Goal: Answer question/provide support: Share knowledge or assist other users

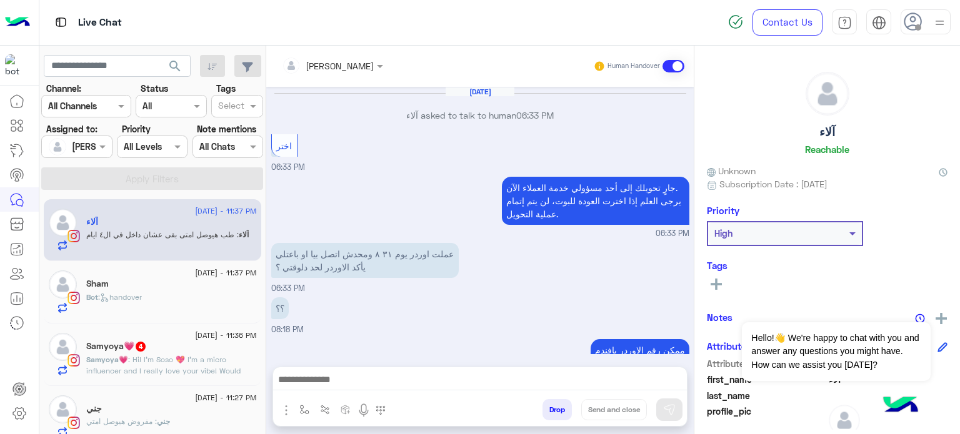
scroll to position [166, 0]
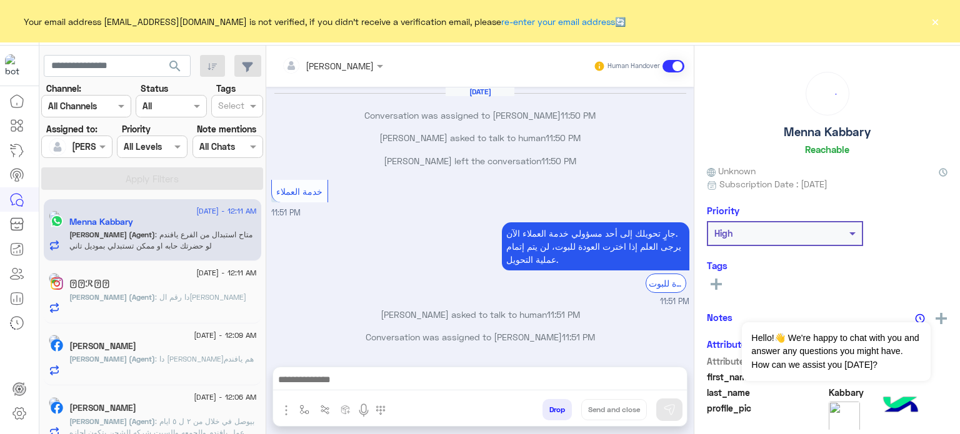
scroll to position [202, 0]
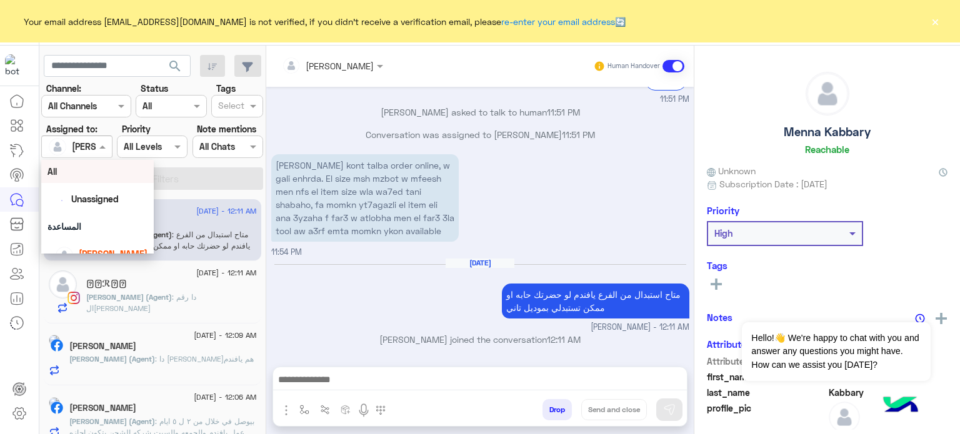
click at [74, 146] on input "text" at bounding box center [62, 147] width 29 height 13
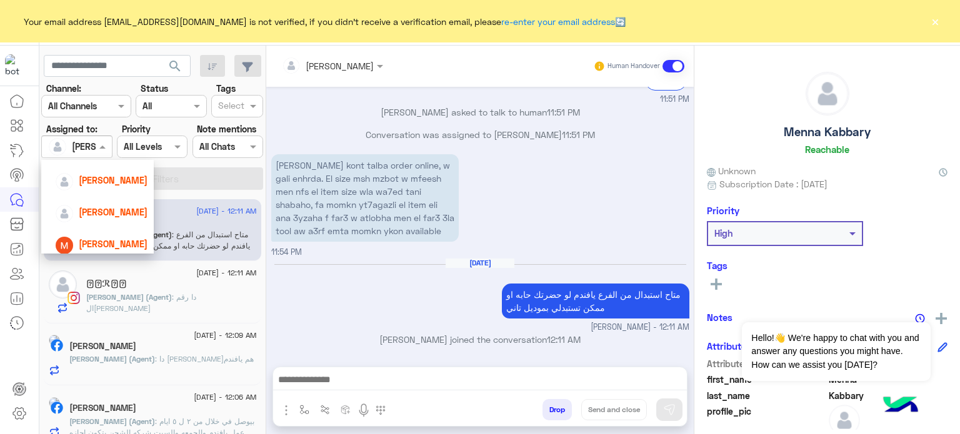
scroll to position [113, 0]
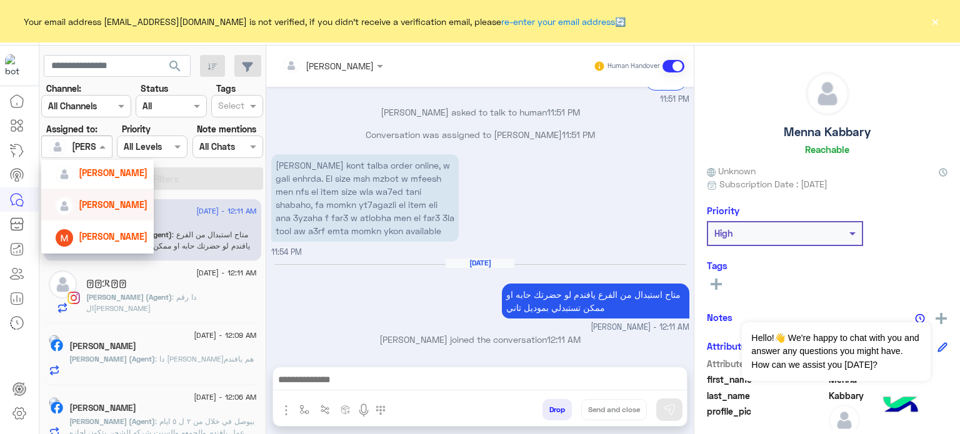
click at [118, 206] on span "[PERSON_NAME]" at bounding box center [113, 204] width 69 height 11
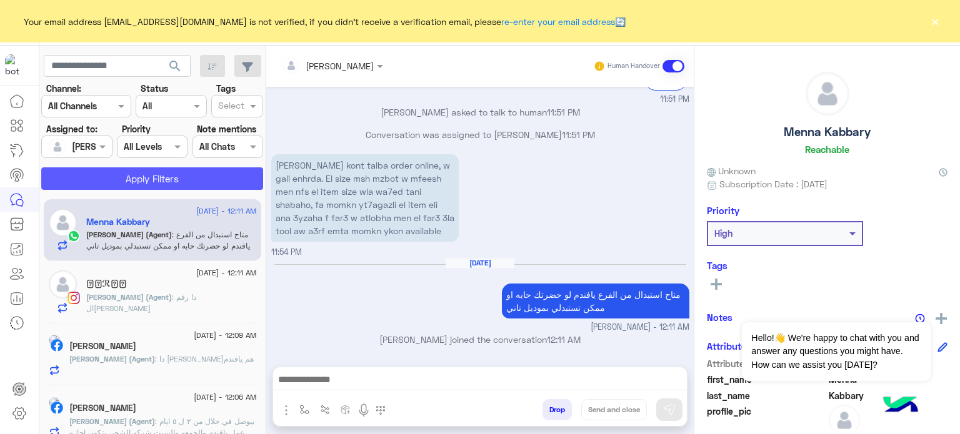
click at [182, 181] on button "Apply Filters" at bounding box center [152, 178] width 222 height 22
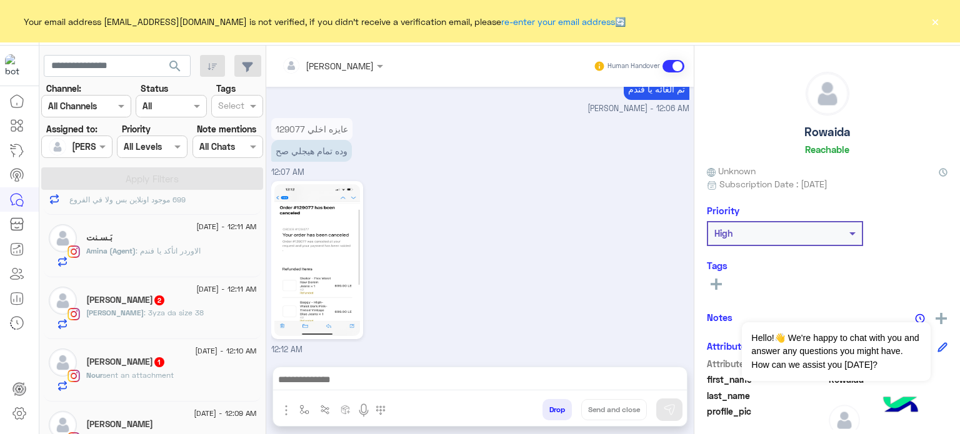
scroll to position [326, 0]
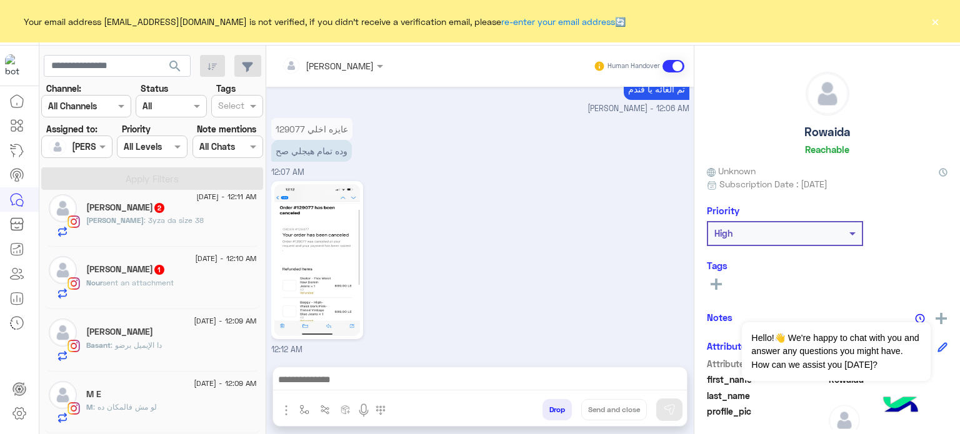
click at [222, 279] on div "Nour sent an attachment" at bounding box center [171, 288] width 171 height 22
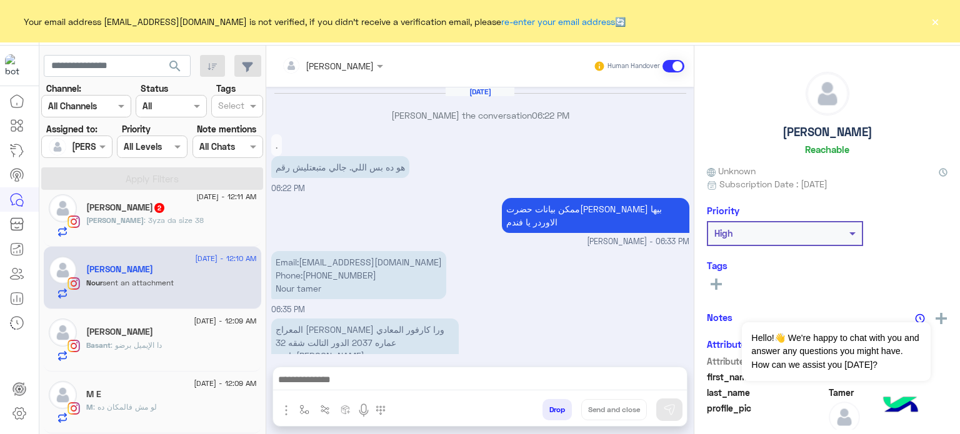
scroll to position [440, 0]
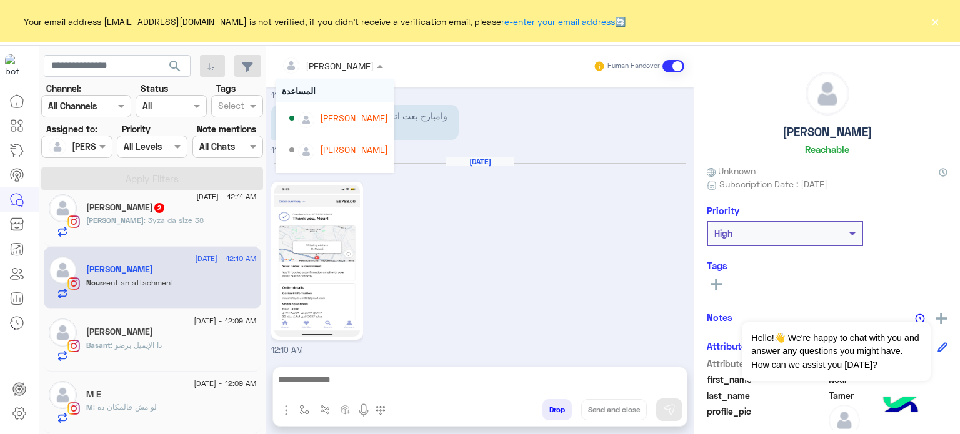
click at [329, 64] on input "text" at bounding box center [316, 65] width 68 height 13
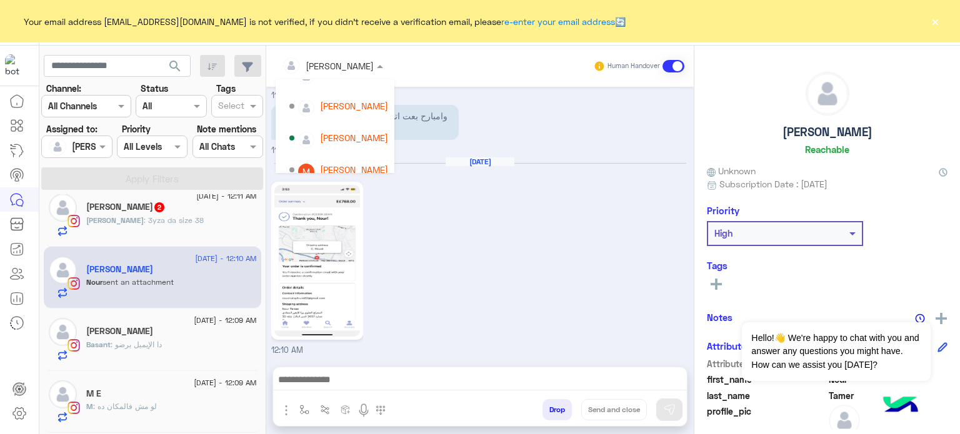
scroll to position [92, 0]
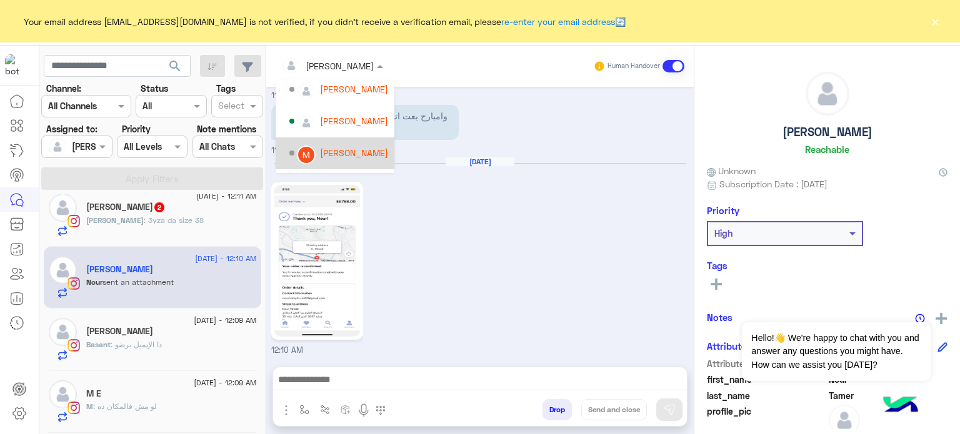
click at [369, 154] on div "[PERSON_NAME]" at bounding box center [354, 152] width 68 height 13
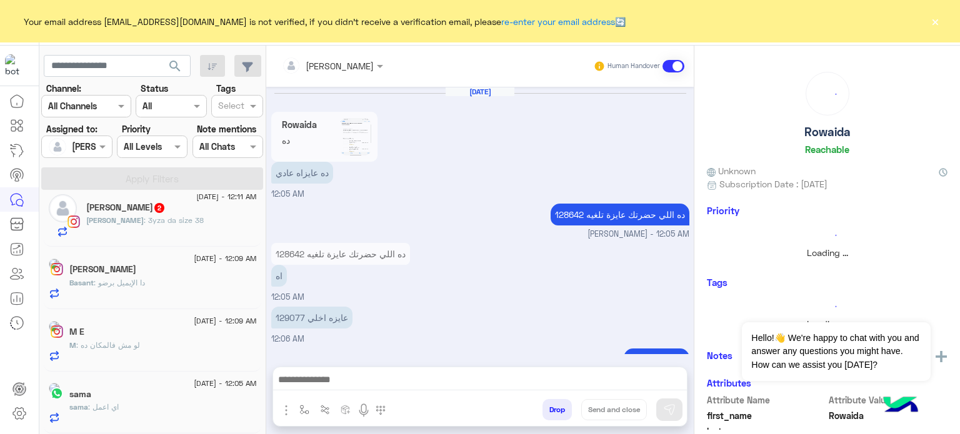
scroll to position [460, 0]
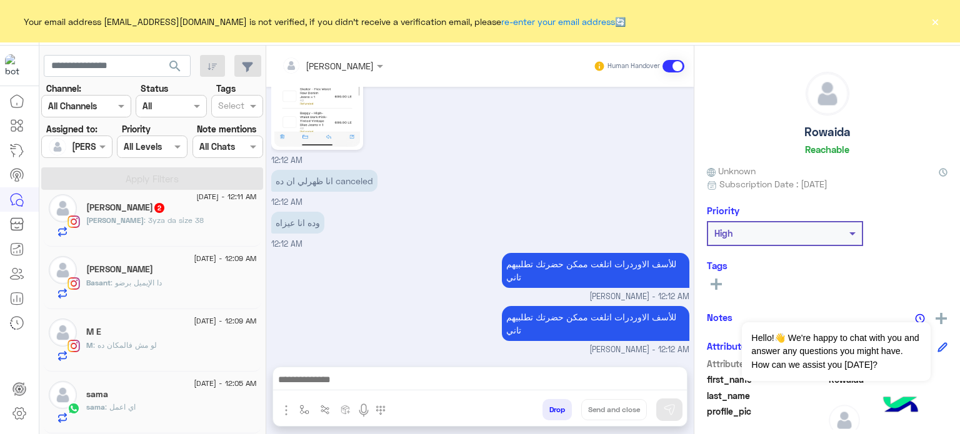
click at [186, 343] on div "M : لو مش فالمكان ده" at bounding box center [171, 351] width 171 height 22
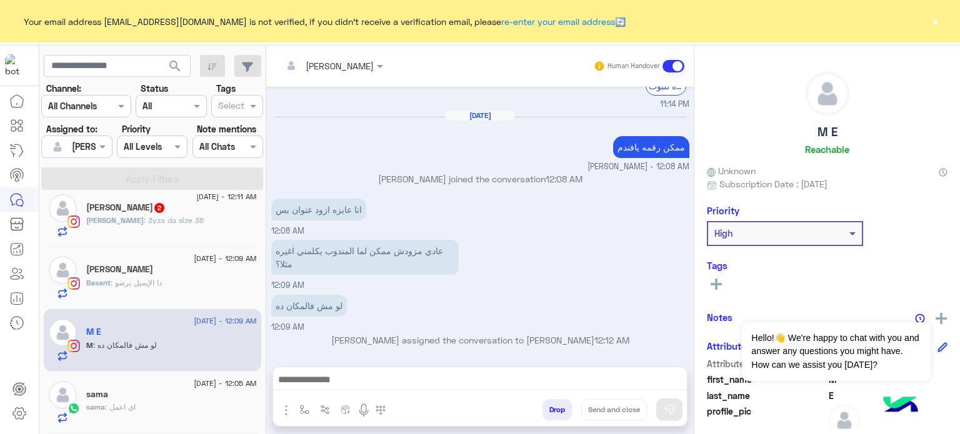
scroll to position [326, 0]
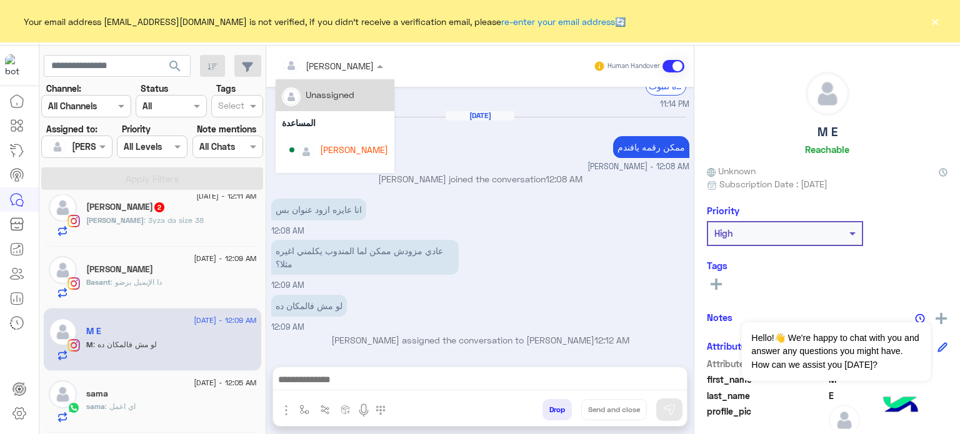
click at [343, 61] on div at bounding box center [333, 65] width 114 height 14
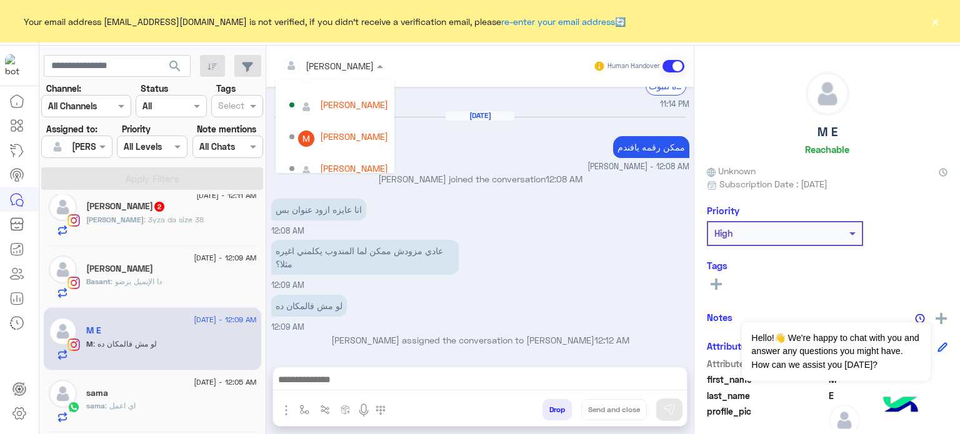
scroll to position [120, 0]
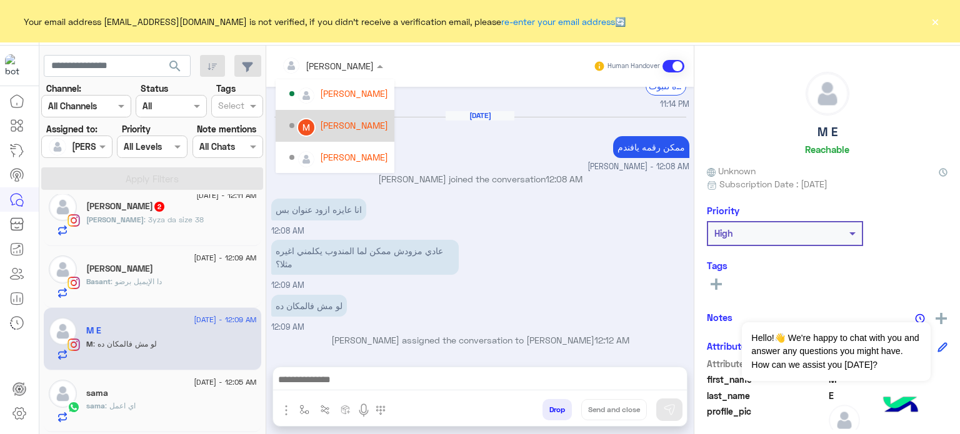
click at [360, 129] on div "[PERSON_NAME]" at bounding box center [354, 125] width 68 height 13
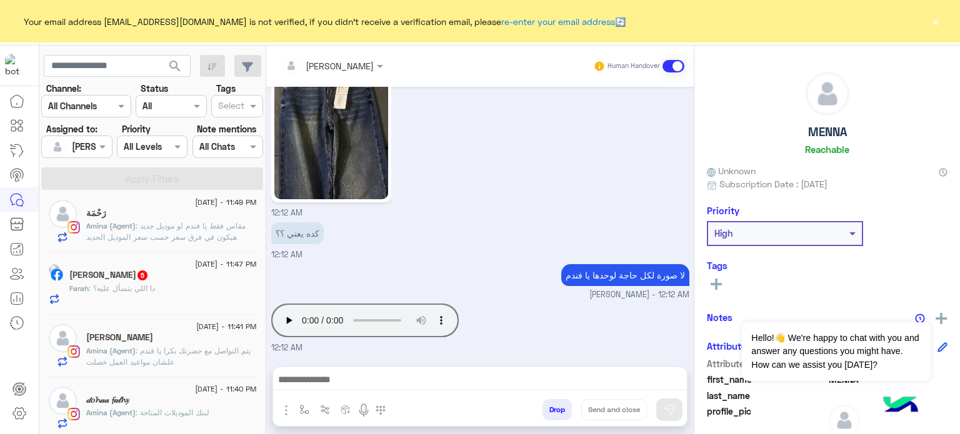
scroll to position [373, 0]
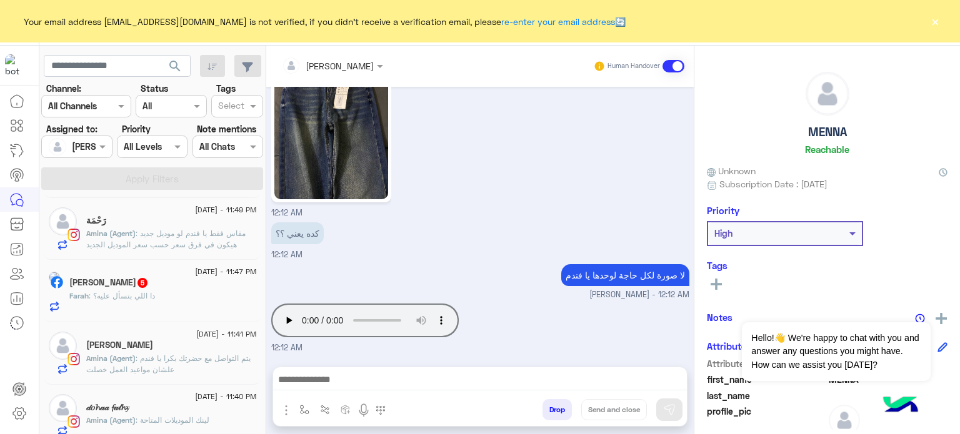
click at [170, 279] on div "Farah Mohamed 5" at bounding box center [162, 283] width 187 height 13
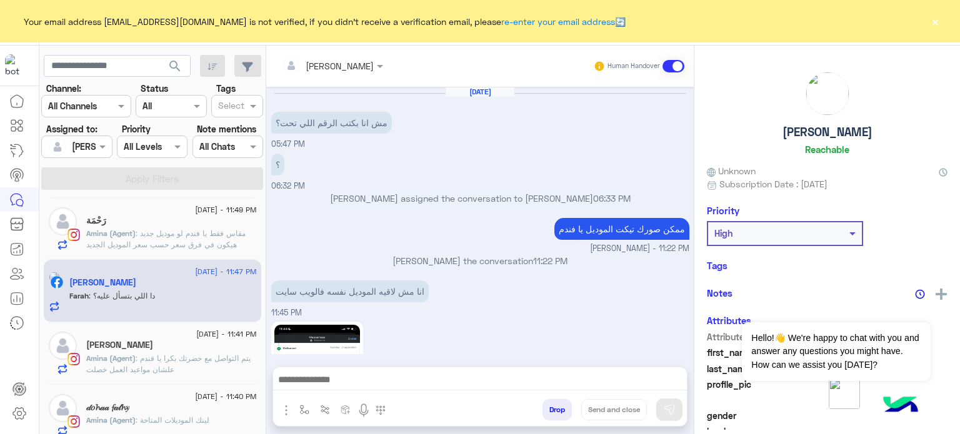
scroll to position [402, 0]
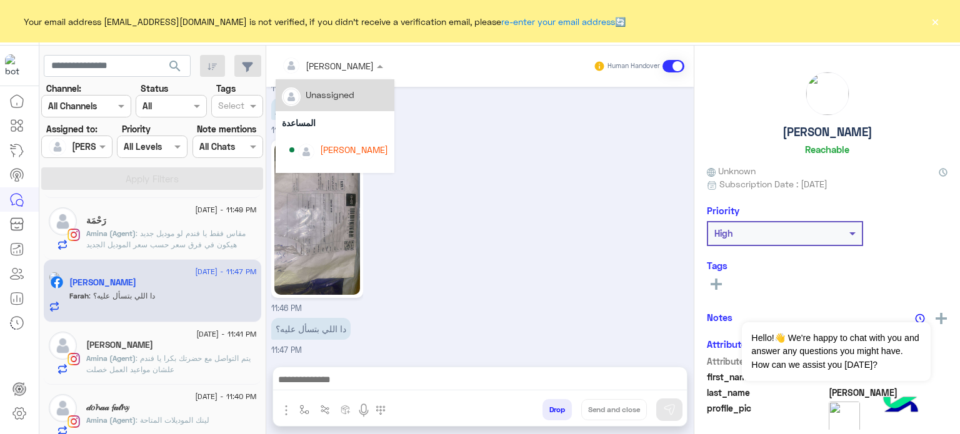
click at [333, 61] on input "text" at bounding box center [316, 65] width 68 height 13
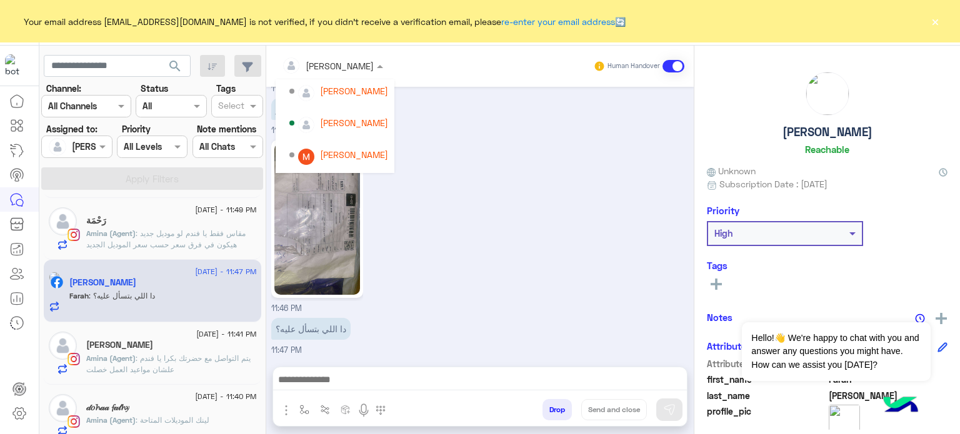
scroll to position [93, 0]
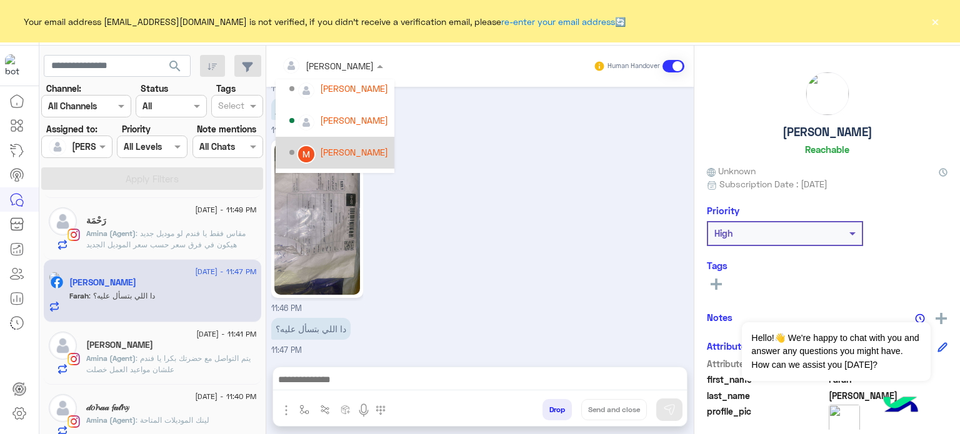
click at [366, 147] on div "[PERSON_NAME]" at bounding box center [354, 152] width 68 height 13
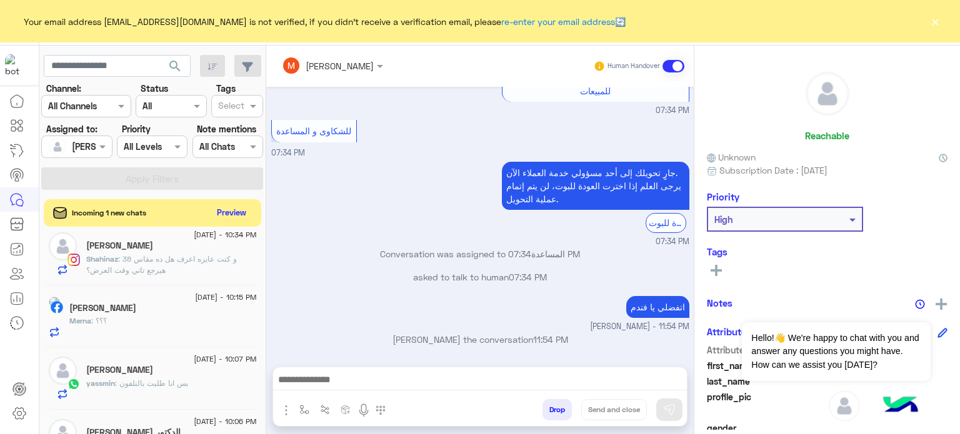
scroll to position [768, 0]
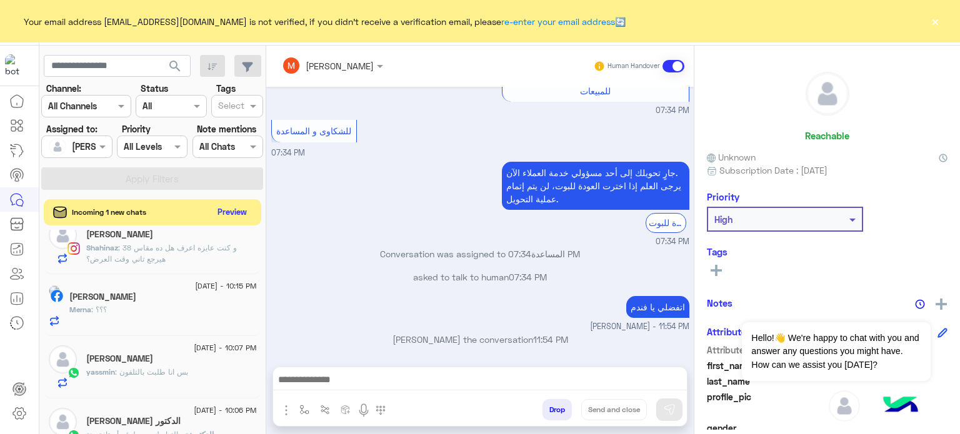
click at [229, 209] on button "Preview" at bounding box center [232, 212] width 39 height 17
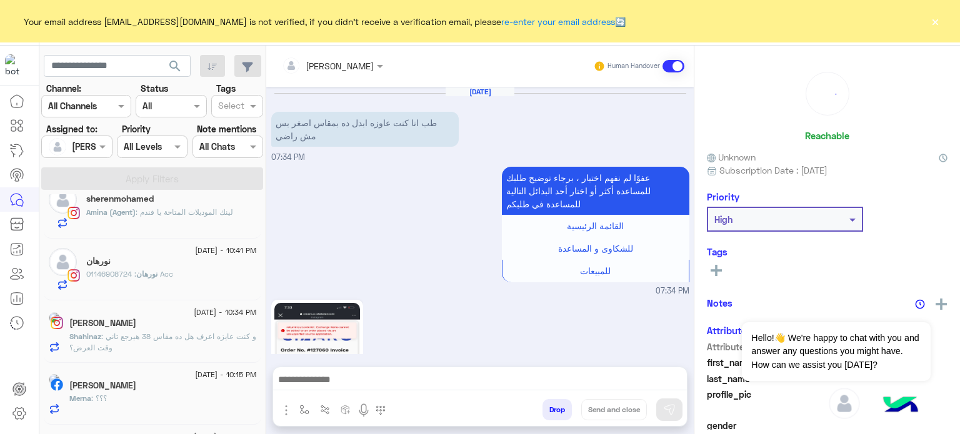
scroll to position [0, 0]
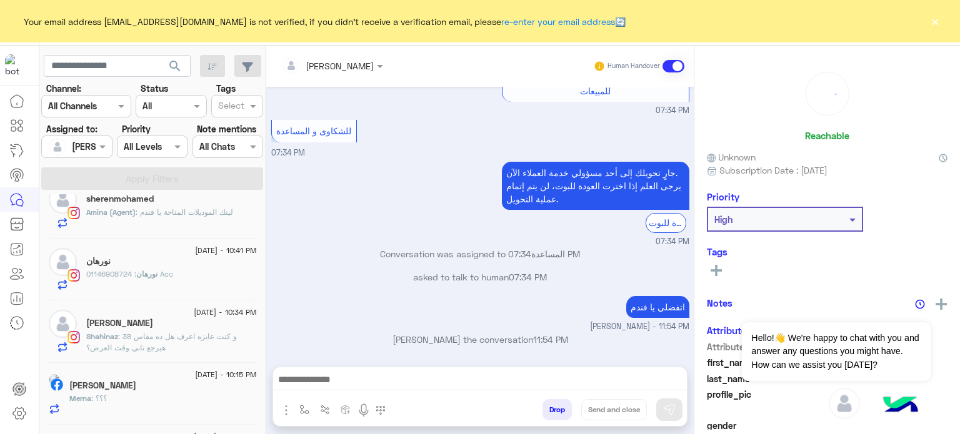
click at [189, 269] on div "نورهان : 01146908724 Acc" at bounding box center [171, 280] width 171 height 22
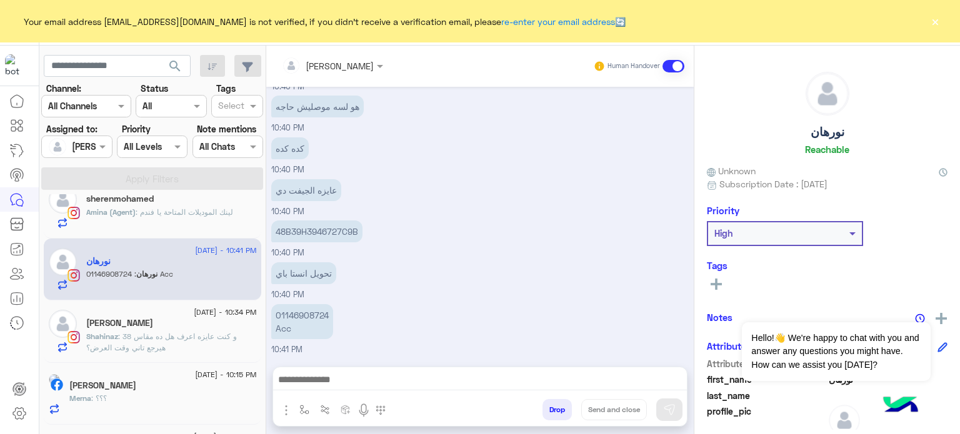
click at [331, 67] on input "text" at bounding box center [316, 65] width 68 height 13
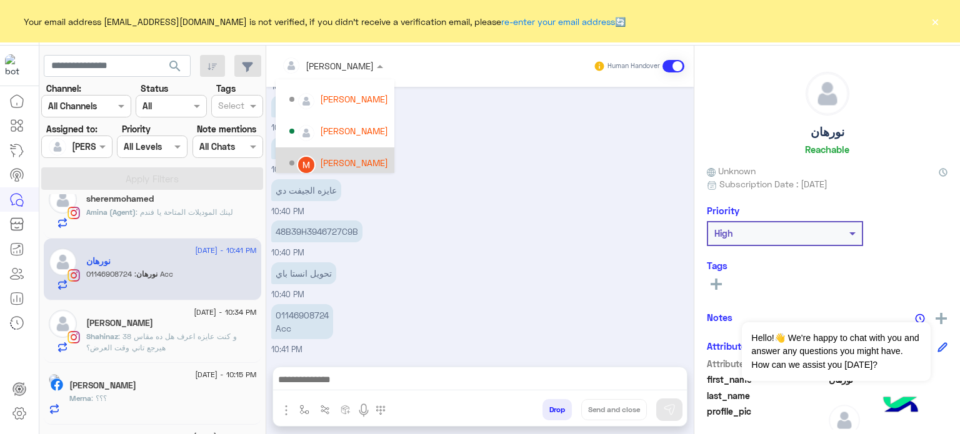
click at [361, 153] on div "[PERSON_NAME]" at bounding box center [338, 163] width 99 height 22
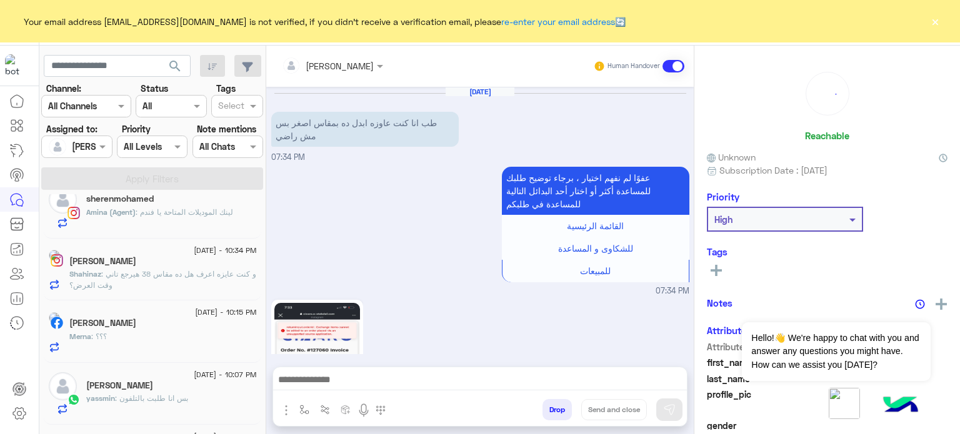
scroll to position [492, 0]
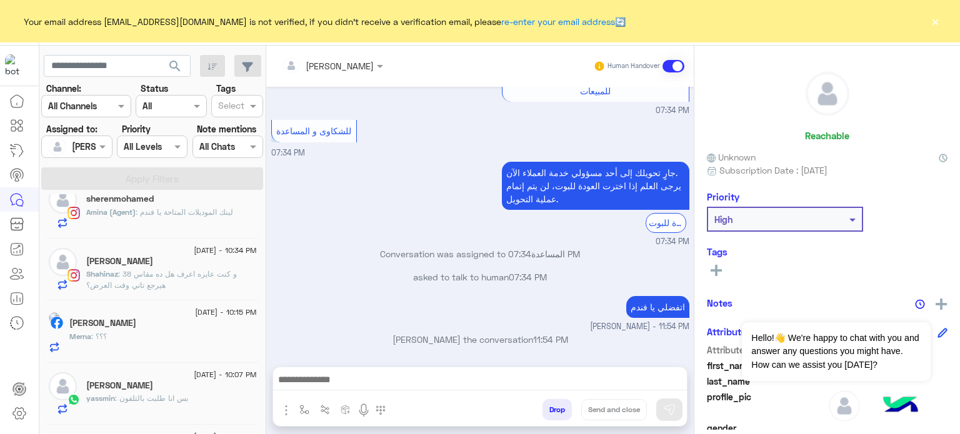
click at [188, 264] on div "Shahinaz Adel" at bounding box center [171, 262] width 171 height 13
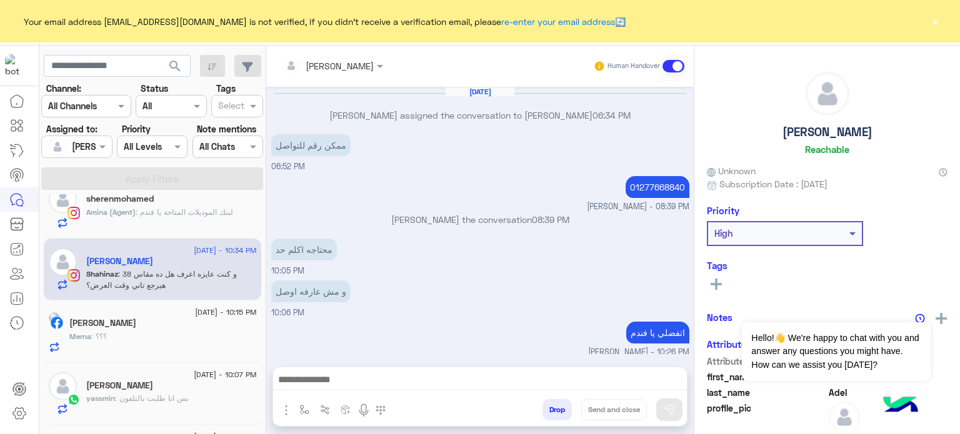
scroll to position [317, 0]
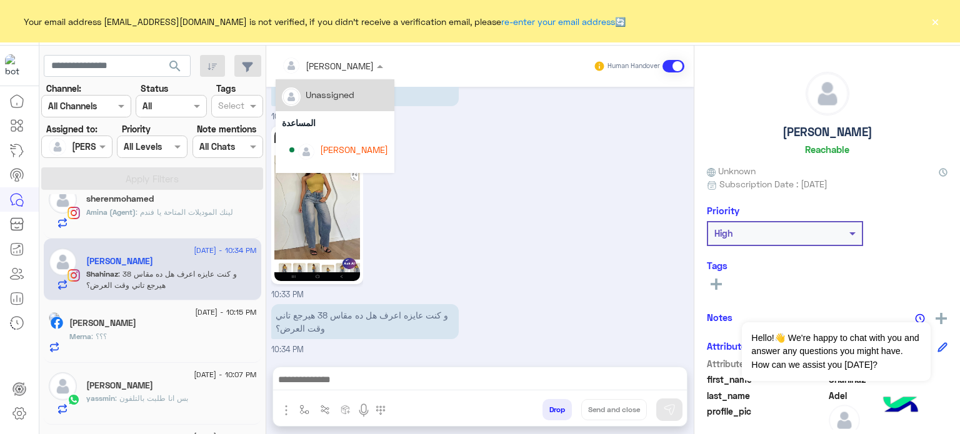
click at [349, 64] on div at bounding box center [333, 65] width 114 height 14
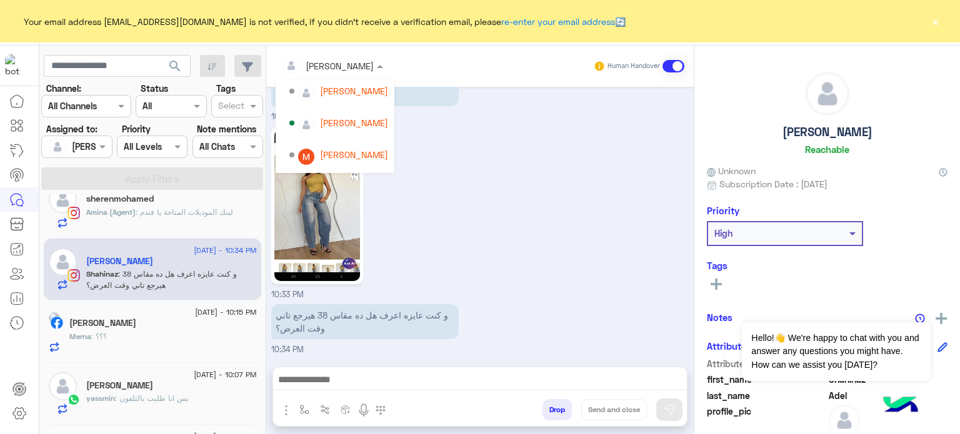
scroll to position [107, 0]
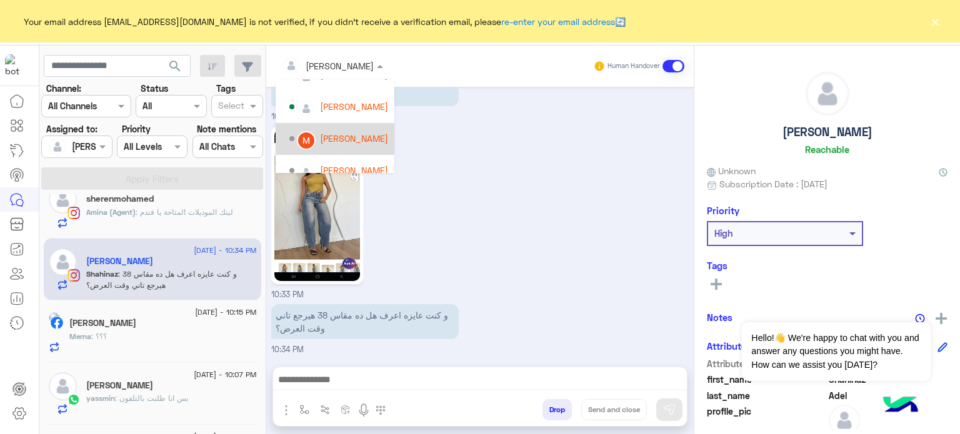
click at [374, 136] on div "[PERSON_NAME]" at bounding box center [354, 138] width 68 height 13
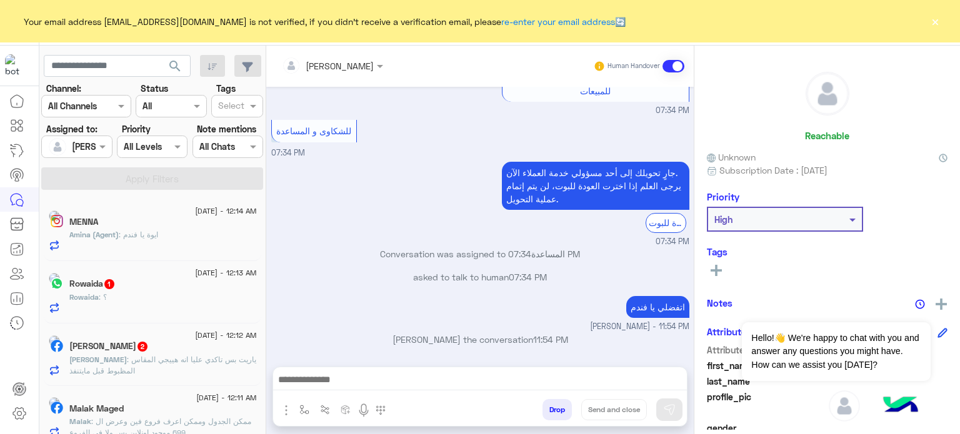
scroll to position [6, 0]
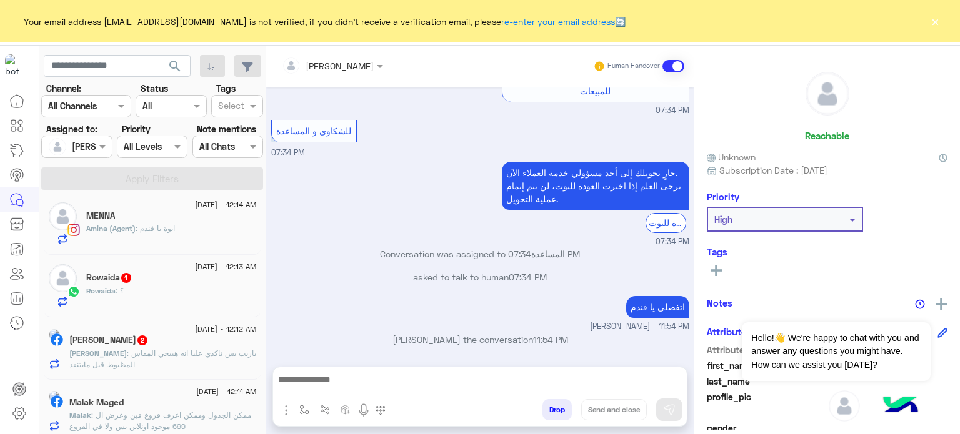
click at [167, 289] on div "Rowaida : ؟" at bounding box center [171, 297] width 171 height 22
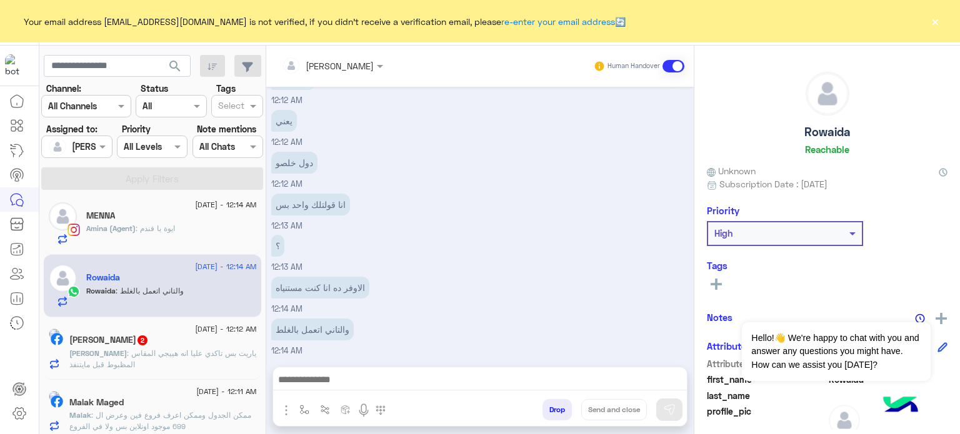
scroll to position [441, 0]
click at [187, 343] on div "Silvia Wael 2" at bounding box center [162, 341] width 187 height 13
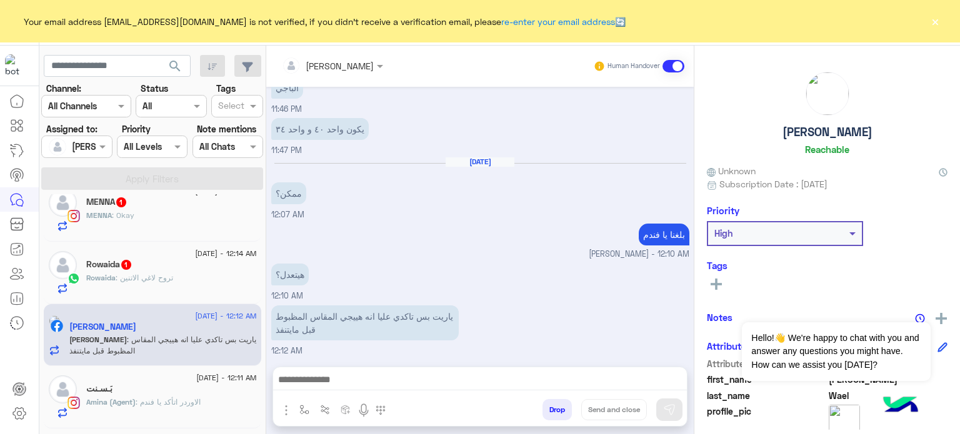
scroll to position [77, 0]
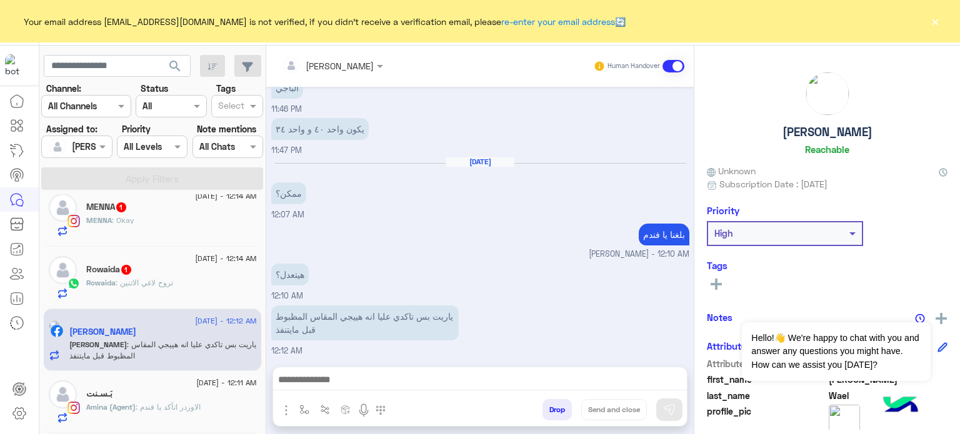
click at [183, 274] on div "Rowaida 1" at bounding box center [171, 270] width 171 height 13
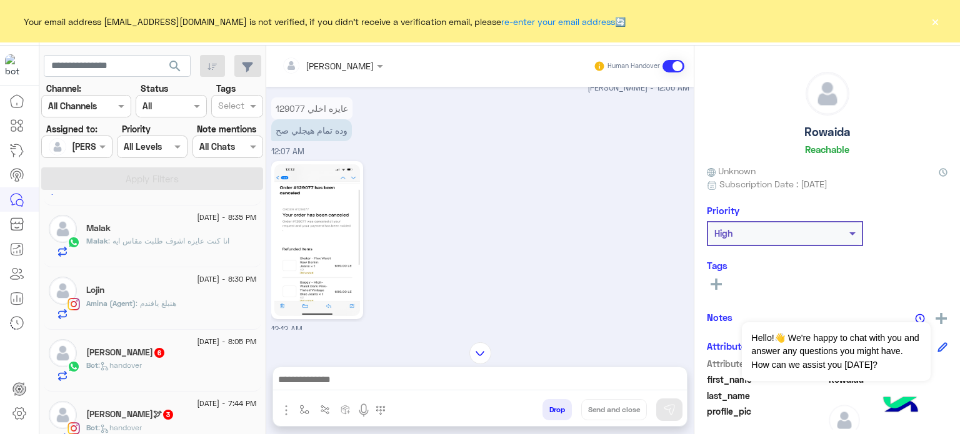
scroll to position [994, 0]
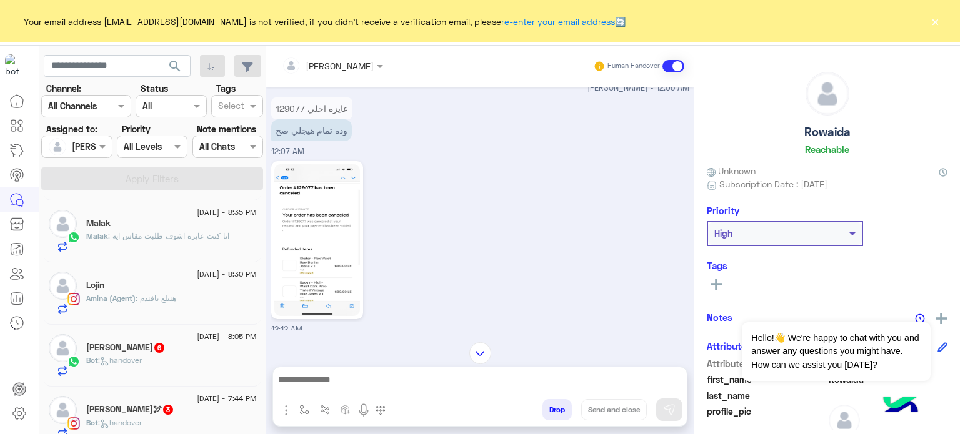
click at [202, 336] on span "2 September - 8:05 PM" at bounding box center [226, 336] width 59 height 11
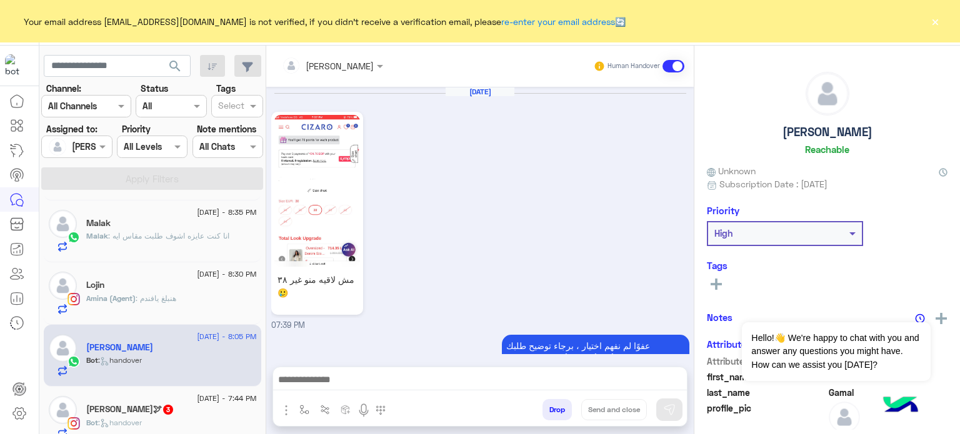
scroll to position [804, 0]
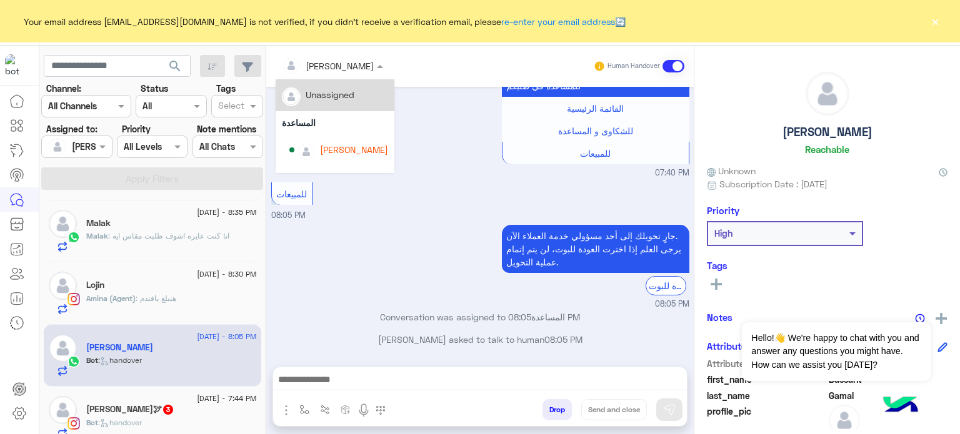
click at [341, 74] on div "[PERSON_NAME]" at bounding box center [328, 65] width 92 height 25
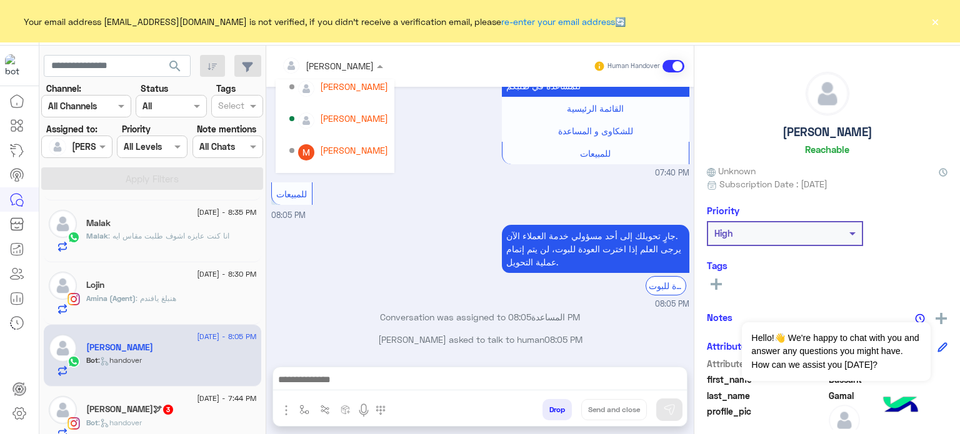
scroll to position [101, 0]
click at [365, 147] on div "[PERSON_NAME]" at bounding box center [354, 144] width 68 height 13
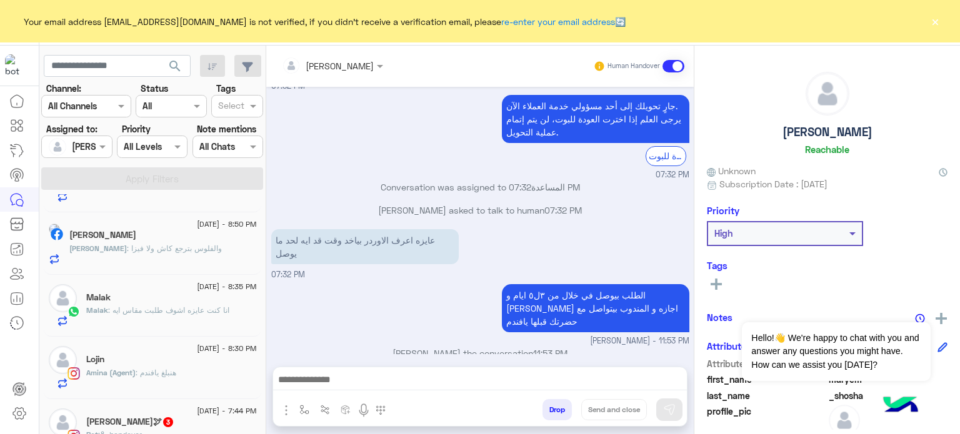
scroll to position [1130, 0]
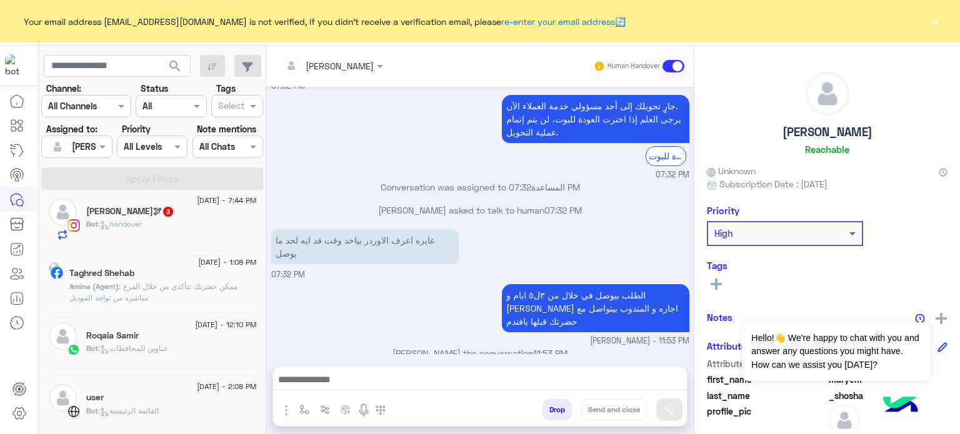
click at [179, 212] on div "حبيبه محمود🕊 3" at bounding box center [171, 212] width 171 height 13
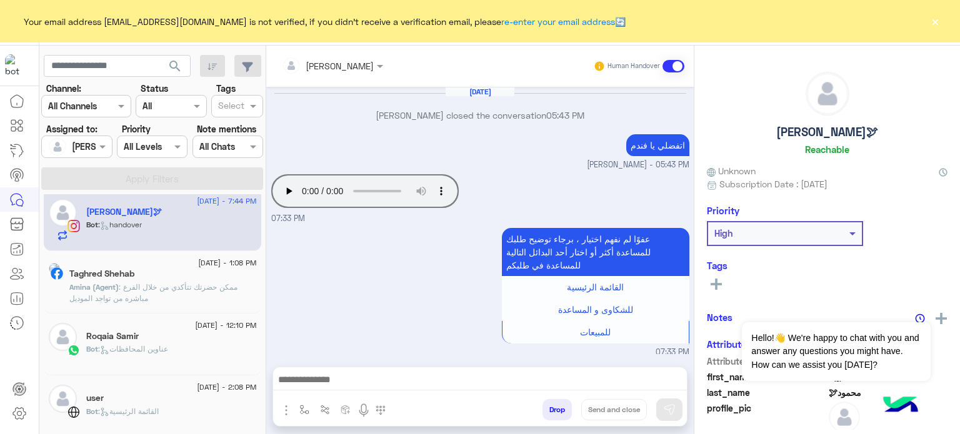
scroll to position [388, 0]
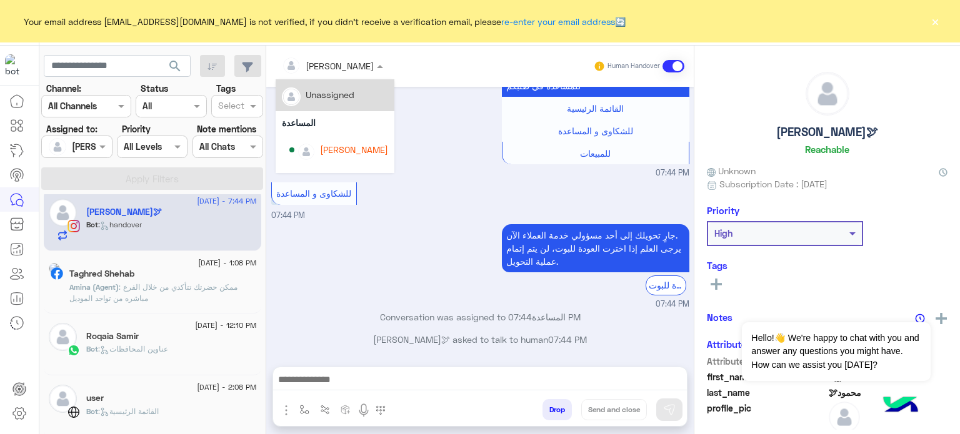
click at [354, 68] on div at bounding box center [333, 65] width 114 height 14
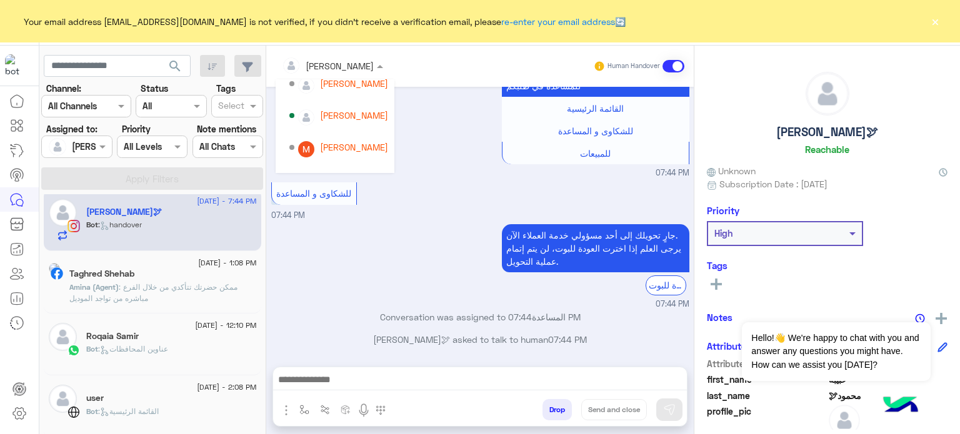
scroll to position [100, 0]
click at [360, 154] on div "[PERSON_NAME]" at bounding box center [338, 146] width 99 height 22
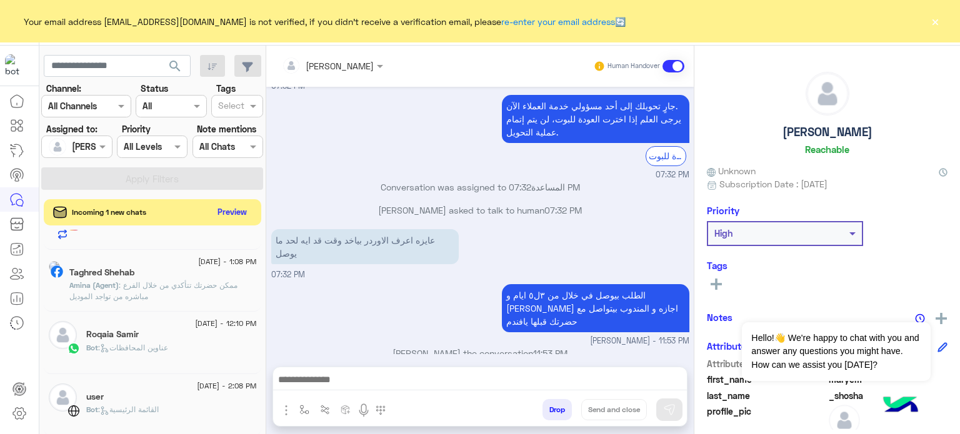
scroll to position [1104, 0]
click at [237, 206] on button "Preview" at bounding box center [232, 212] width 39 height 17
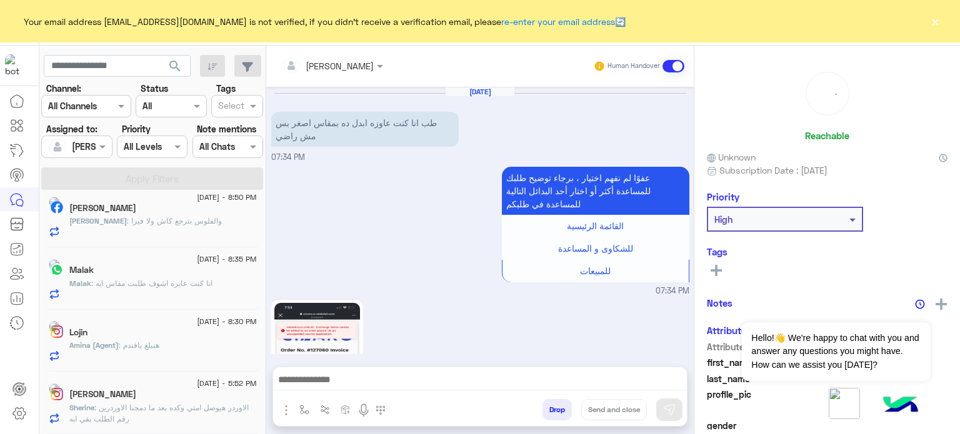
scroll to position [492, 0]
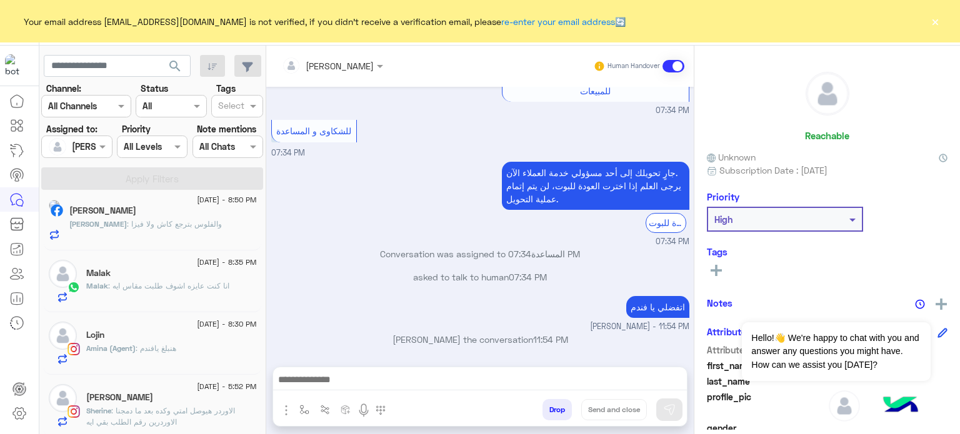
click at [185, 223] on span ": والفلوس بترجع كاش ولا فيزا" at bounding box center [174, 223] width 95 height 9
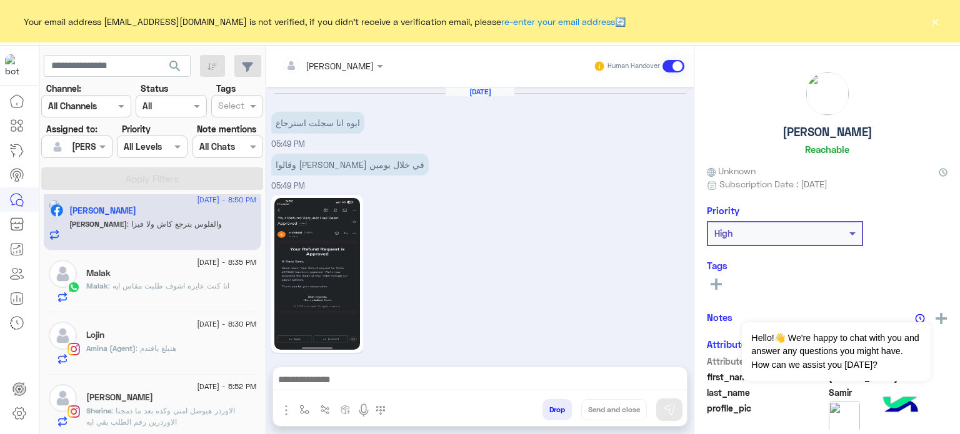
scroll to position [311, 0]
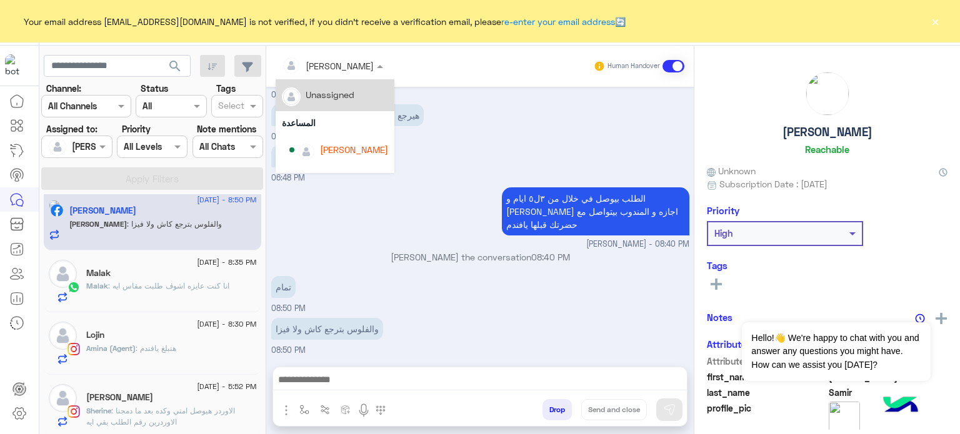
click at [336, 67] on input "text" at bounding box center [316, 65] width 68 height 13
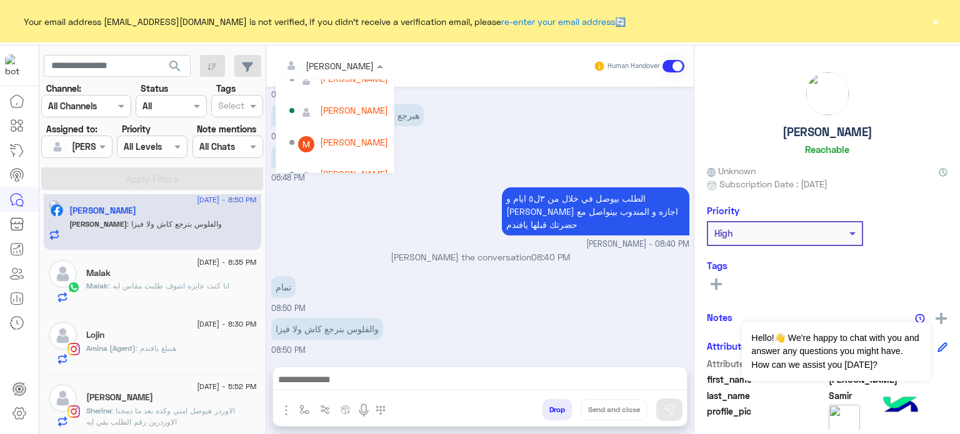
scroll to position [120, 0]
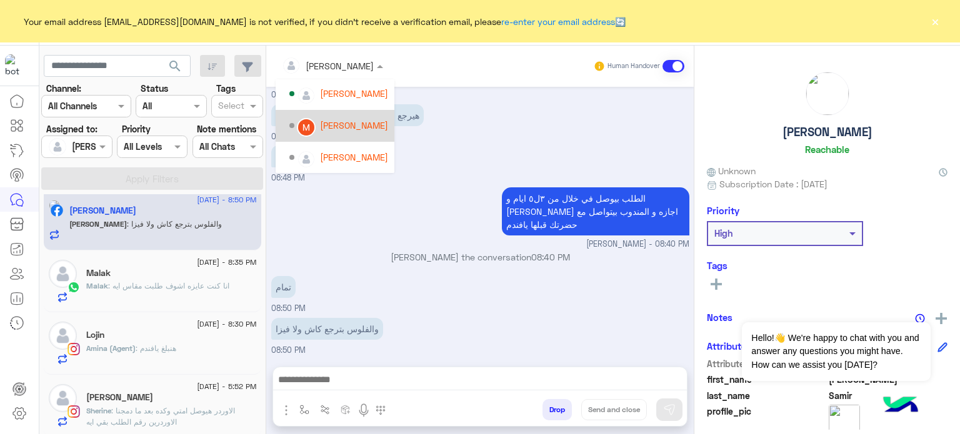
click at [366, 129] on div "[PERSON_NAME]" at bounding box center [354, 125] width 68 height 13
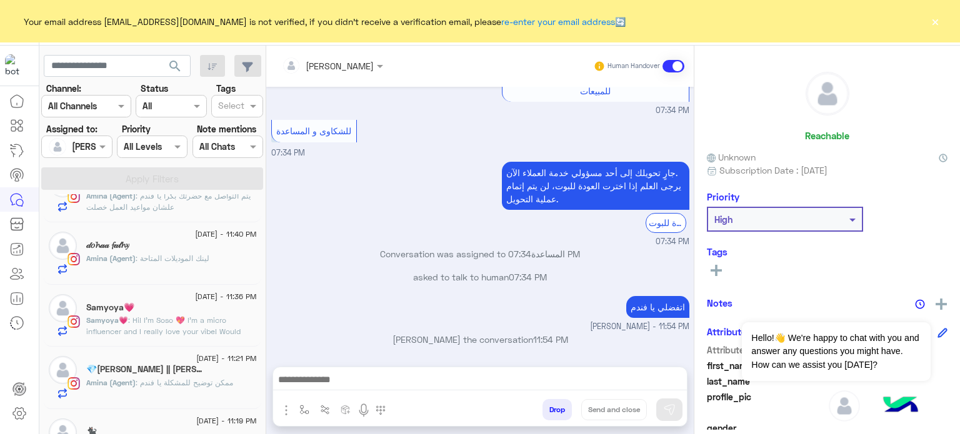
click at [205, 337] on div "2 September - 11:36 PM Samyoya💗 Samyoya💗 : Hi! I’m Soso 💖 I’m a micro influence…" at bounding box center [152, 316] width 217 height 62
click at [157, 327] on span ": Hi! I’m Soso 💖 I’m a micro influencer and I really love your vibe! Would love…" at bounding box center [170, 365] width 169 height 99
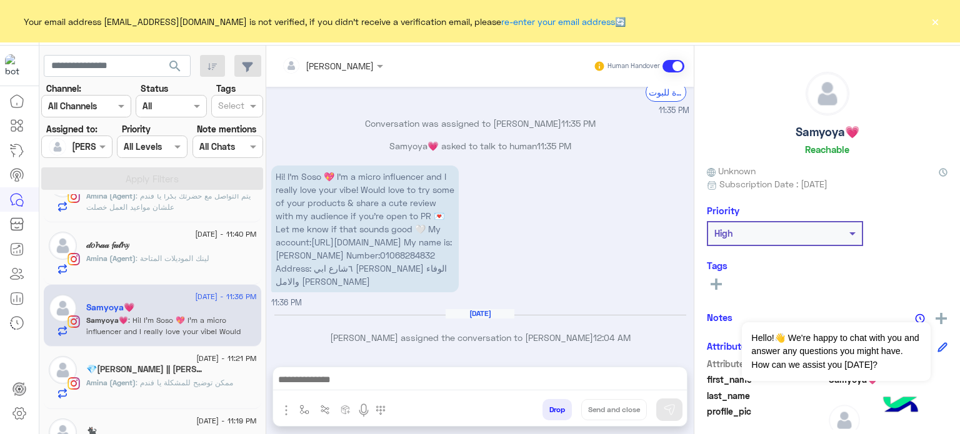
click at [557, 406] on button "Drop" at bounding box center [556, 409] width 29 height 21
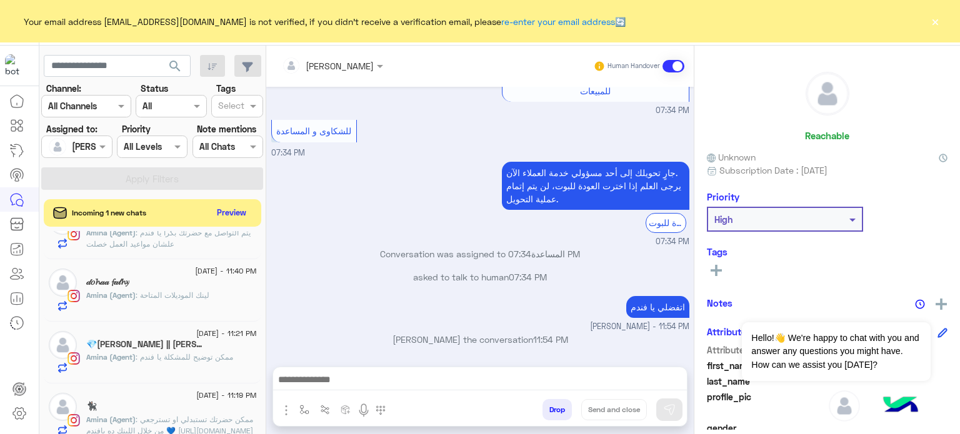
click at [266, 313] on mat-drawer "Amina Hamdy Human Handover Sep 2, 2025 طب انا كنت عاوزه ابدل ده بمقاس اصغر بس م…" at bounding box center [613, 243] width 694 height 394
click at [239, 207] on button "Preview" at bounding box center [232, 212] width 39 height 17
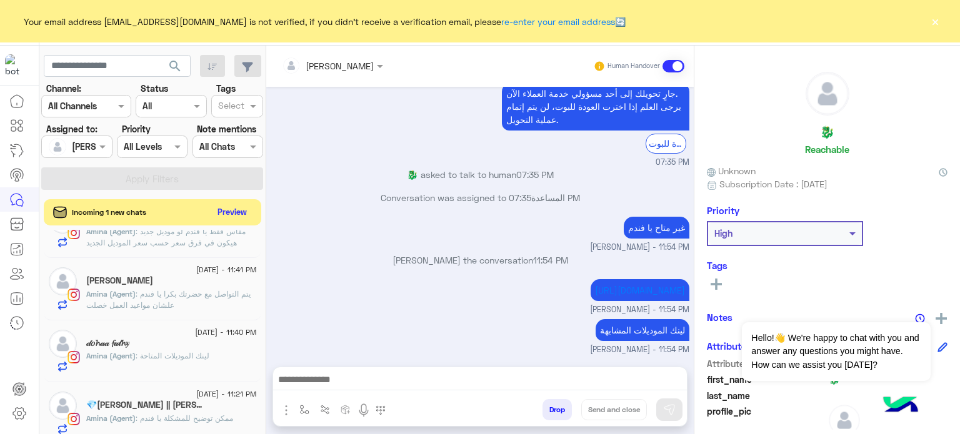
click at [232, 212] on button "Preview" at bounding box center [232, 212] width 39 height 17
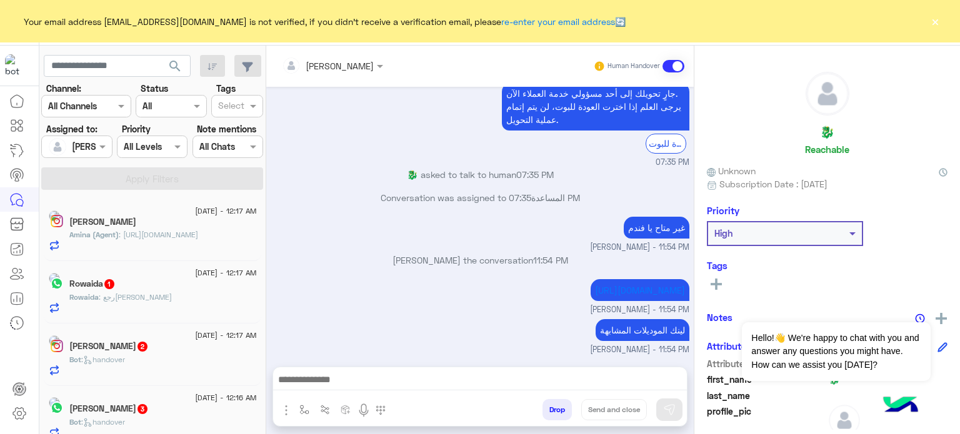
scroll to position [372, 0]
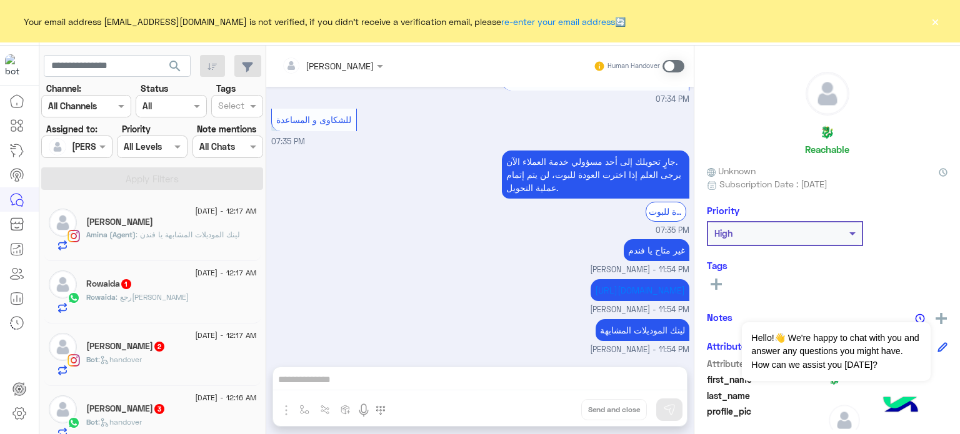
click at [207, 364] on div "Bot : handover" at bounding box center [171, 365] width 171 height 22
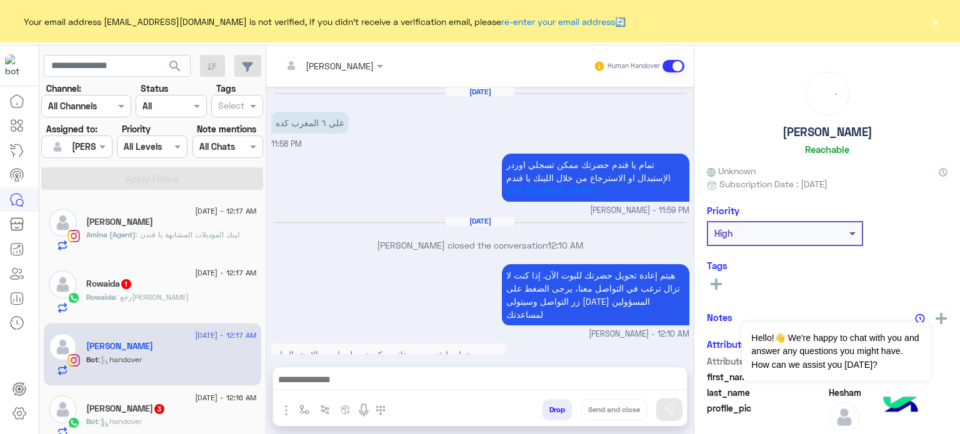
scroll to position [371, 0]
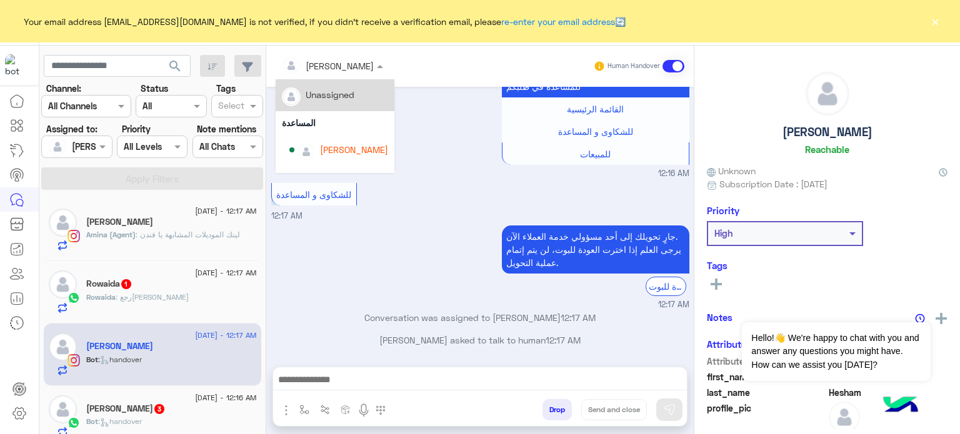
click at [347, 70] on div at bounding box center [333, 65] width 114 height 14
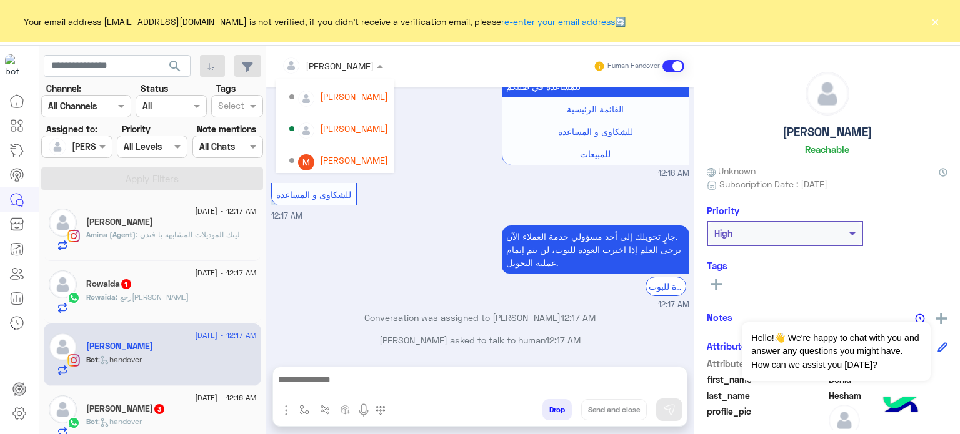
scroll to position [88, 0]
click at [354, 155] on div "[PERSON_NAME]" at bounding box center [354, 157] width 68 height 13
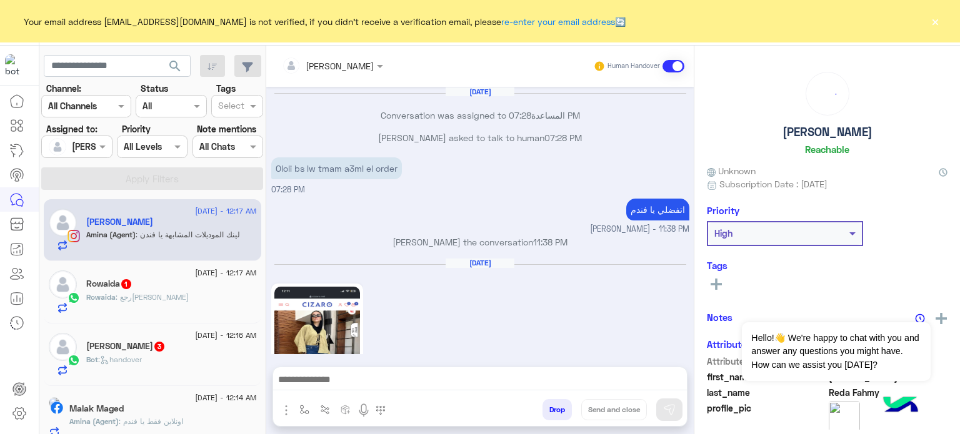
scroll to position [277, 0]
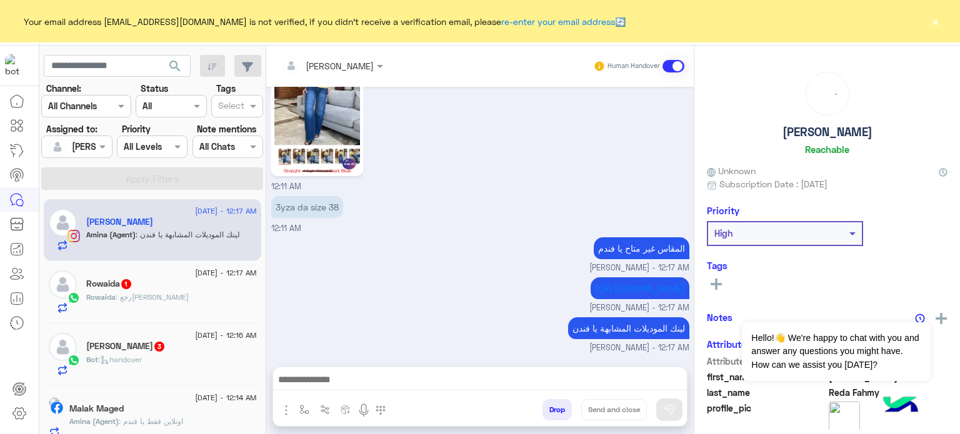
click at [186, 355] on div "Bot : handover" at bounding box center [171, 365] width 171 height 22
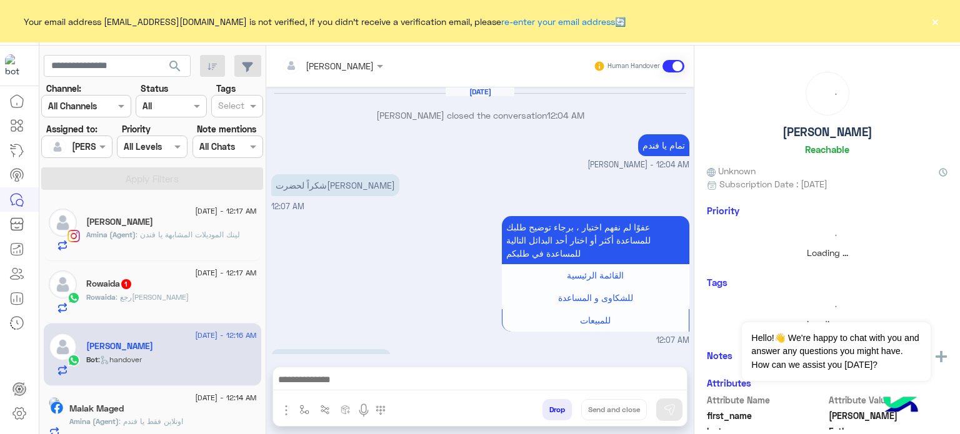
scroll to position [342, 0]
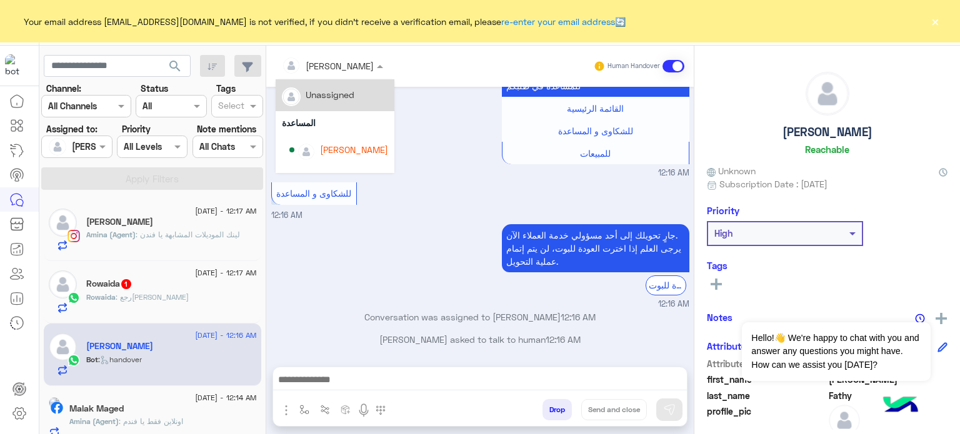
click at [344, 64] on div at bounding box center [333, 65] width 114 height 14
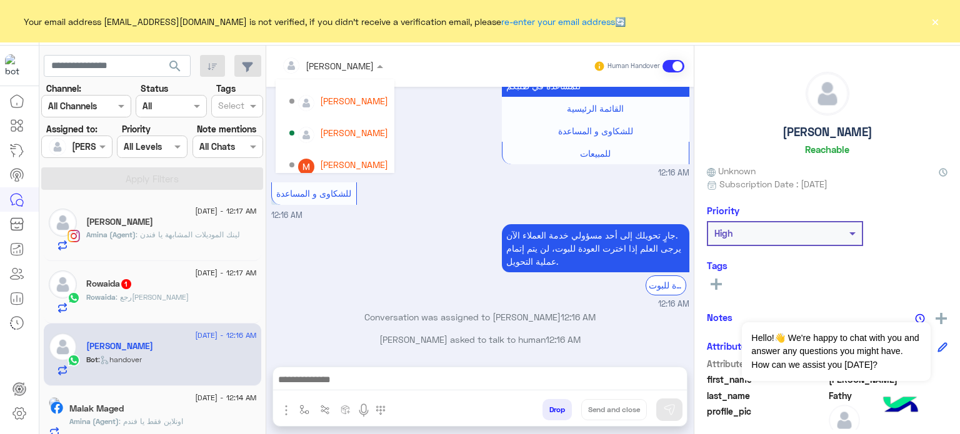
scroll to position [87, 0]
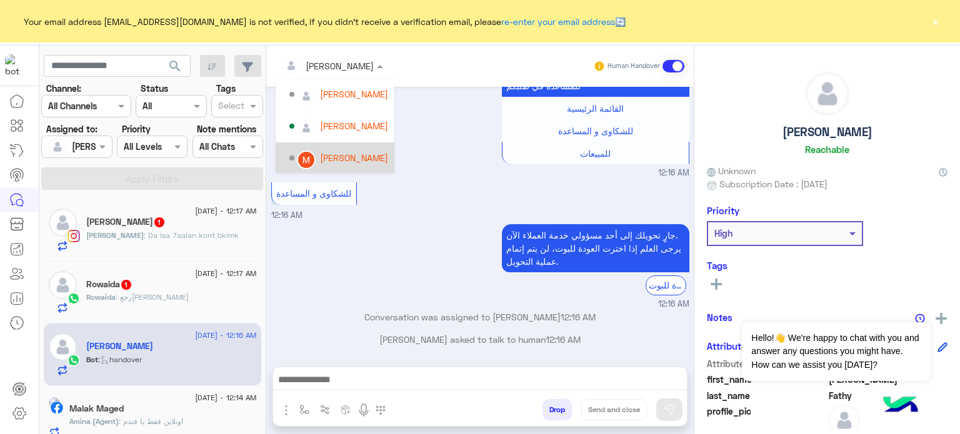
click at [362, 152] on div "[PERSON_NAME]" at bounding box center [354, 157] width 68 height 13
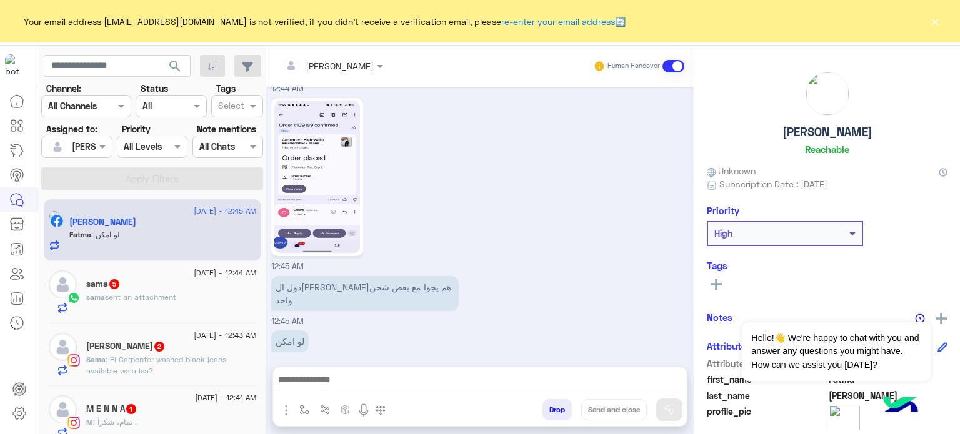
click at [482, 212] on div "12:45 AM" at bounding box center [480, 184] width 418 height 178
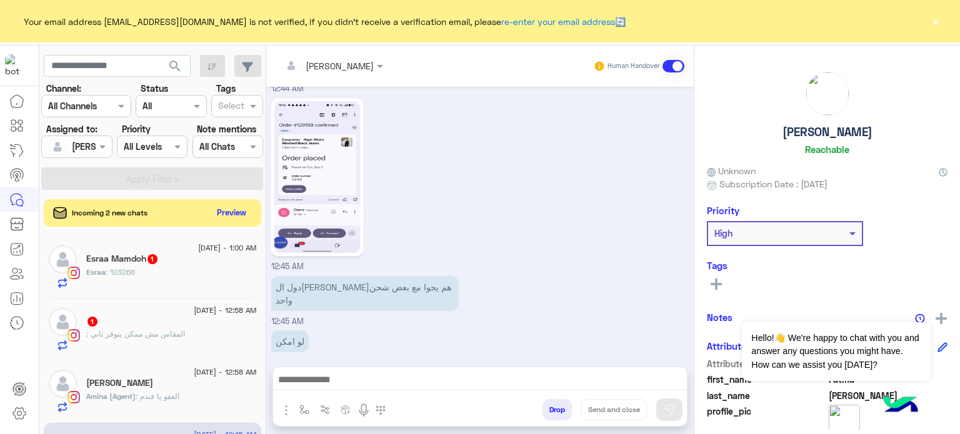
click at [87, 145] on div at bounding box center [76, 146] width 69 height 14
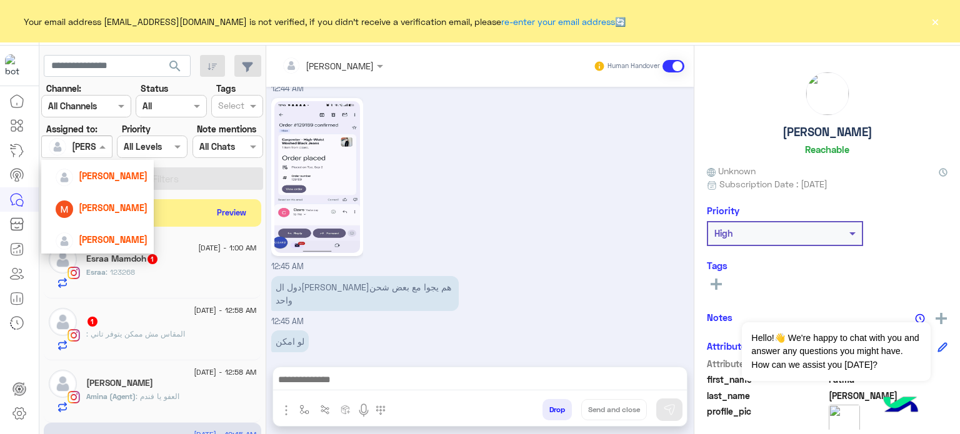
scroll to position [143, 0]
click at [124, 244] on div "[PERSON_NAME]" at bounding box center [113, 238] width 69 height 13
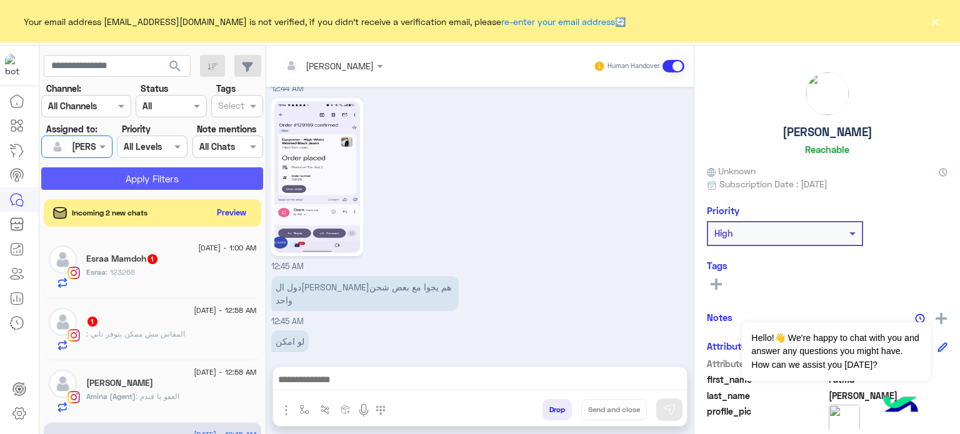
click at [159, 177] on button "Apply Filters" at bounding box center [152, 178] width 222 height 22
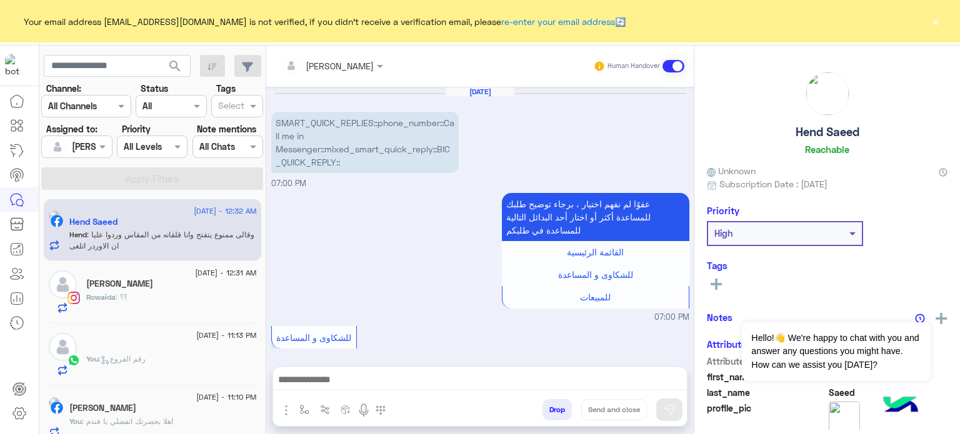
scroll to position [338, 0]
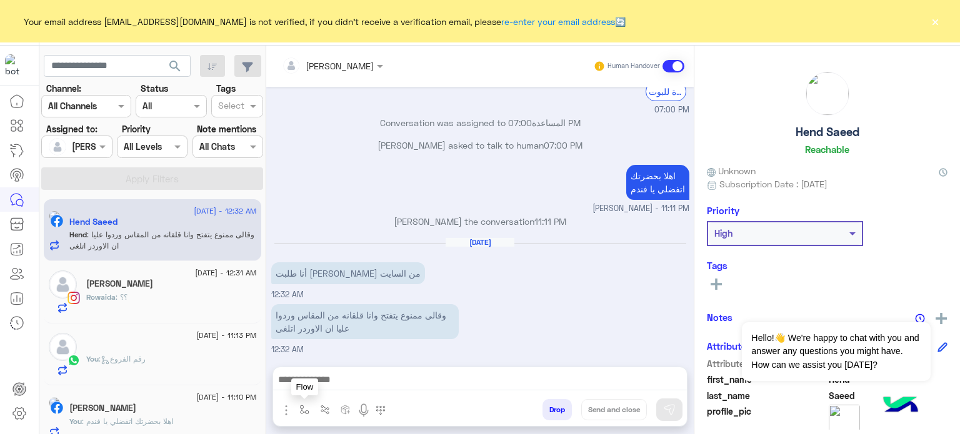
click at [299, 411] on img "button" at bounding box center [304, 410] width 10 height 10
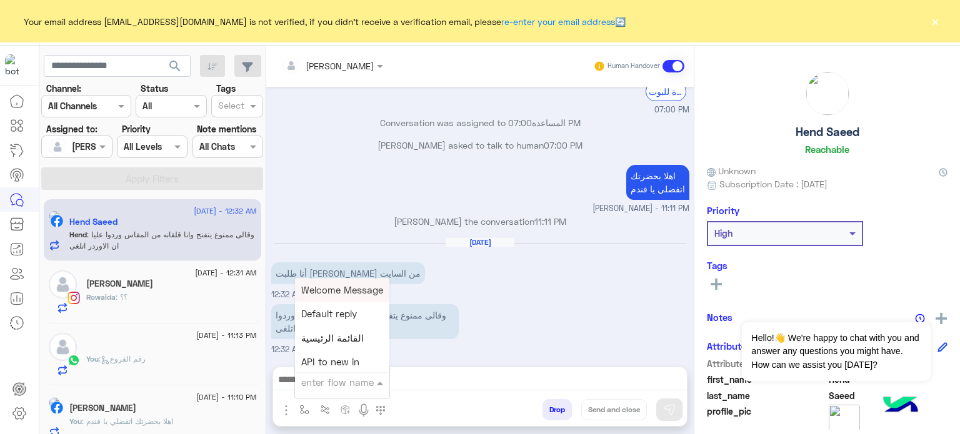
click at [329, 382] on input "text" at bounding box center [326, 383] width 51 height 14
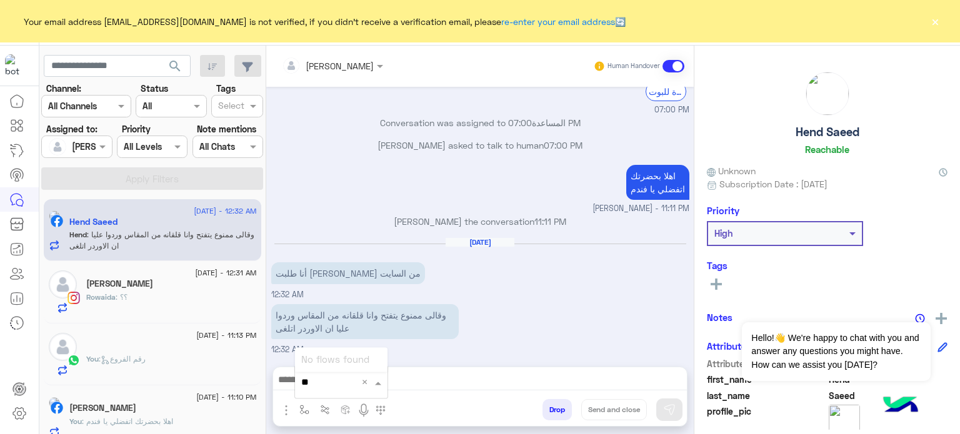
type input "*"
type input "****"
click at [326, 360] on span "هل يمكن المعاينة عند الاستلام؟" at bounding box center [362, 359] width 123 height 11
type textarea "**********"
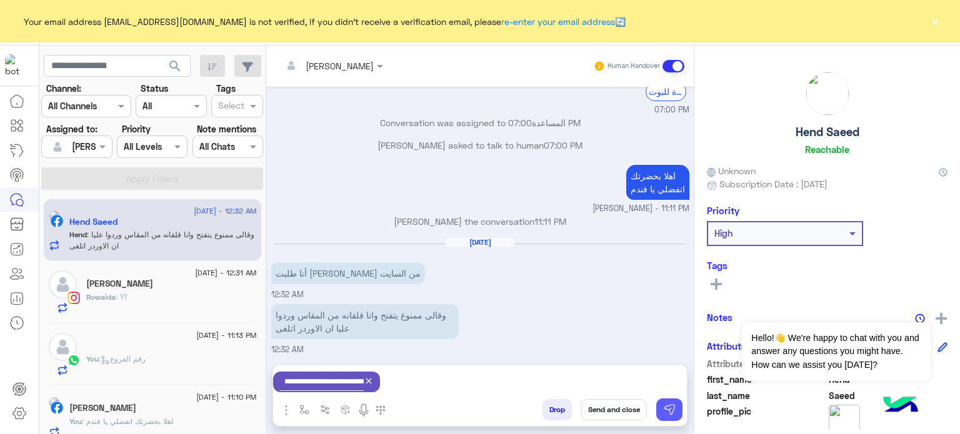
click at [661, 412] on button at bounding box center [669, 410] width 26 height 22
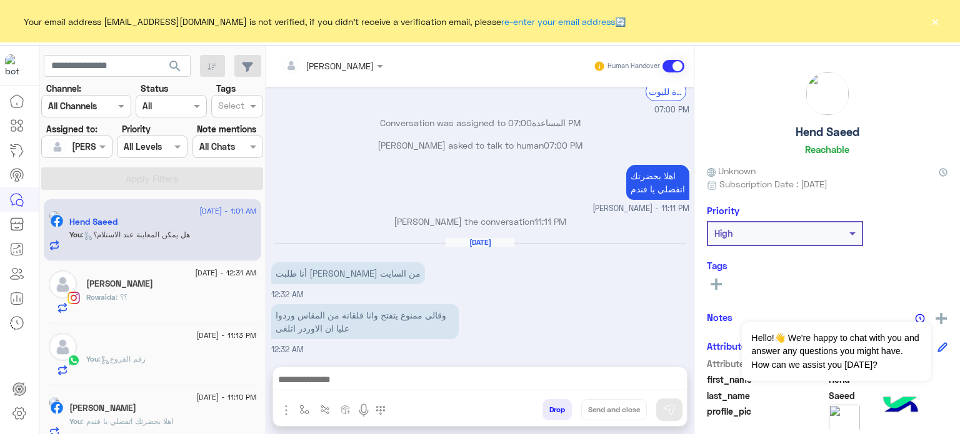
scroll to position [427, 0]
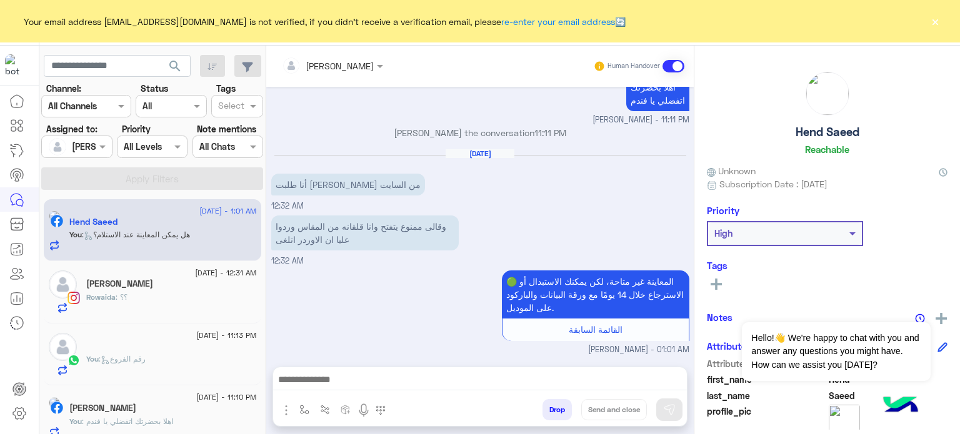
click at [180, 291] on div "Rowaida Hany" at bounding box center [171, 285] width 171 height 13
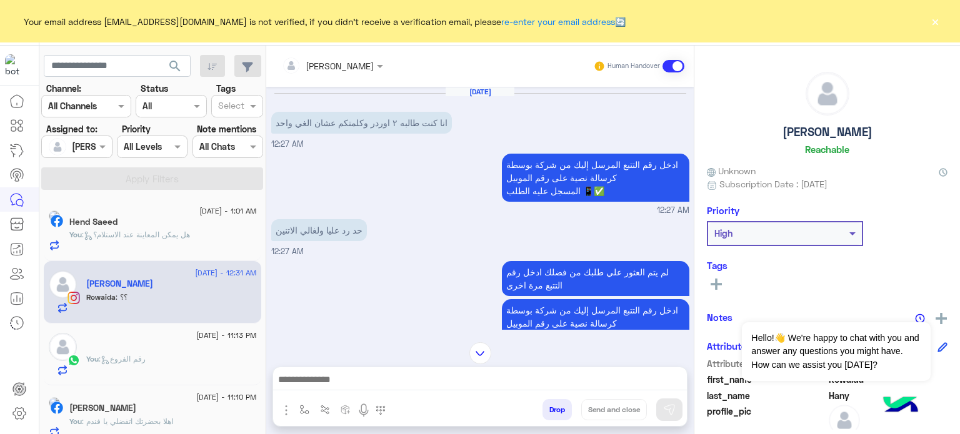
scroll to position [272, 0]
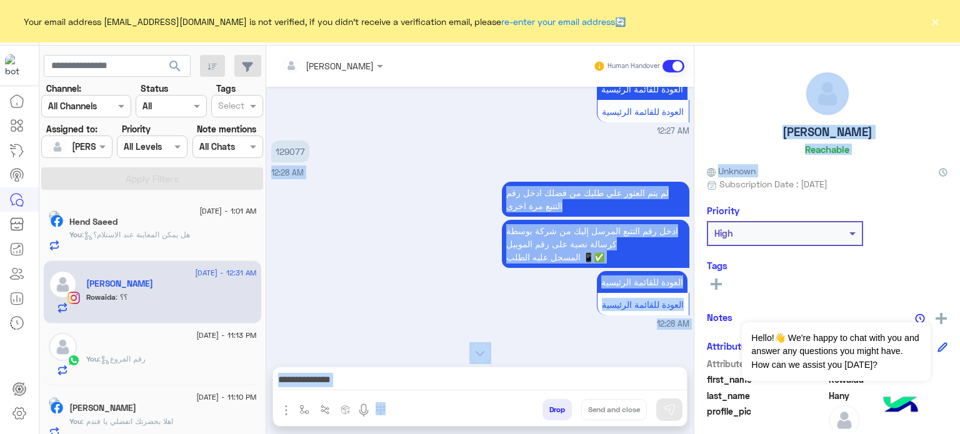
drag, startPoint x: 693, startPoint y: 187, endPoint x: 691, endPoint y: 161, distance: 26.3
click at [691, 161] on mat-drawer-container "Mona Farag Human Handover Sep 3, 2025 انا كنت طالبه ٢ اوردر وكلمتكم عشان الغي و…" at bounding box center [613, 243] width 694 height 394
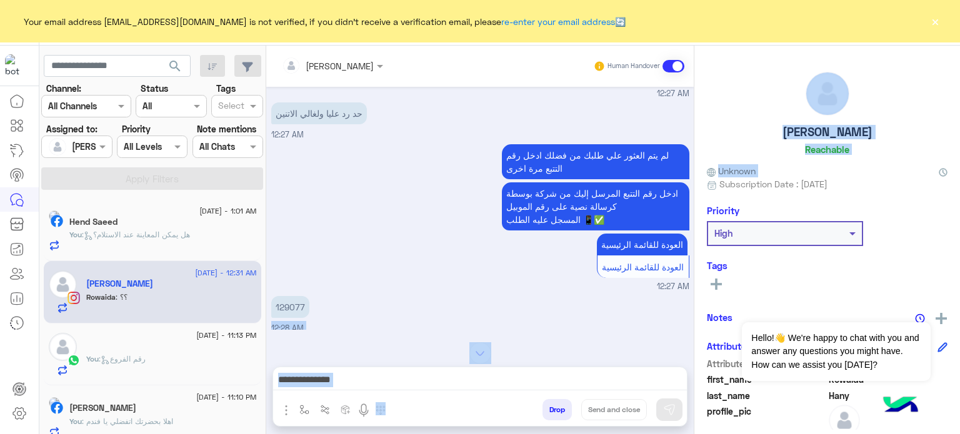
scroll to position [111, 0]
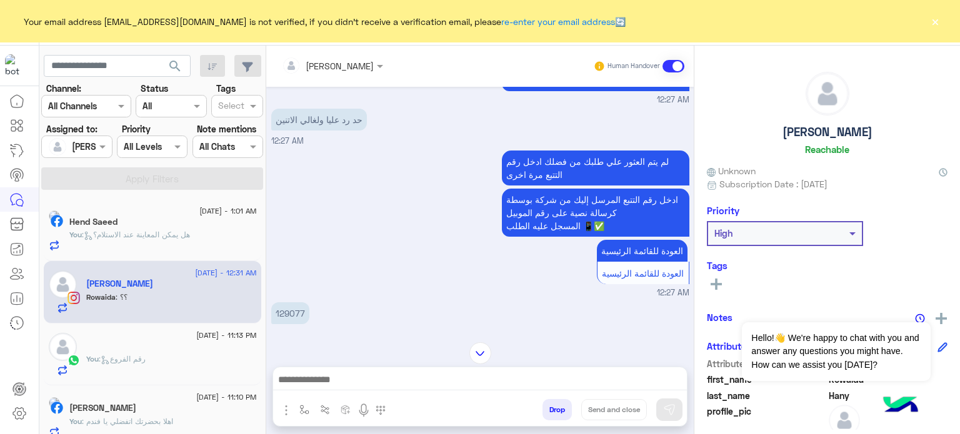
click at [427, 168] on div "لم يتم العثور علي طلبك من فضلك ادخل رقم التتبع مرة اخرى ادخل رقم التتبع المرسل …" at bounding box center [480, 223] width 418 height 152
drag, startPoint x: 308, startPoint y: 307, endPoint x: 267, endPoint y: 309, distance: 40.7
click at [267, 309] on div "Sep 3, 2025 انا كنت طالبه ٢ اوردر وكلمتكم عشان الغي واحد 12:27 AM ادخل رقم التت…" at bounding box center [479, 208] width 427 height 243
copy p "129077"
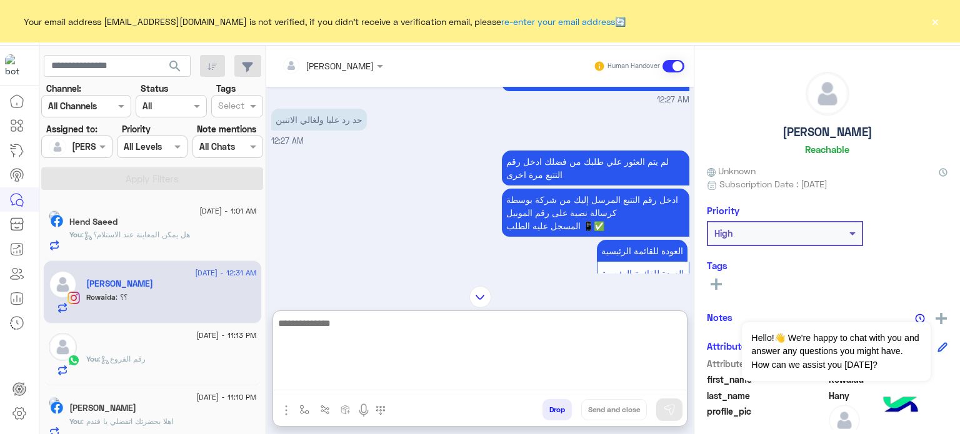
click at [461, 379] on textarea at bounding box center [480, 353] width 414 height 75
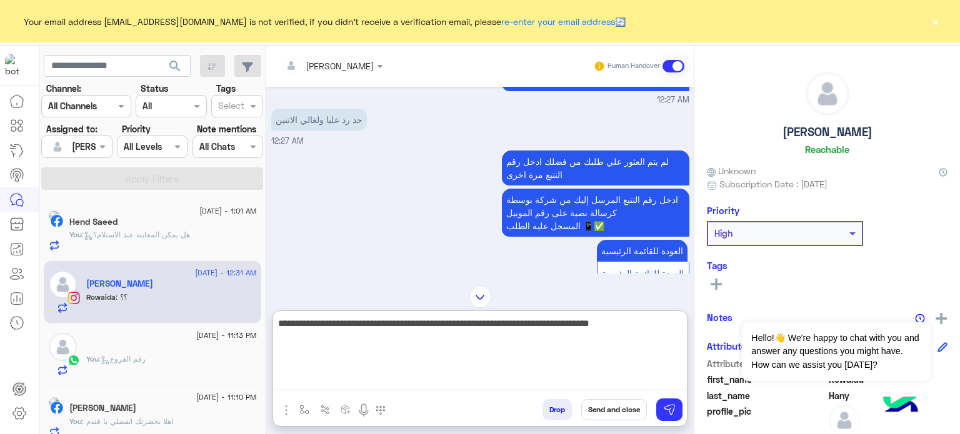
type textarea "**********"
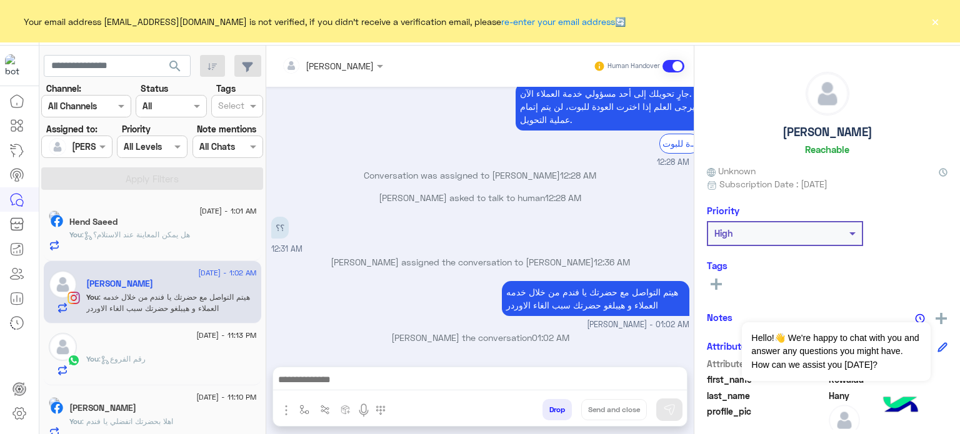
scroll to position [893, 0]
click at [143, 364] on div "You : رقم الفروع" at bounding box center [171, 365] width 171 height 22
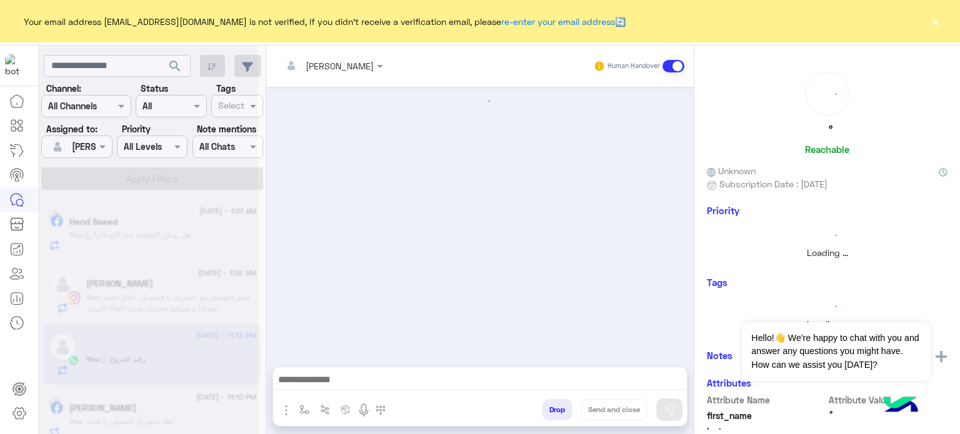
scroll to position [751, 0]
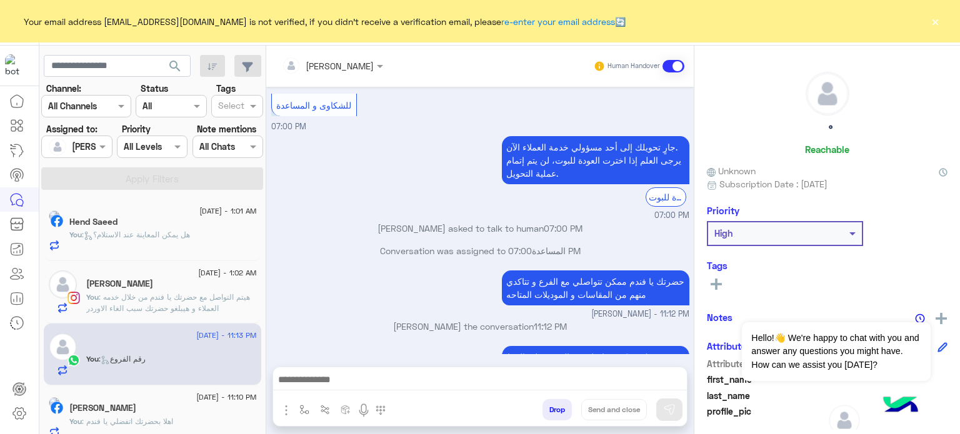
click at [550, 410] on button "Drop" at bounding box center [556, 409] width 29 height 21
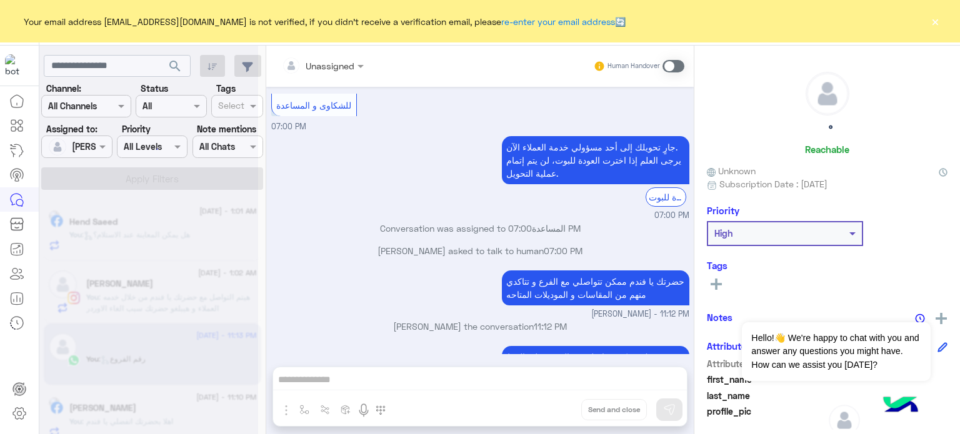
scroll to position [795, 0]
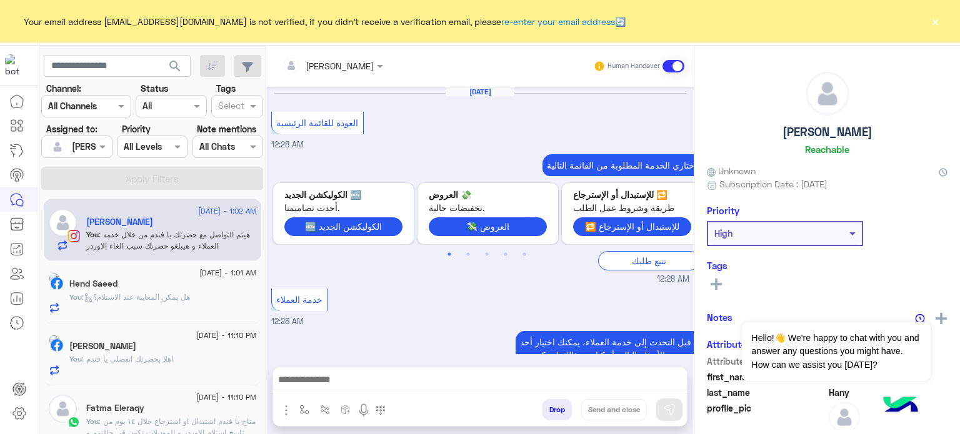
scroll to position [371, 0]
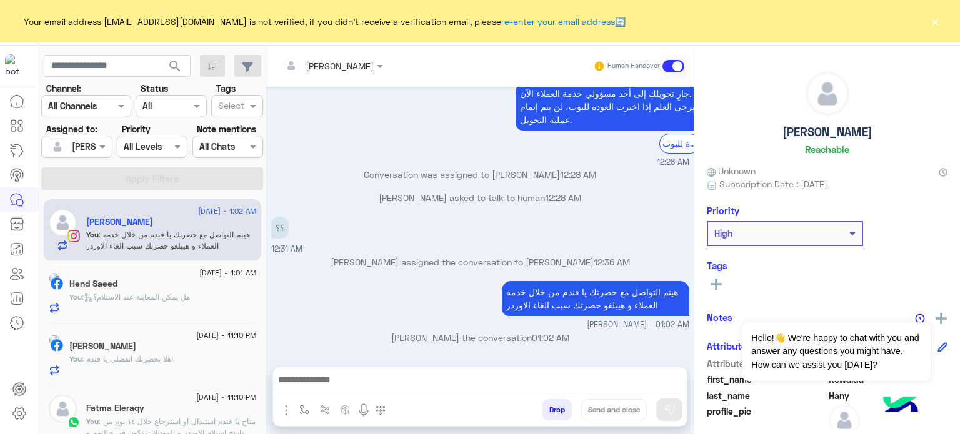
click at [215, 359] on div "You : اهلا بحضرتك اتفضلي يا فندم" at bounding box center [162, 365] width 187 height 22
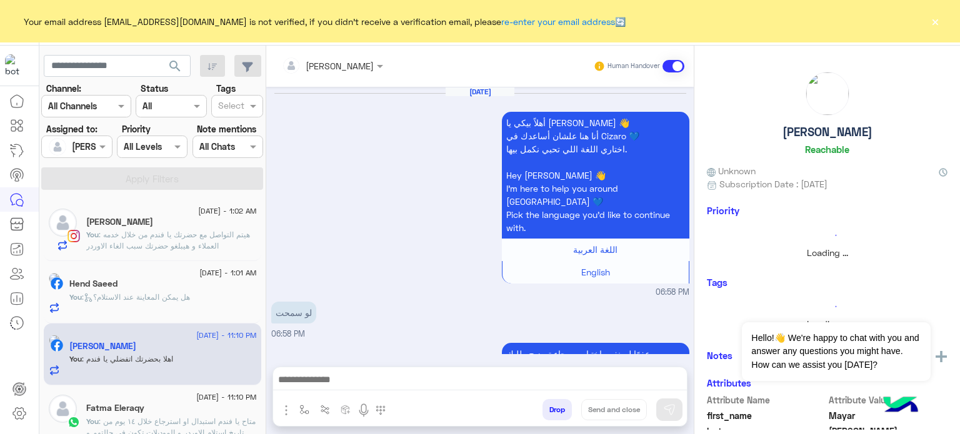
scroll to position [399, 0]
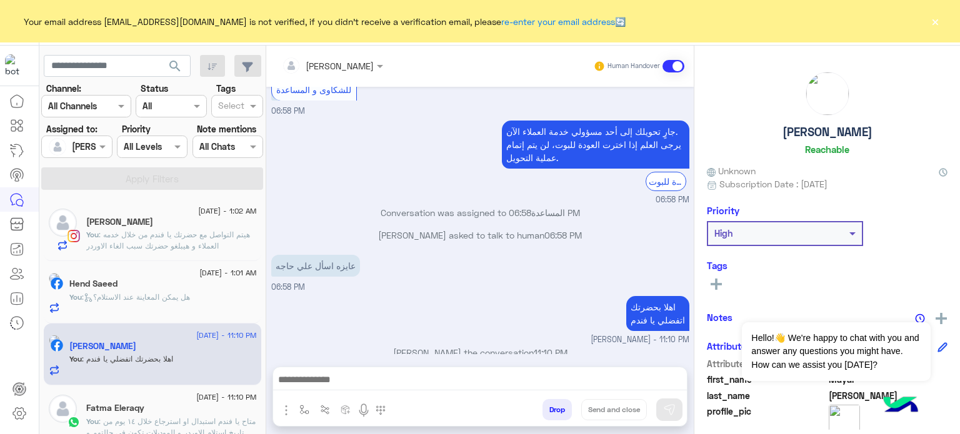
click at [558, 409] on button "Drop" at bounding box center [556, 409] width 29 height 21
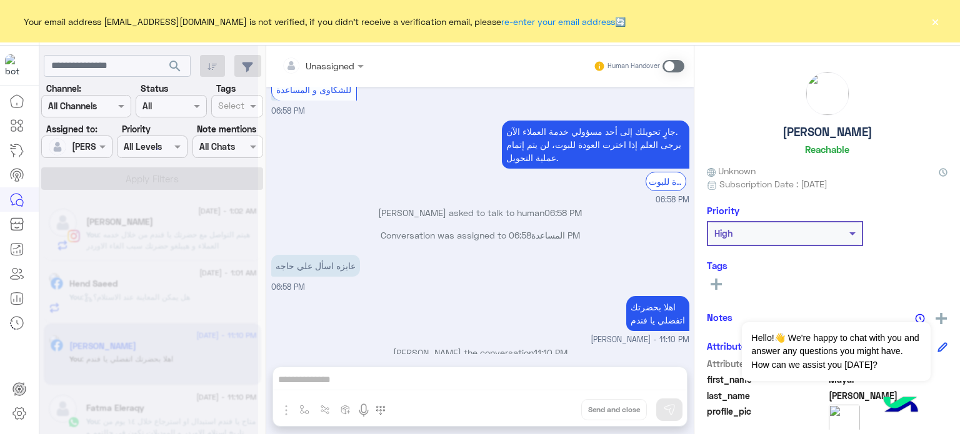
scroll to position [444, 0]
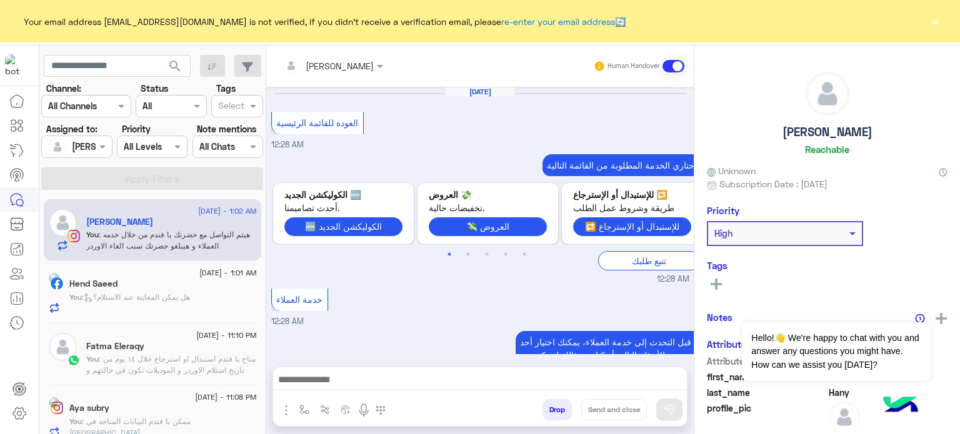
scroll to position [371, 0]
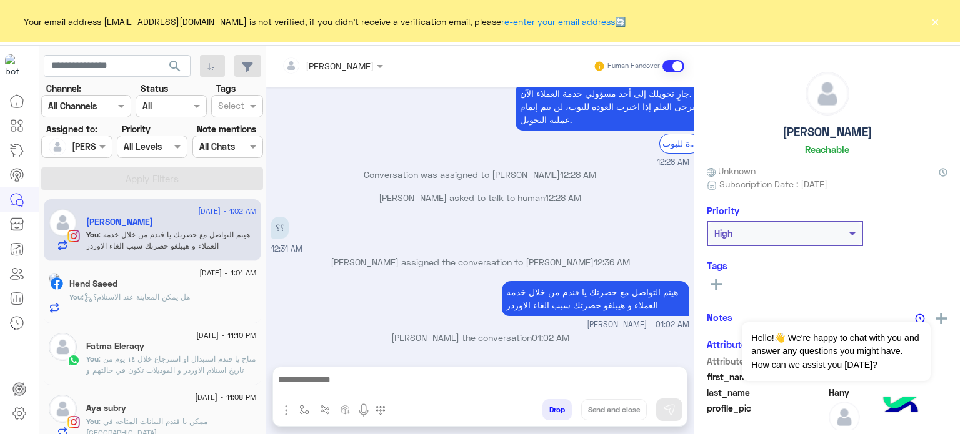
click at [204, 341] on div "Fatma Eleraqy" at bounding box center [171, 347] width 171 height 13
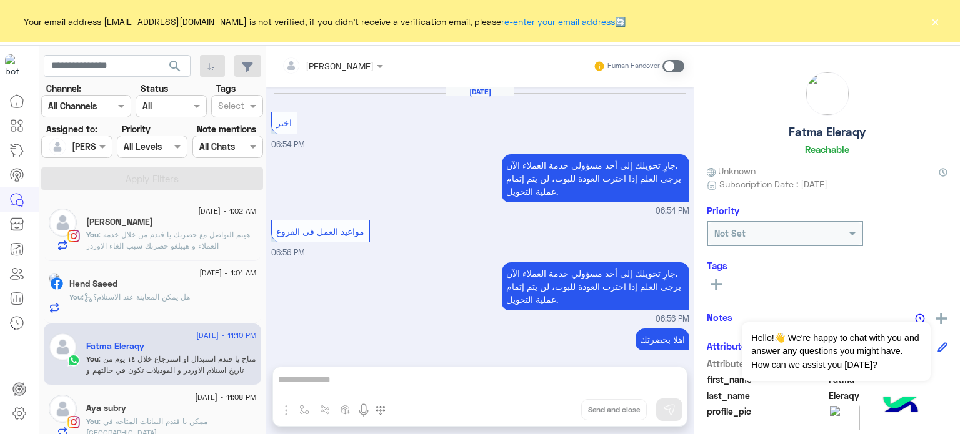
scroll to position [250, 0]
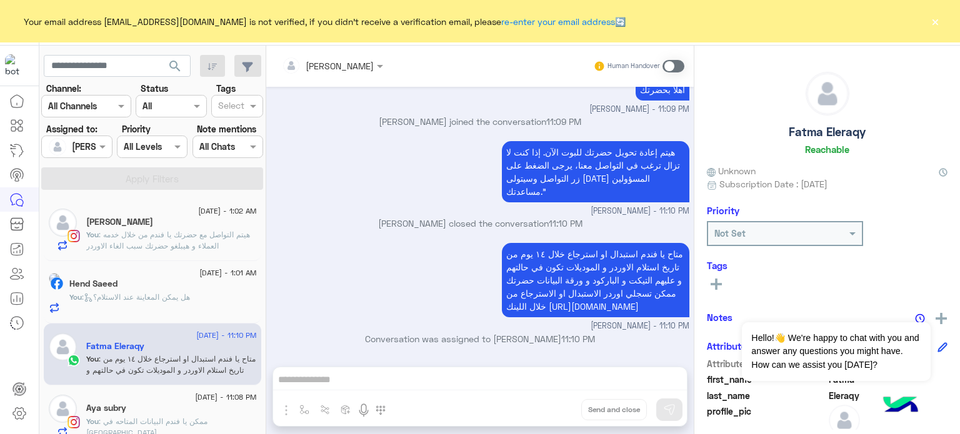
click at [669, 67] on span at bounding box center [673, 66] width 22 height 12
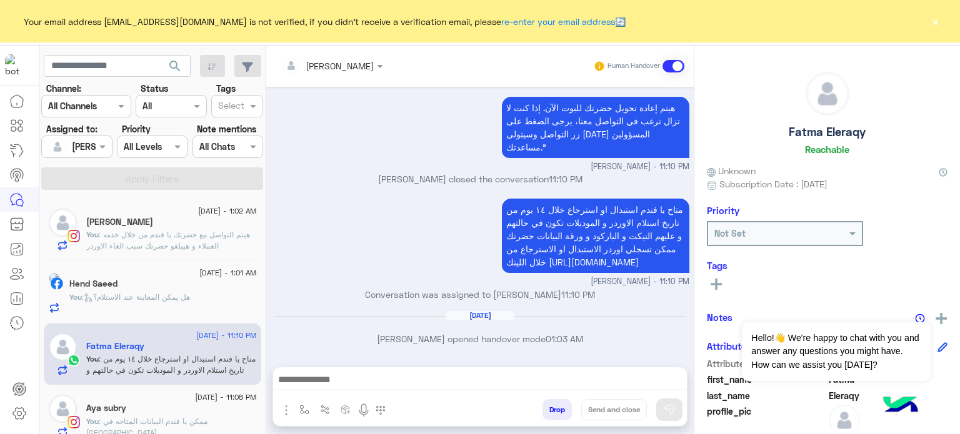
click at [555, 413] on button "Drop" at bounding box center [556, 409] width 29 height 21
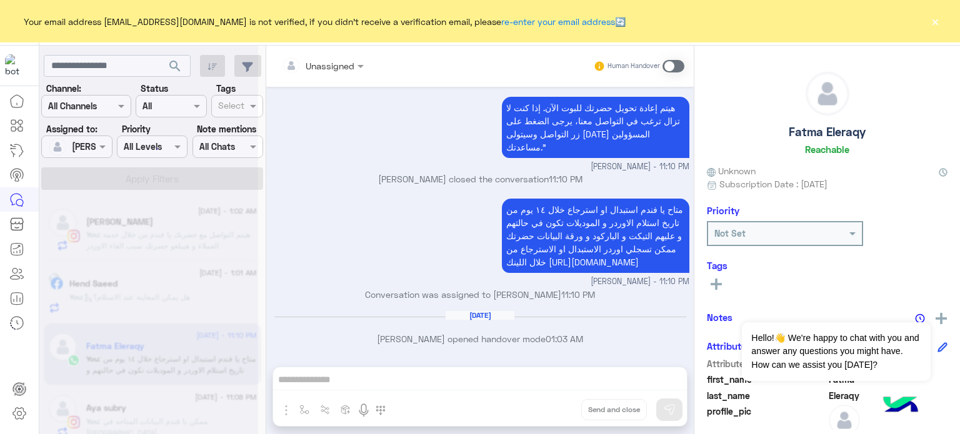
scroll to position [317, 0]
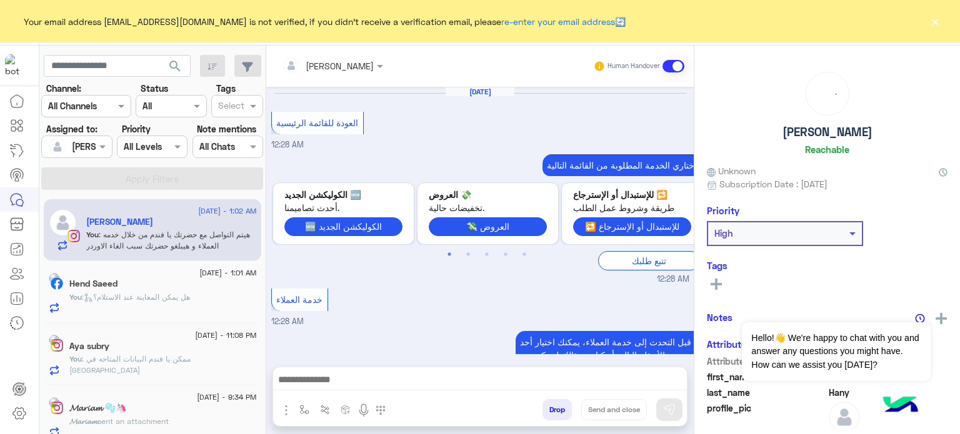
scroll to position [371, 0]
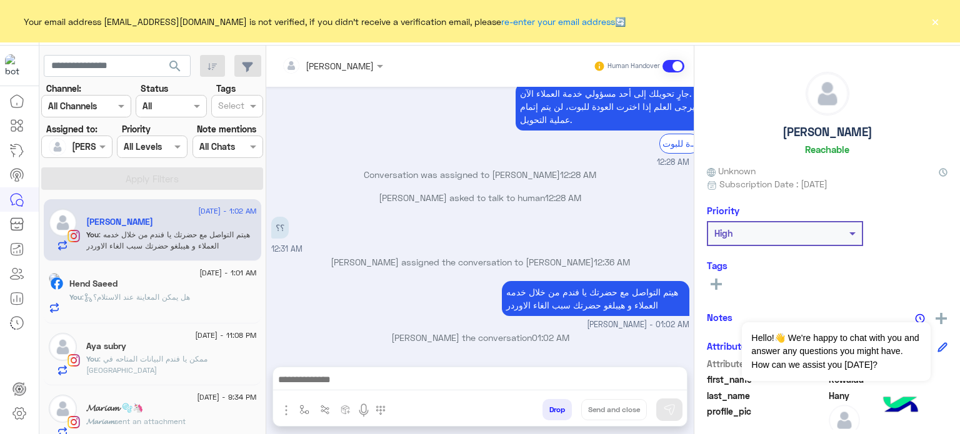
click at [192, 356] on span ": ممكن يا فندم البيانات المتاحه في الاوردر" at bounding box center [146, 364] width 121 height 21
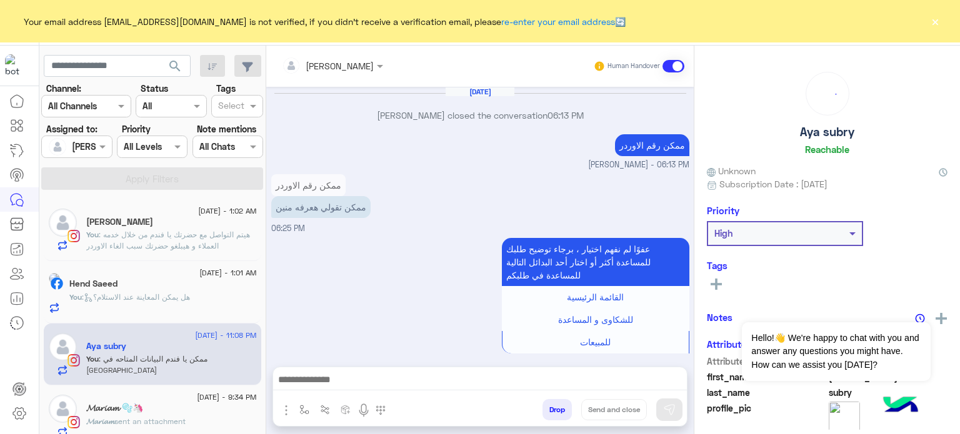
scroll to position [252, 0]
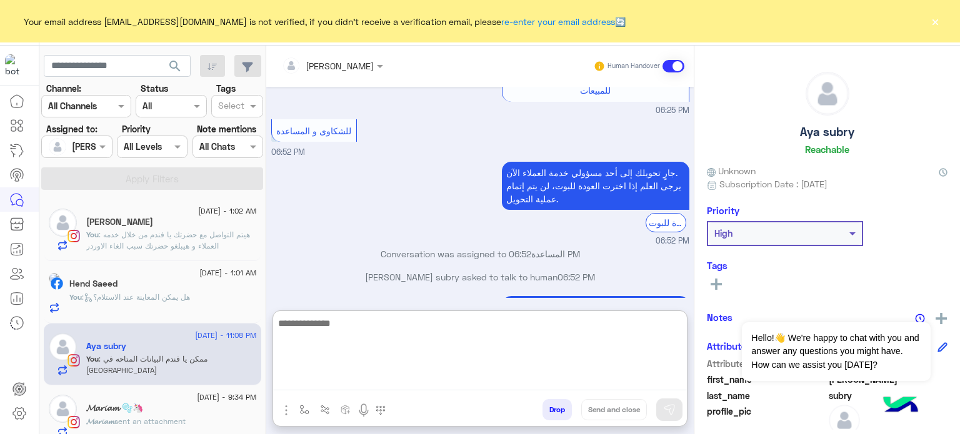
click at [413, 377] on textarea at bounding box center [480, 353] width 414 height 75
paste textarea "**********"
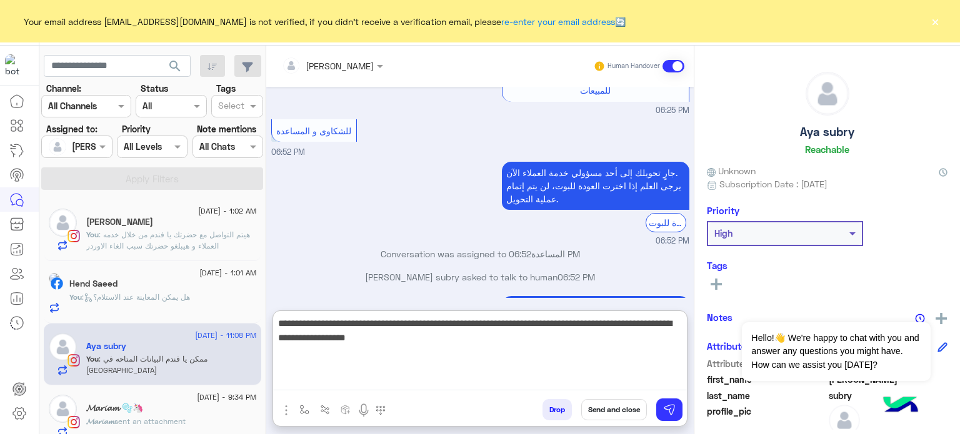
type textarea "**********"
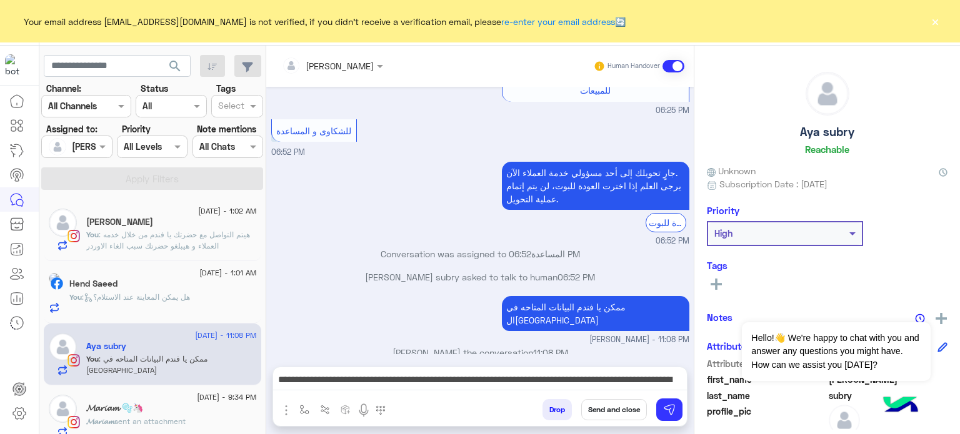
click at [627, 415] on button "Send and close" at bounding box center [614, 409] width 66 height 21
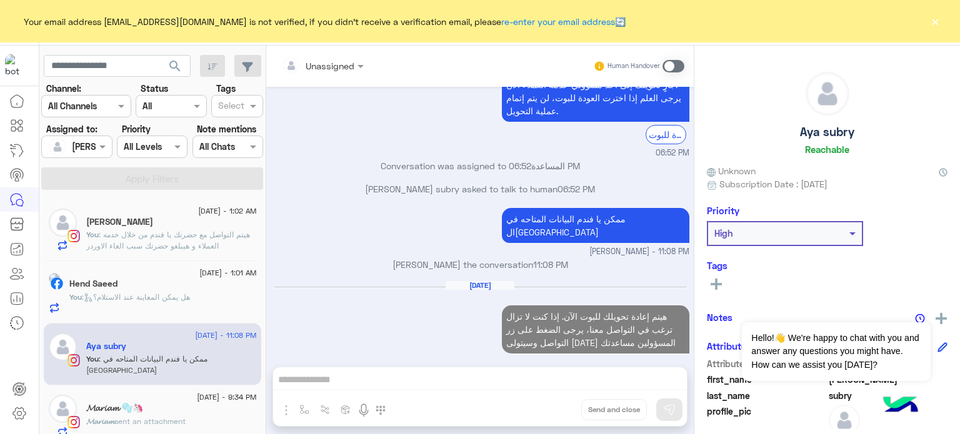
scroll to position [362, 0]
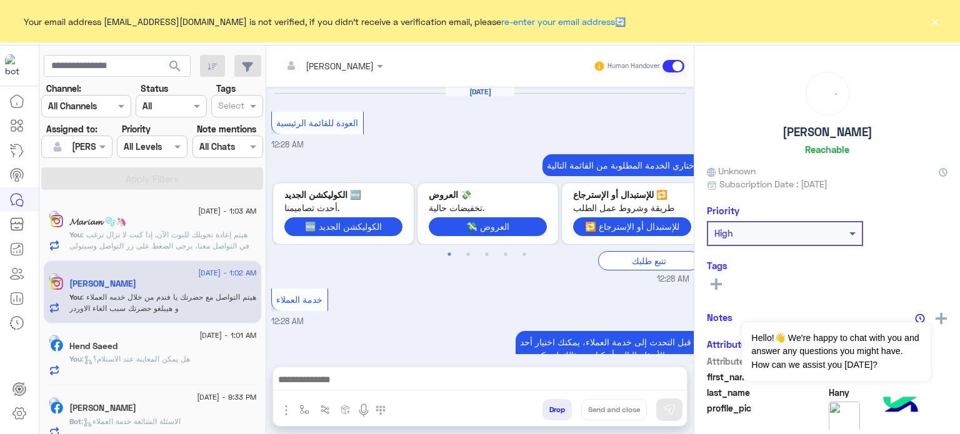
scroll to position [371, 0]
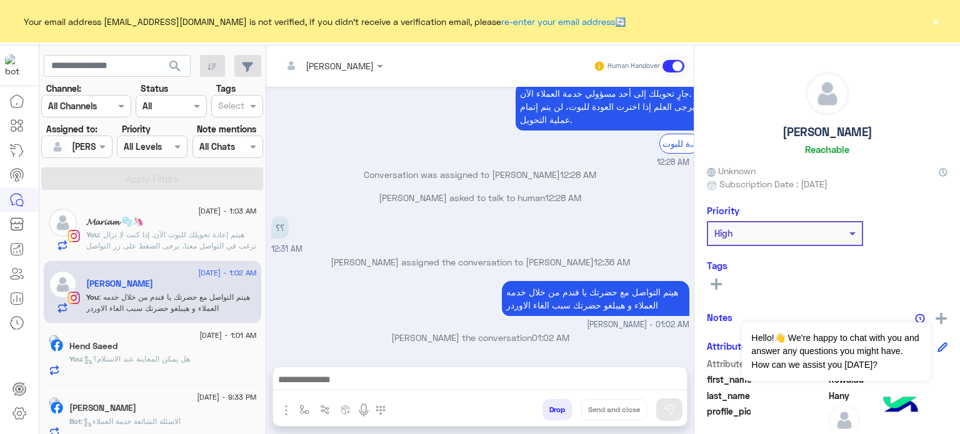
click at [190, 361] on span ": هل يمكن المعاينة عند الاستلام؟" at bounding box center [136, 358] width 108 height 9
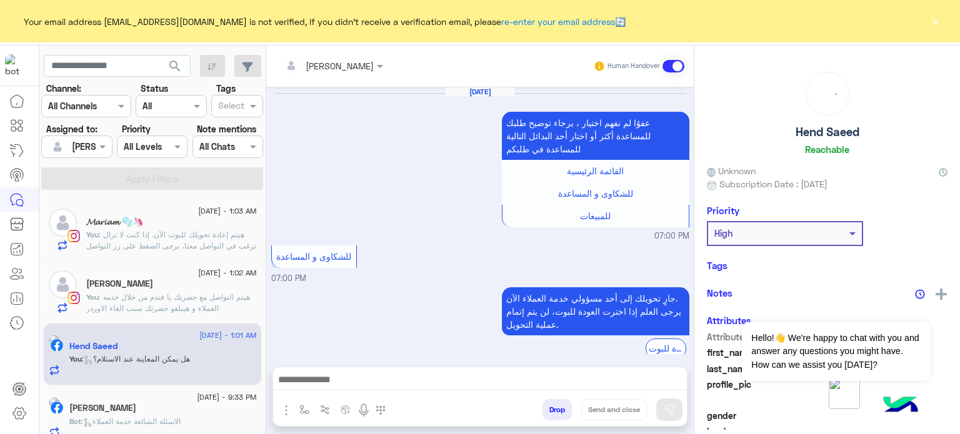
scroll to position [346, 0]
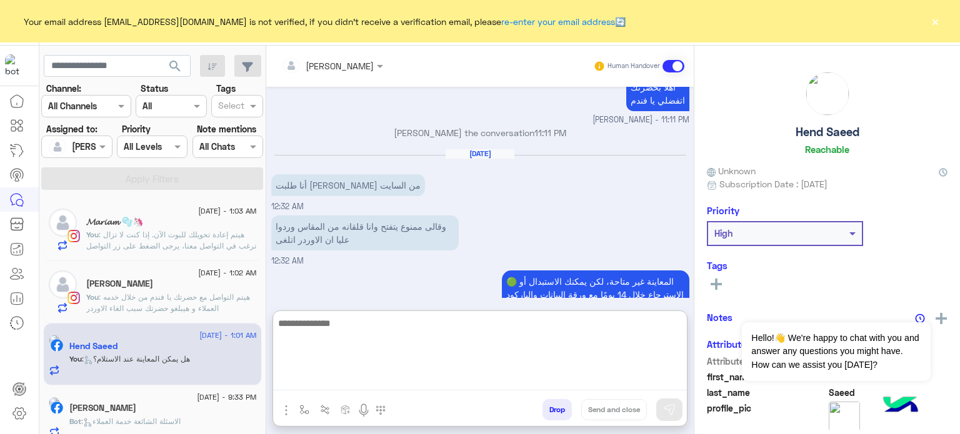
click at [437, 389] on textarea at bounding box center [480, 353] width 414 height 75
paste textarea "**********"
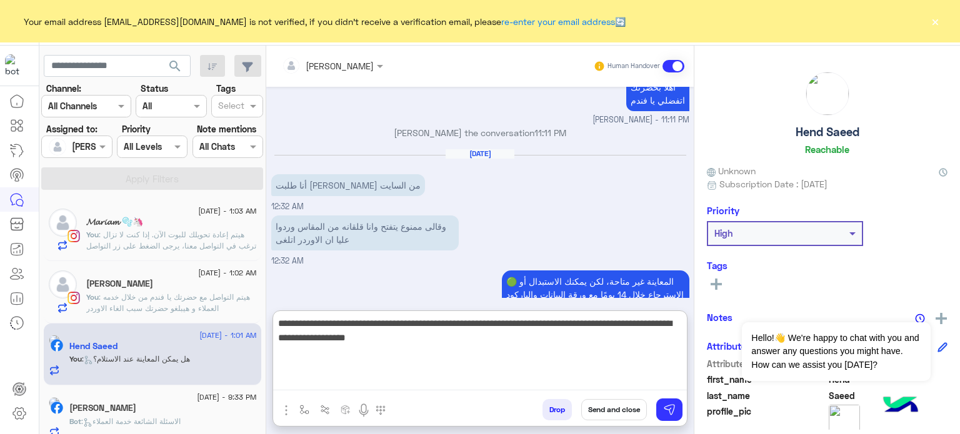
type textarea "**********"
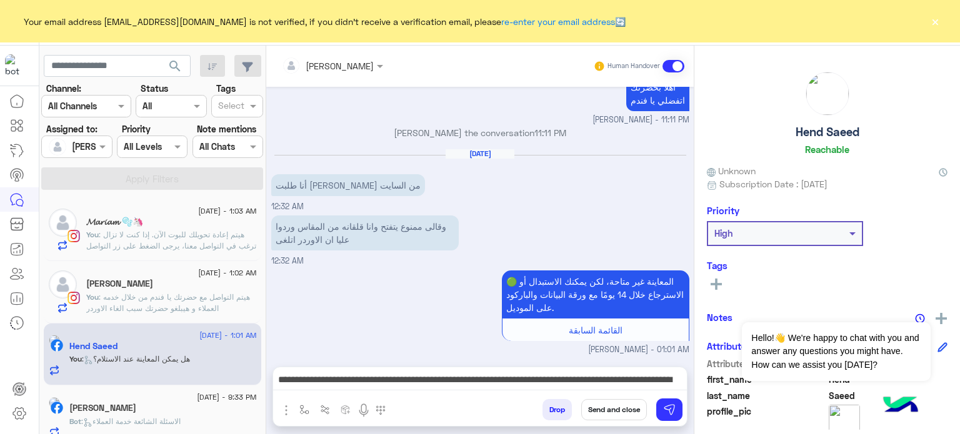
click at [627, 414] on button "Send and close" at bounding box center [614, 409] width 66 height 21
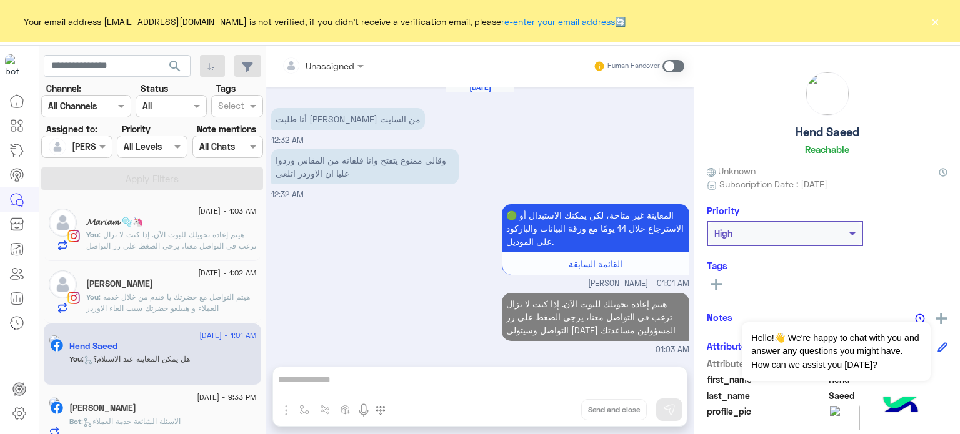
scroll to position [435, 0]
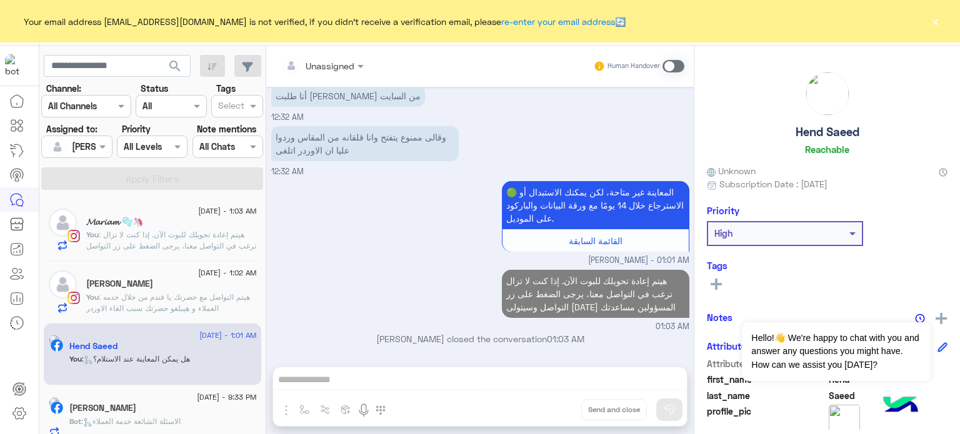
click at [136, 410] on h5 "Shaimaa AbdElmaksoud" at bounding box center [102, 408] width 67 height 11
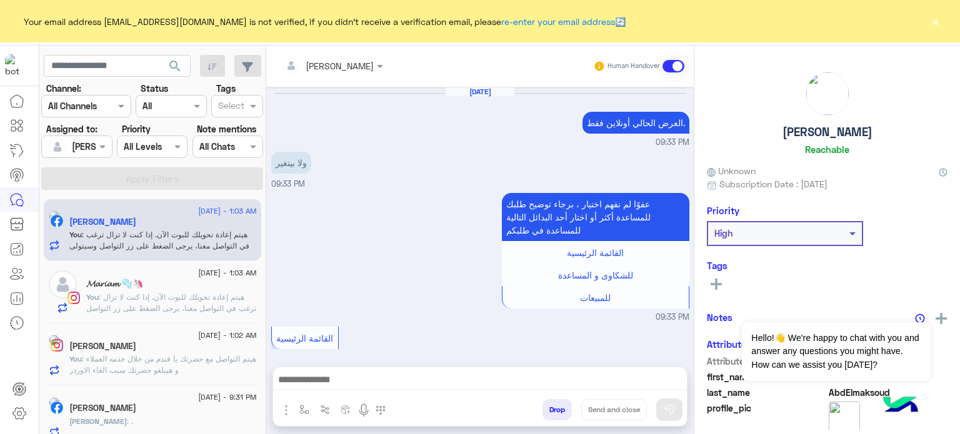
scroll to position [491, 0]
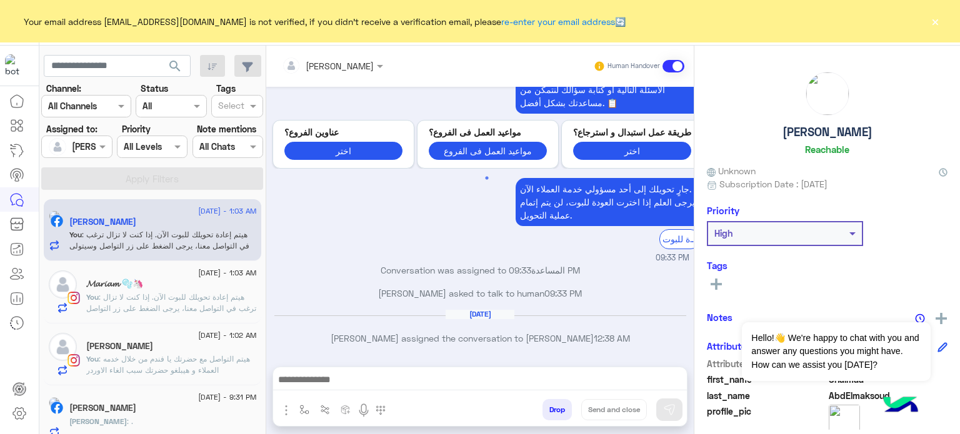
click at [169, 319] on div "3 September - 1:03 AM 𝓜𝓪𝓻𝓲𝓪𝓶 🫧🦄 You : هيتم إعادة تحويلك للبوت الآن. إذا كنت لا …" at bounding box center [152, 292] width 217 height 62
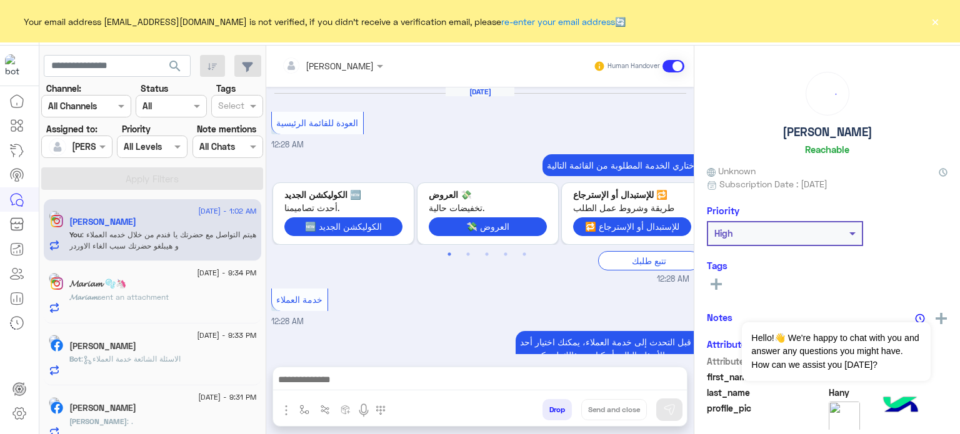
scroll to position [371, 0]
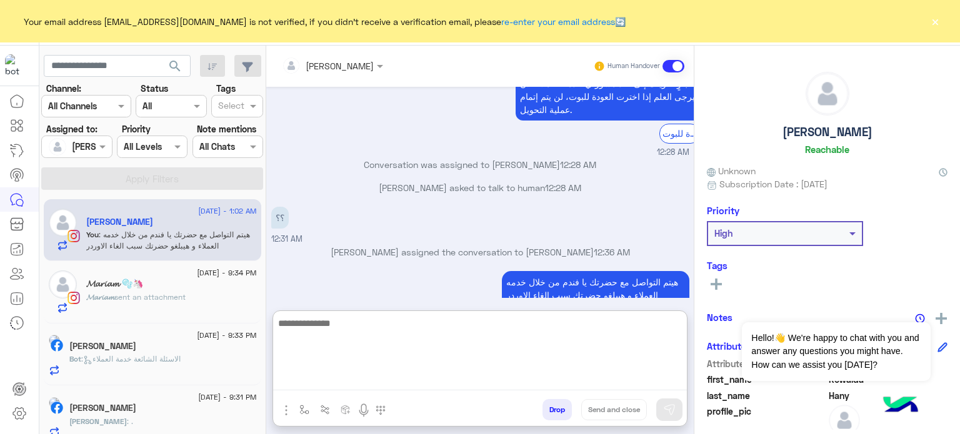
click at [506, 382] on textarea at bounding box center [480, 353] width 414 height 75
paste textarea "**********"
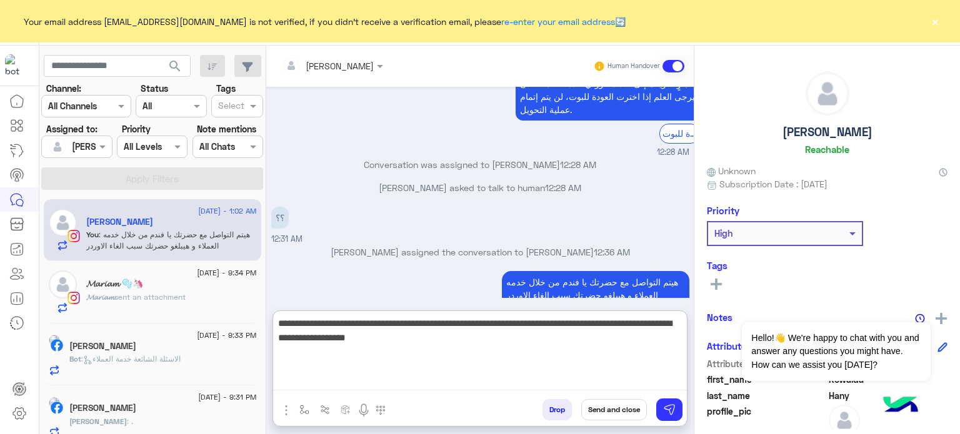
type textarea "**********"
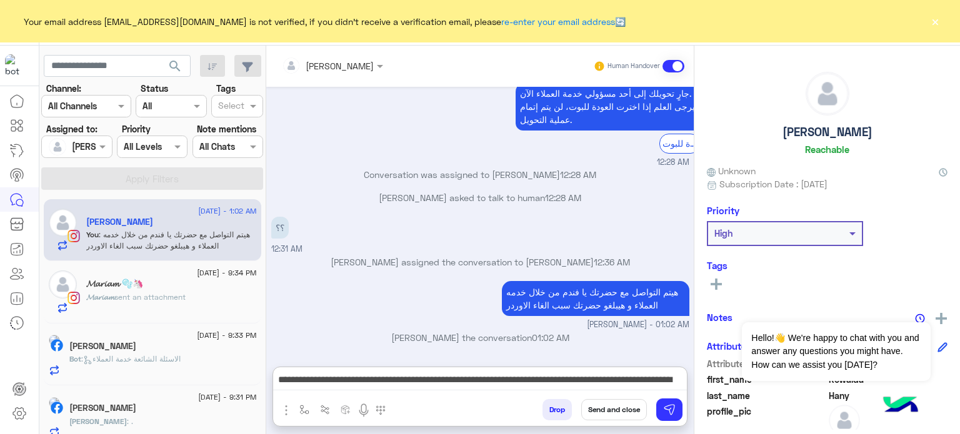
click at [605, 407] on button "Send and close" at bounding box center [614, 409] width 66 height 21
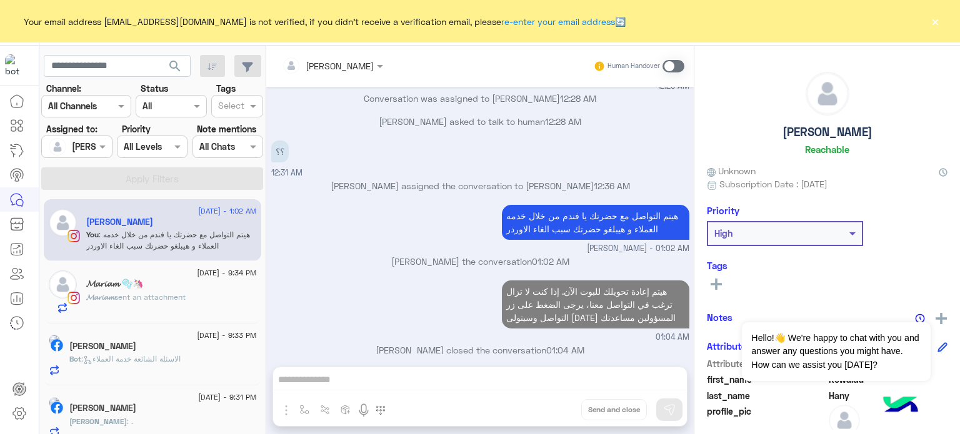
scroll to position [460, 0]
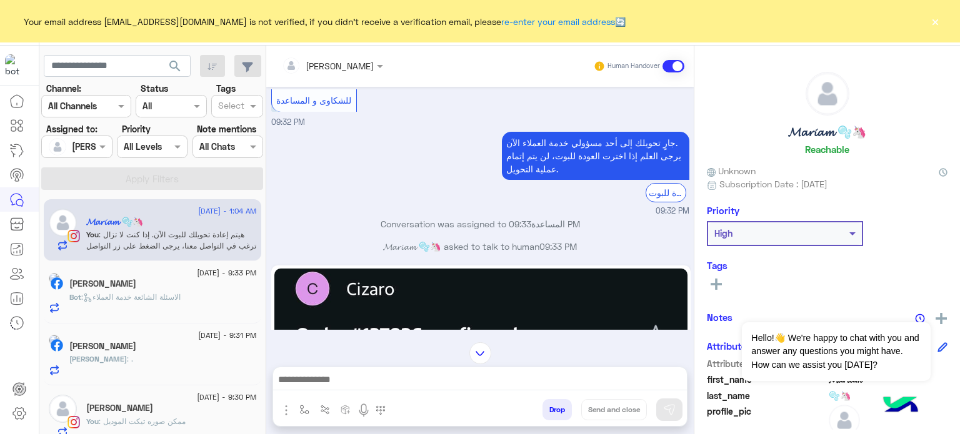
scroll to position [1183, 0]
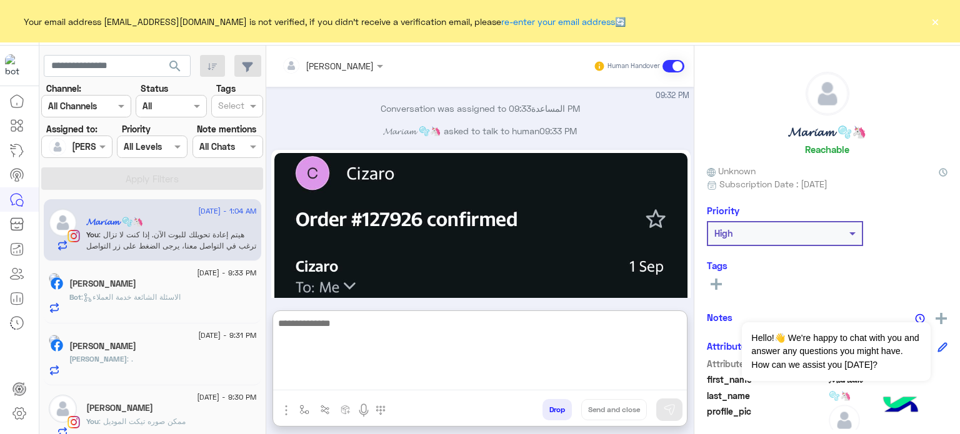
click at [407, 377] on textarea at bounding box center [480, 353] width 414 height 75
paste textarea "*******"
type textarea "**********"
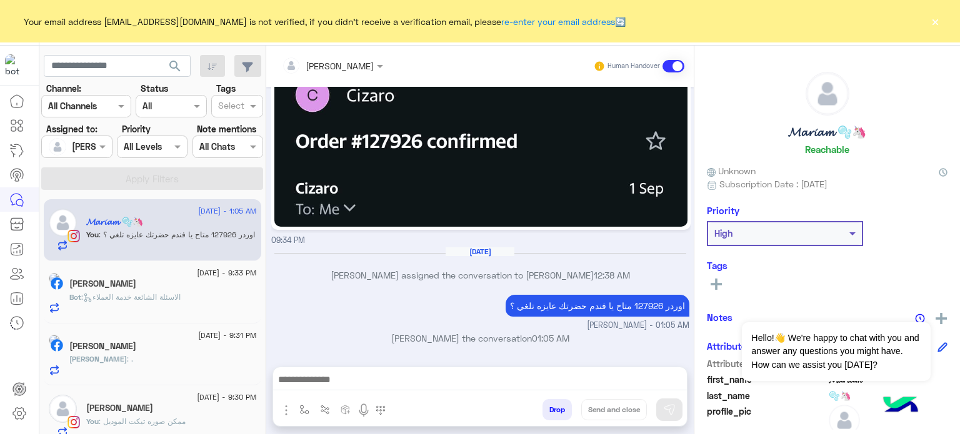
scroll to position [1267, 0]
click at [181, 294] on span ": الاسئلة الشائعة خدمة العملاء" at bounding box center [130, 296] width 99 height 9
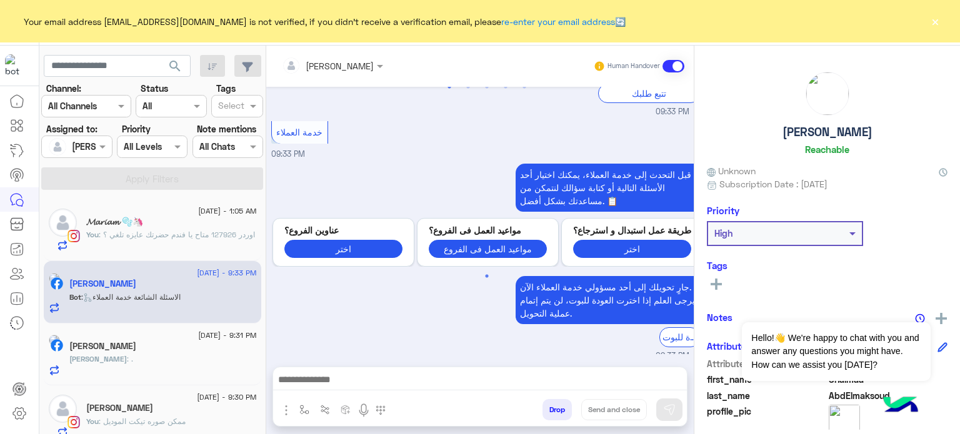
scroll to position [1030, 0]
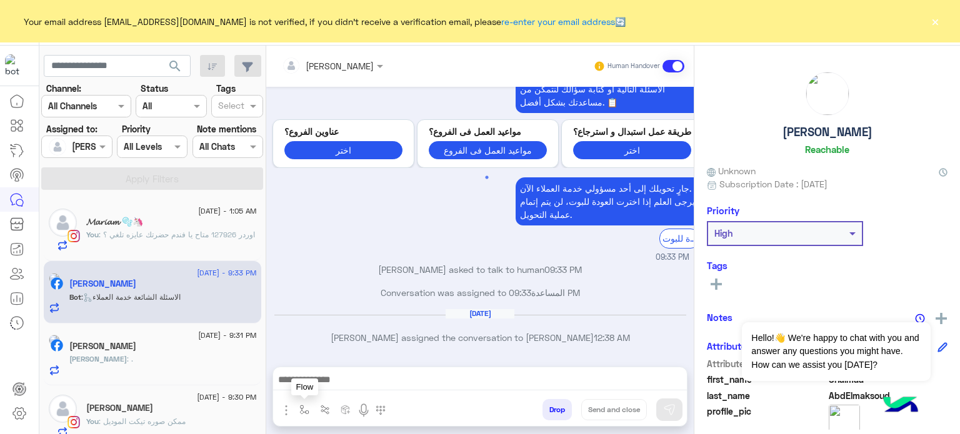
click at [301, 409] on img "button" at bounding box center [304, 410] width 10 height 10
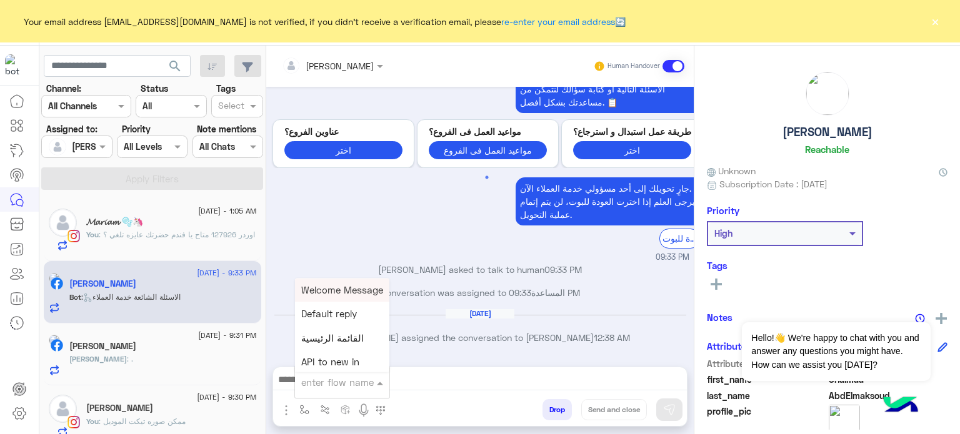
click at [334, 380] on input "text" at bounding box center [326, 383] width 51 height 14
type input "***"
click at [325, 358] on span "Size chart" at bounding box center [323, 359] width 45 height 11
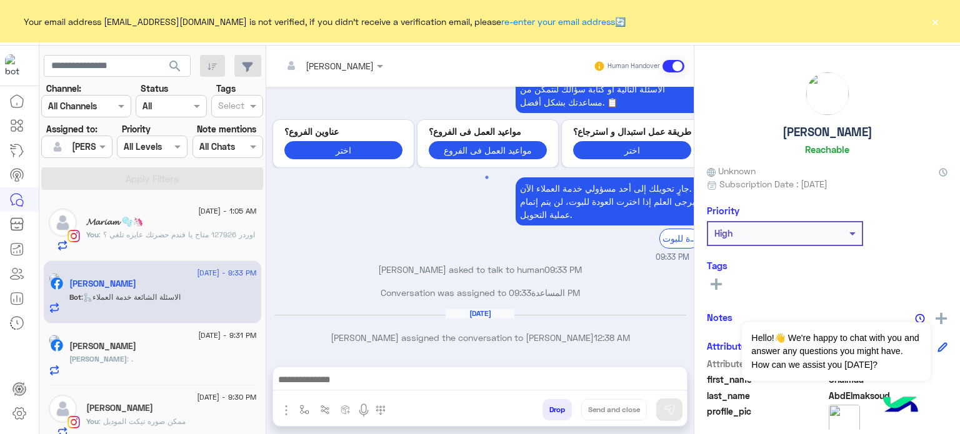
type textarea "**********"
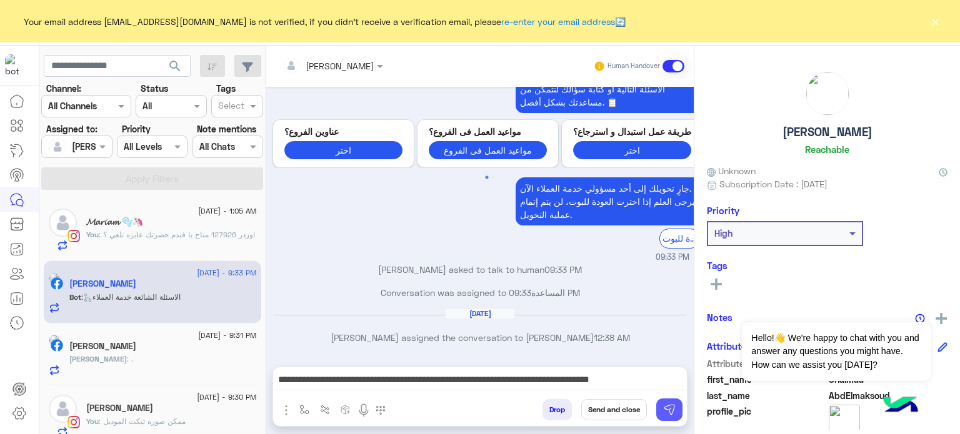
click at [664, 407] on img at bounding box center [669, 410] width 12 height 12
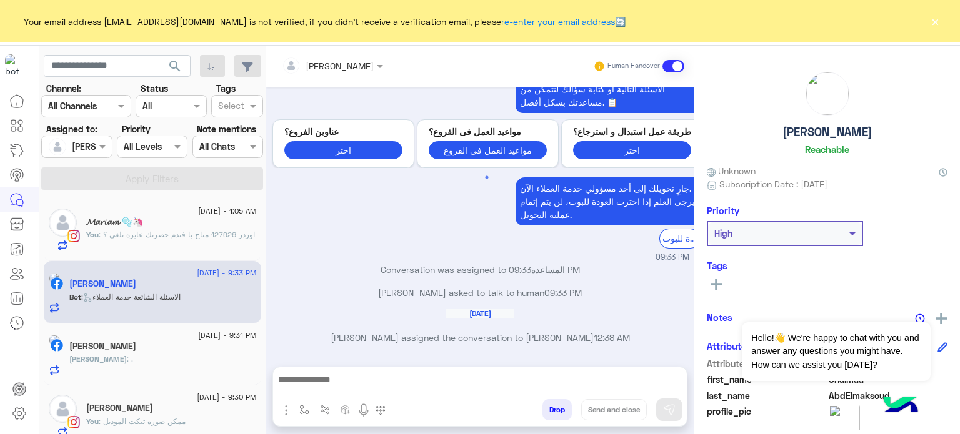
scroll to position [1119, 0]
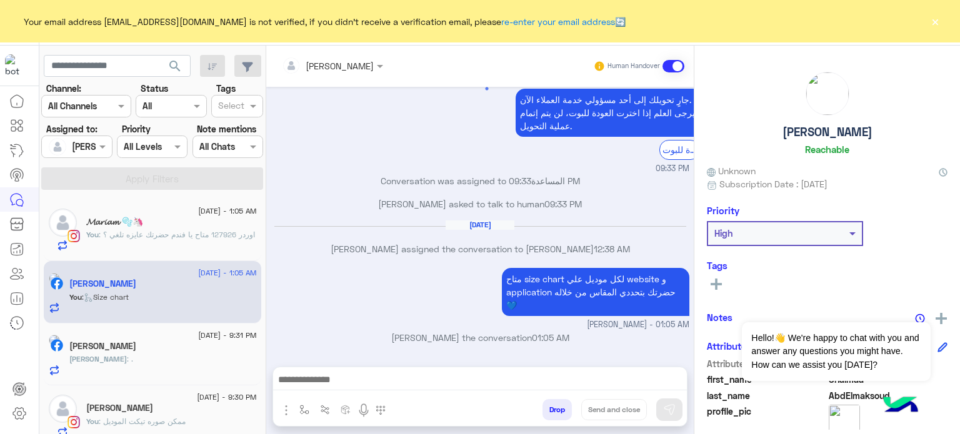
click at [147, 366] on div "Aya : ." at bounding box center [162, 365] width 187 height 22
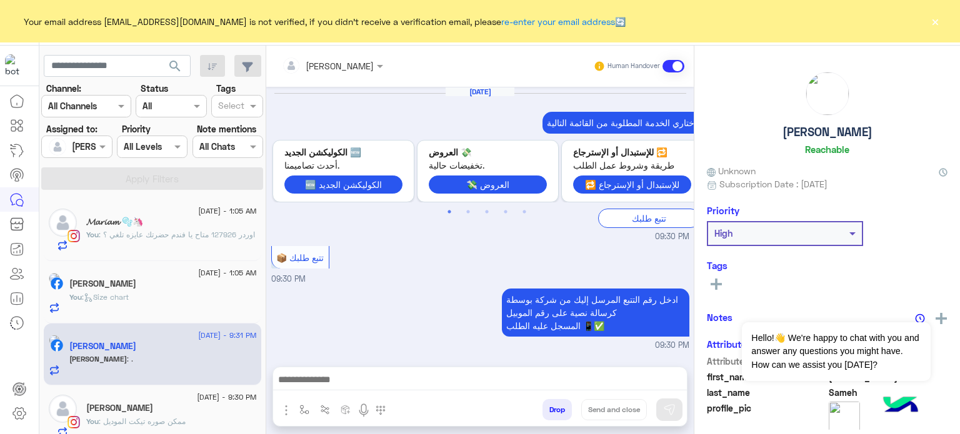
scroll to position [447, 0]
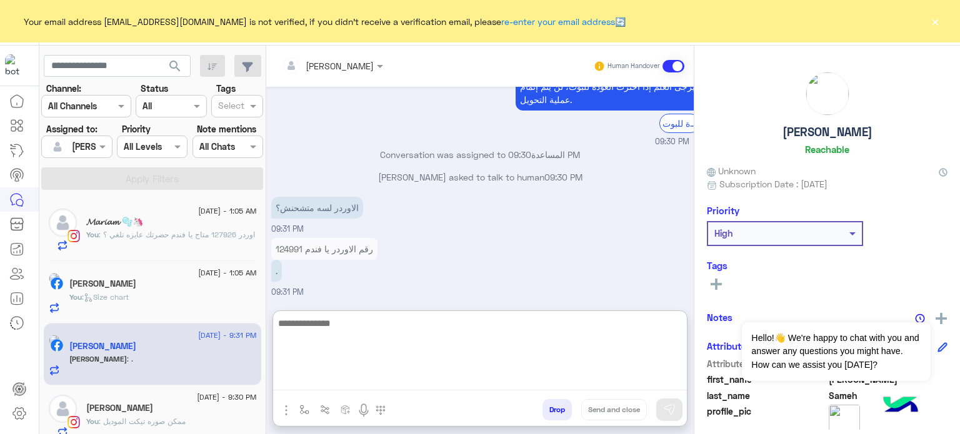
click at [387, 382] on textarea at bounding box center [480, 353] width 414 height 75
type textarea "*"
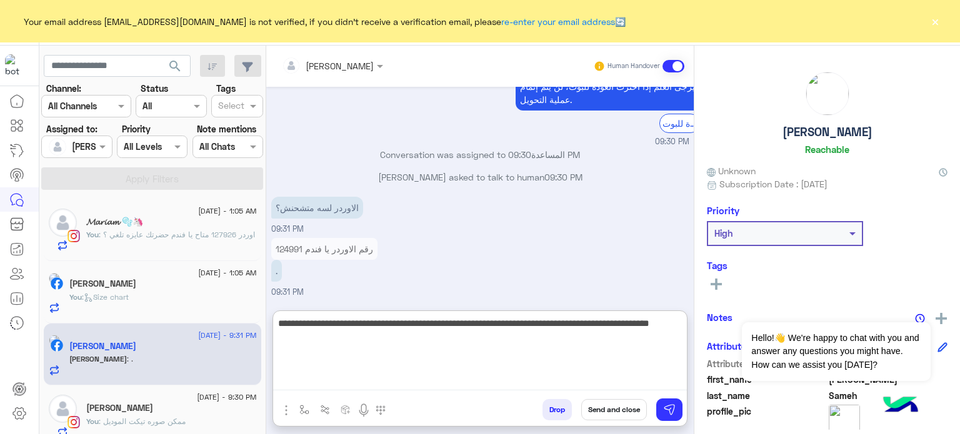
type textarea "**********"
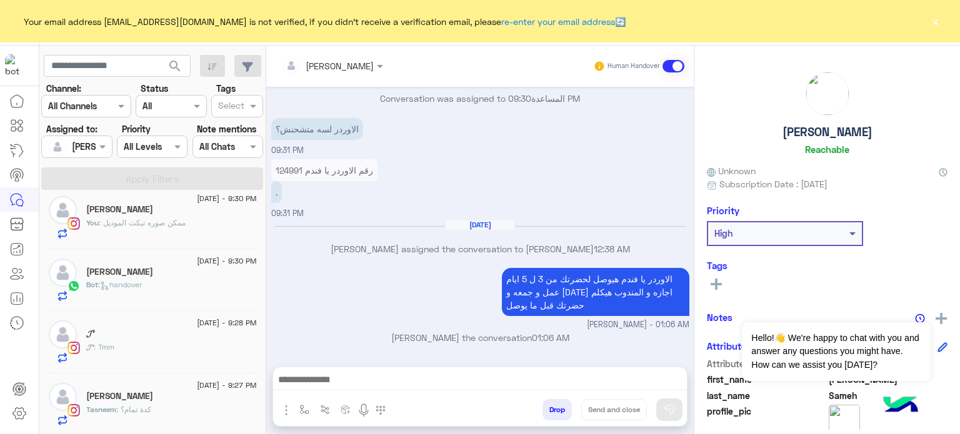
scroll to position [557, 0]
click at [191, 232] on div "You : ممكن صوره تيكت الموديل" at bounding box center [171, 228] width 171 height 22
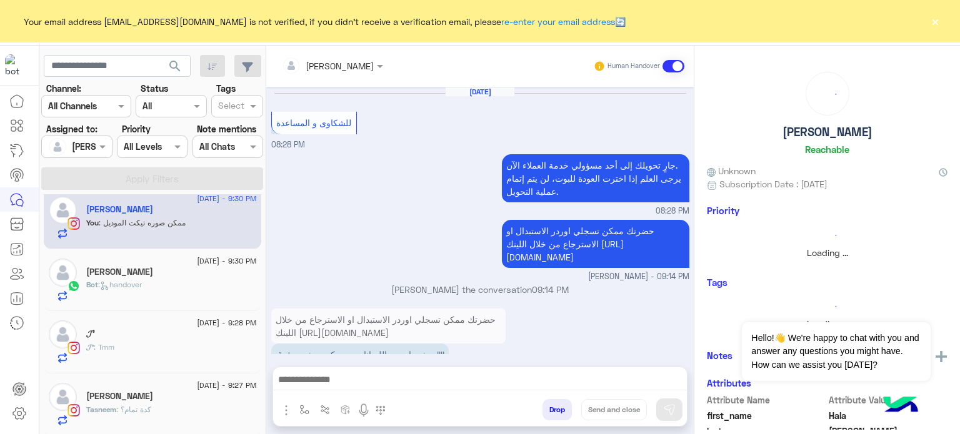
scroll to position [231, 0]
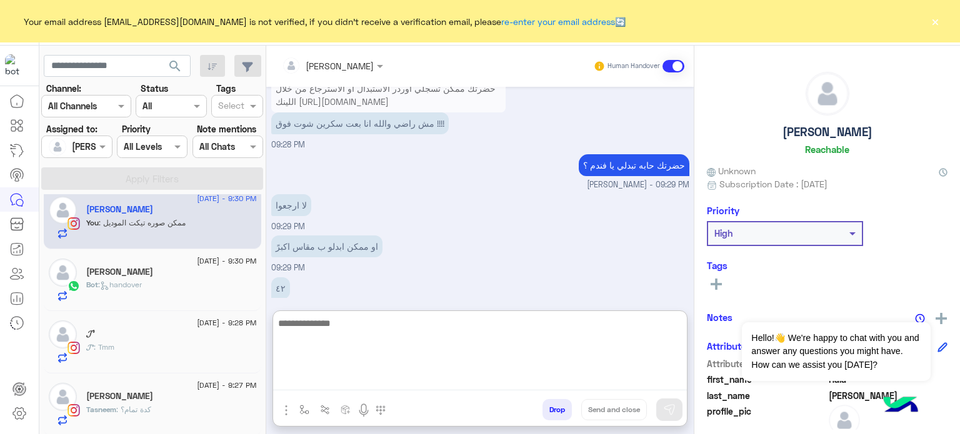
click at [362, 377] on textarea at bounding box center [480, 353] width 414 height 75
paste textarea "**********"
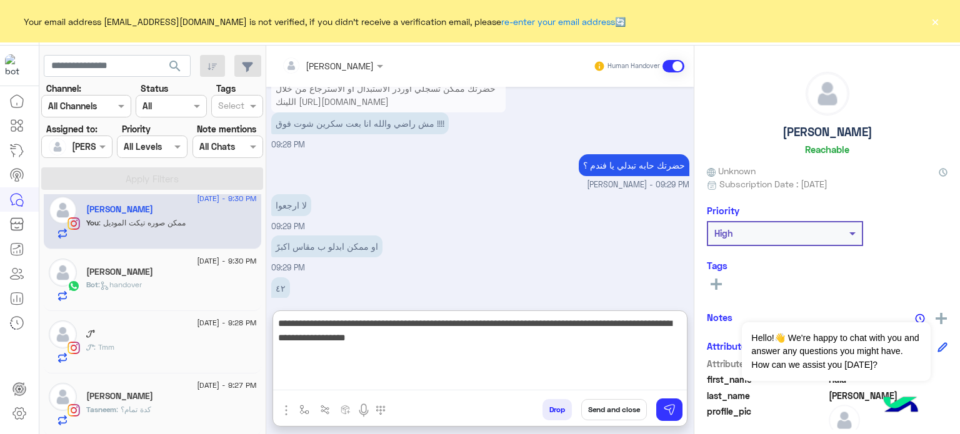
type textarea "**********"
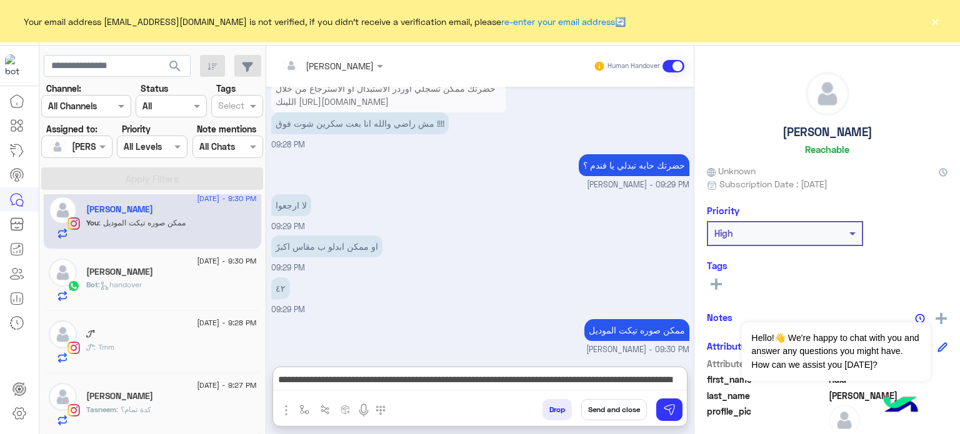
click at [605, 414] on button "Send and close" at bounding box center [614, 409] width 66 height 21
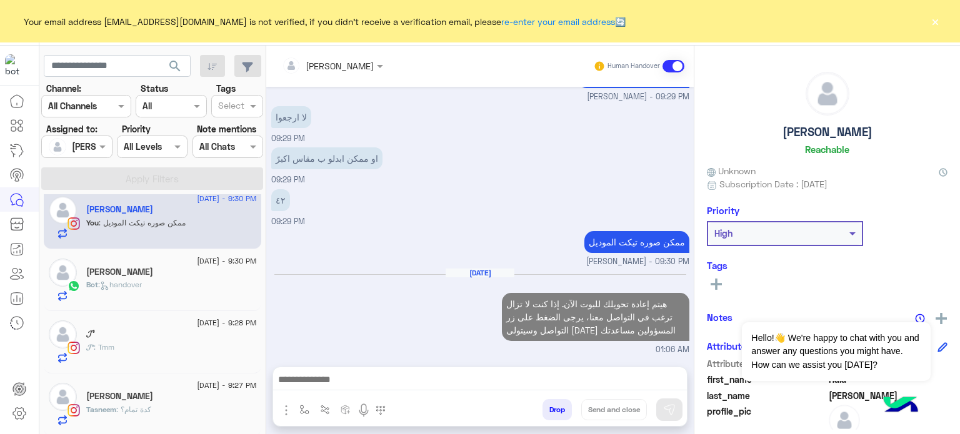
scroll to position [342, 0]
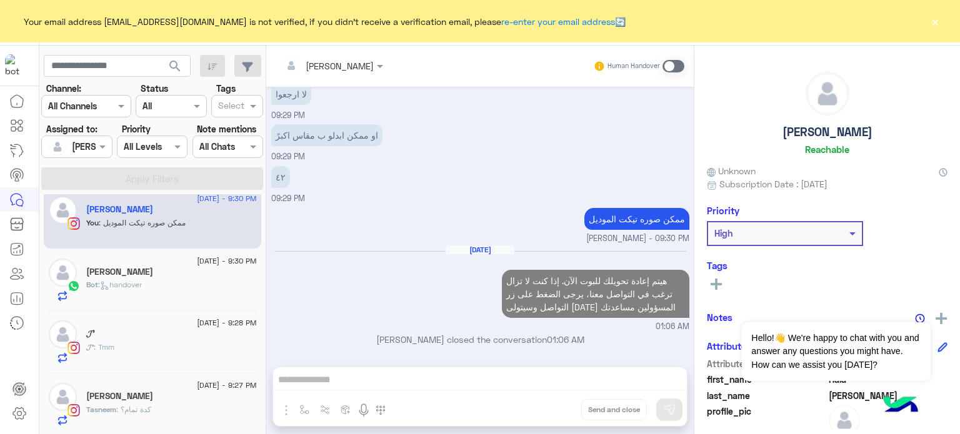
click at [109, 297] on div "Bot : handover" at bounding box center [171, 290] width 171 height 22
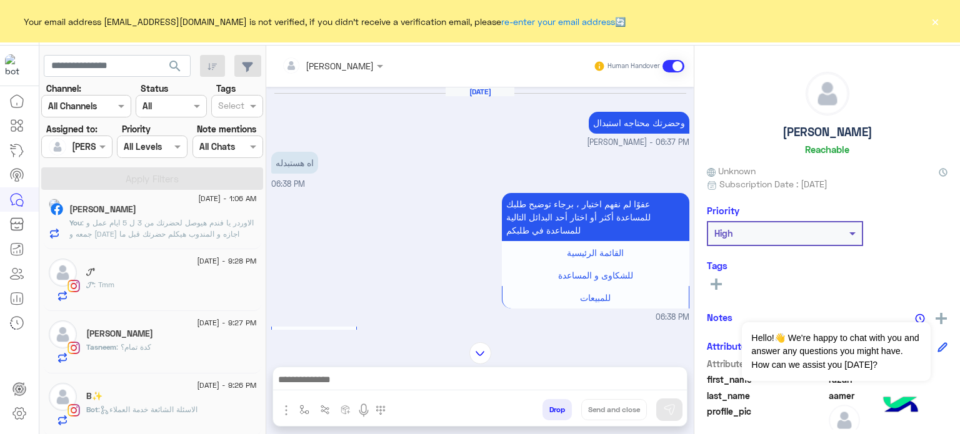
scroll to position [517, 0]
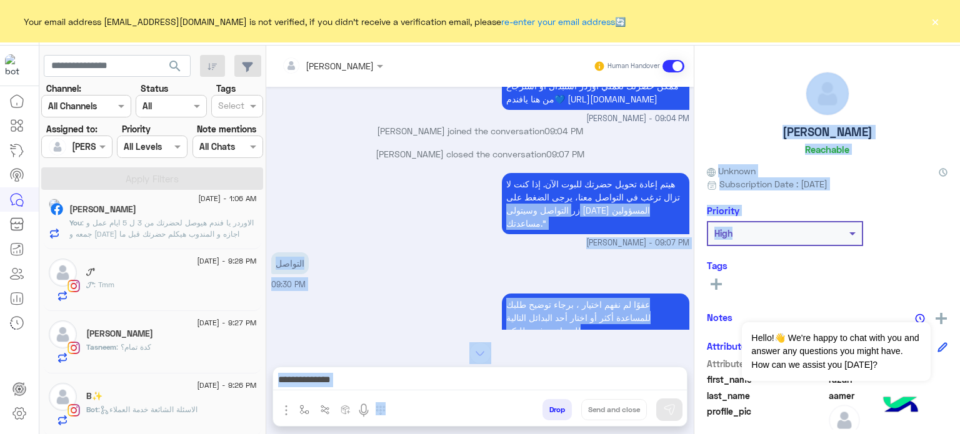
drag, startPoint x: 694, startPoint y: 246, endPoint x: 690, endPoint y: 210, distance: 36.4
click at [690, 210] on mat-drawer-container "Mona Farag Human Handover Sep 2, 2025 وحضرتك محتاجه استبدال Mariam Saber - 06:3…" at bounding box center [613, 243] width 694 height 394
click at [456, 246] on small "lobna Mounir - 09:07 PM" at bounding box center [480, 243] width 418 height 12
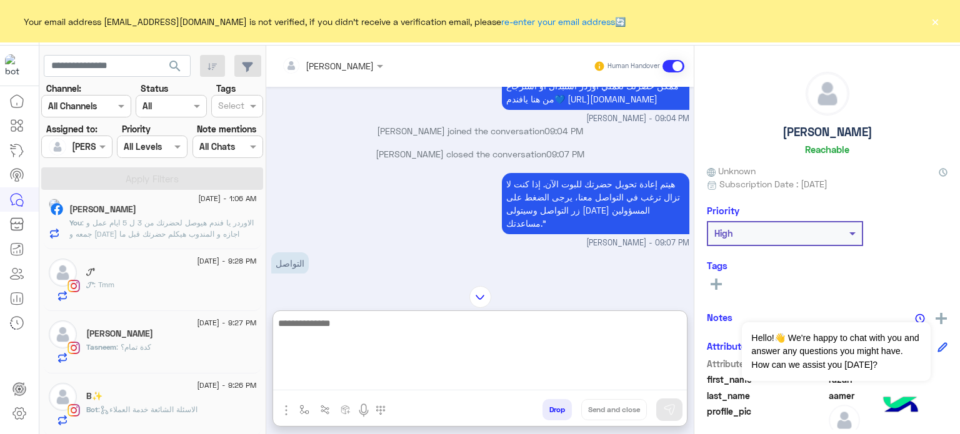
click at [397, 374] on textarea at bounding box center [480, 353] width 414 height 75
type textarea "**********"
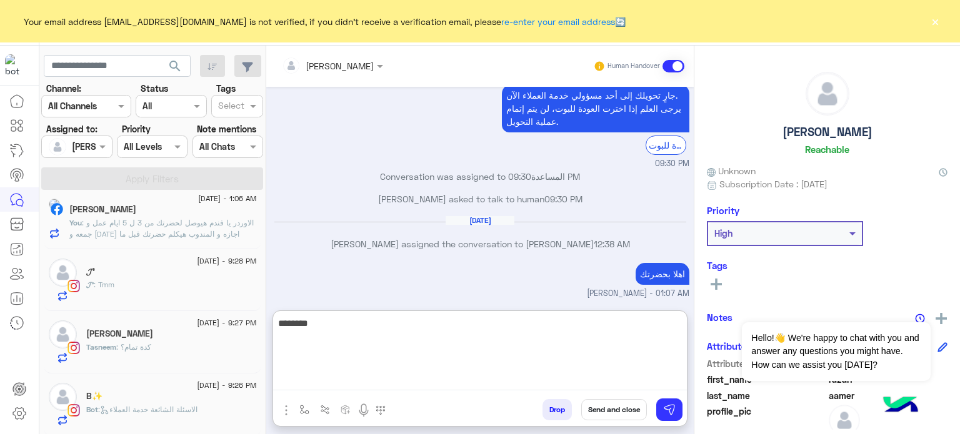
scroll to position [926, 0]
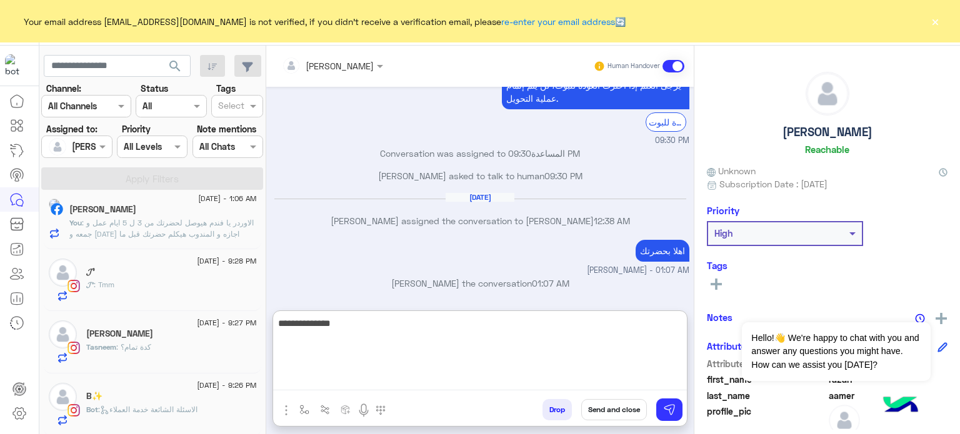
type textarea "**********"
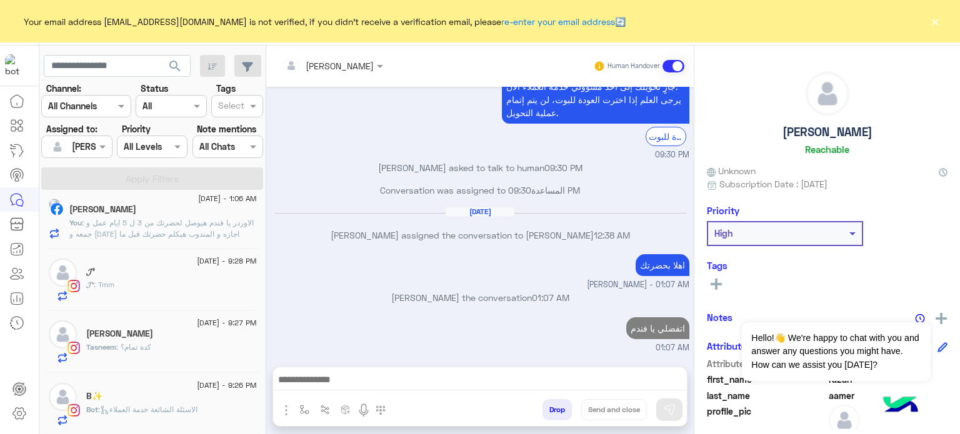
scroll to position [937, 0]
click at [190, 273] on div "𝓙’" at bounding box center [171, 273] width 171 height 13
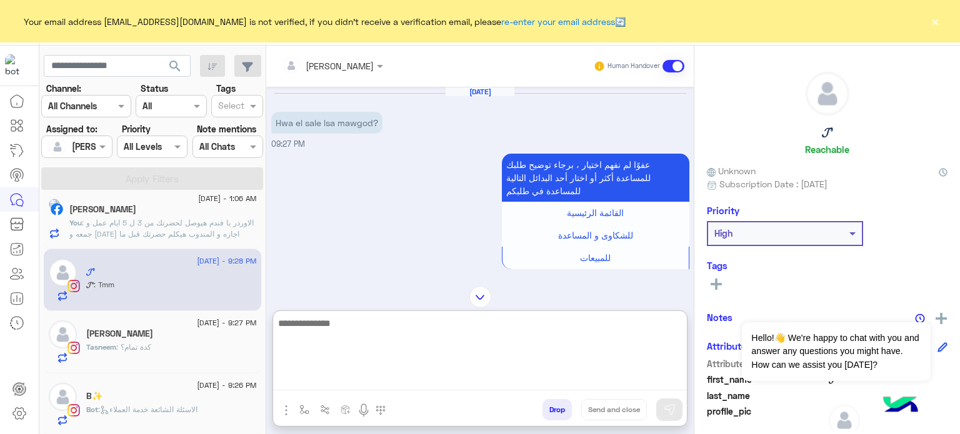
click at [342, 372] on textarea at bounding box center [480, 353] width 414 height 75
type textarea "**********"
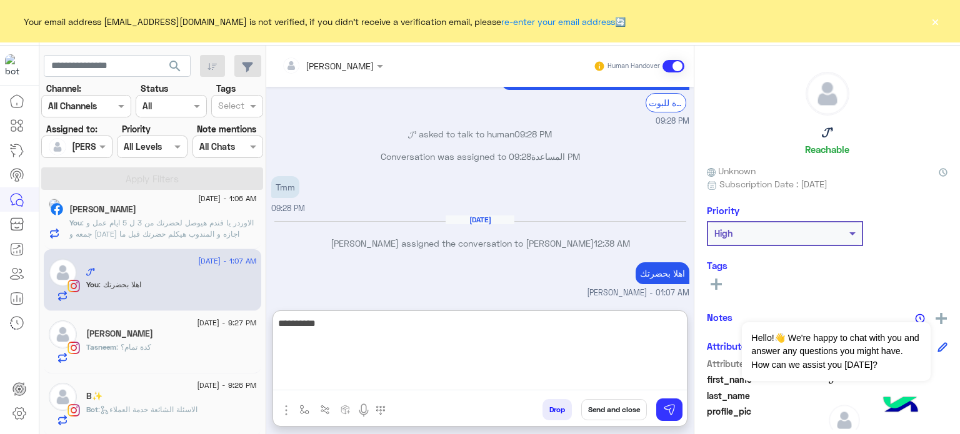
scroll to position [310, 0]
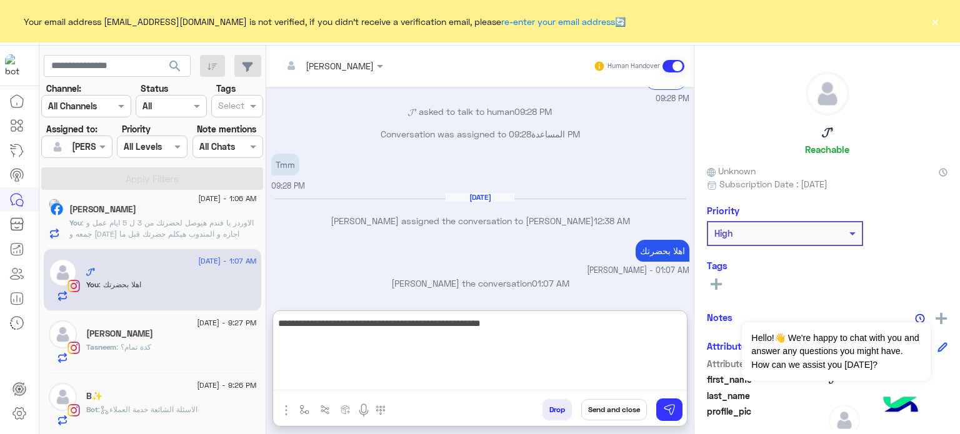
type textarea "**********"
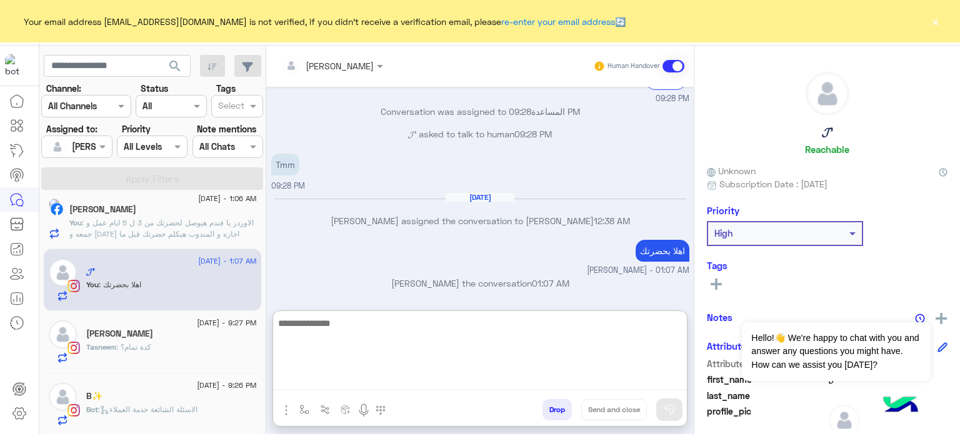
scroll to position [363, 0]
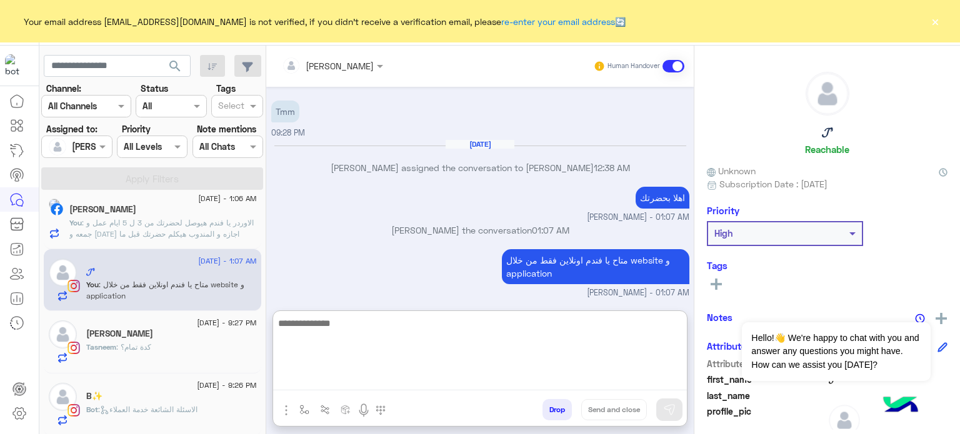
paste textarea "**********"
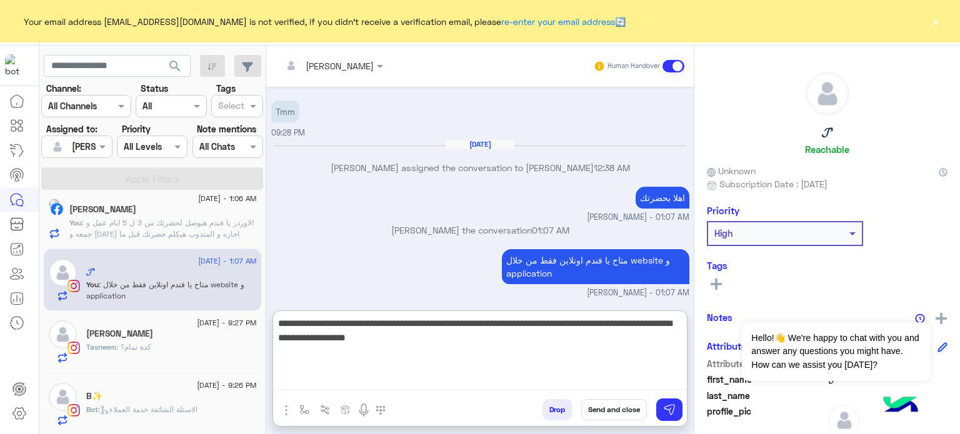
type textarea "**********"
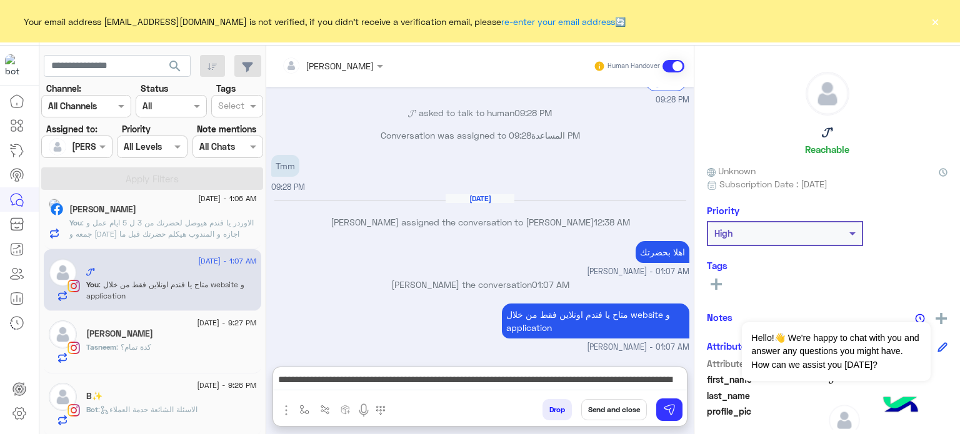
click at [603, 407] on button "Send and close" at bounding box center [614, 409] width 66 height 21
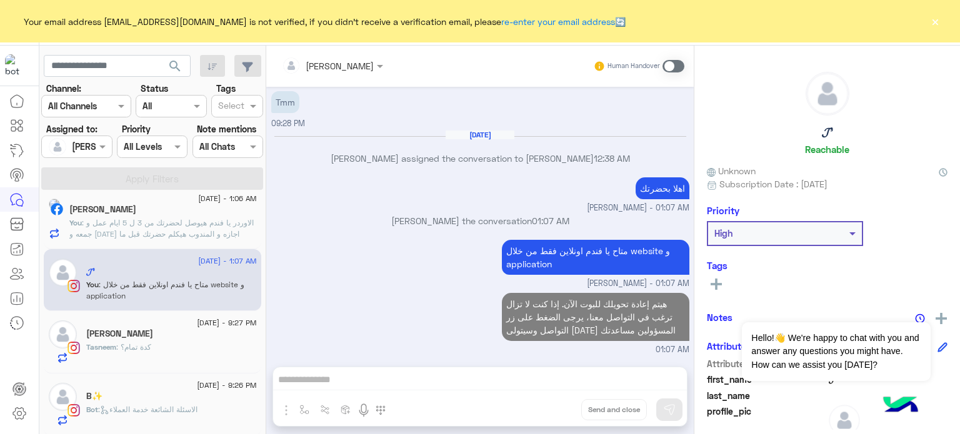
scroll to position [395, 0]
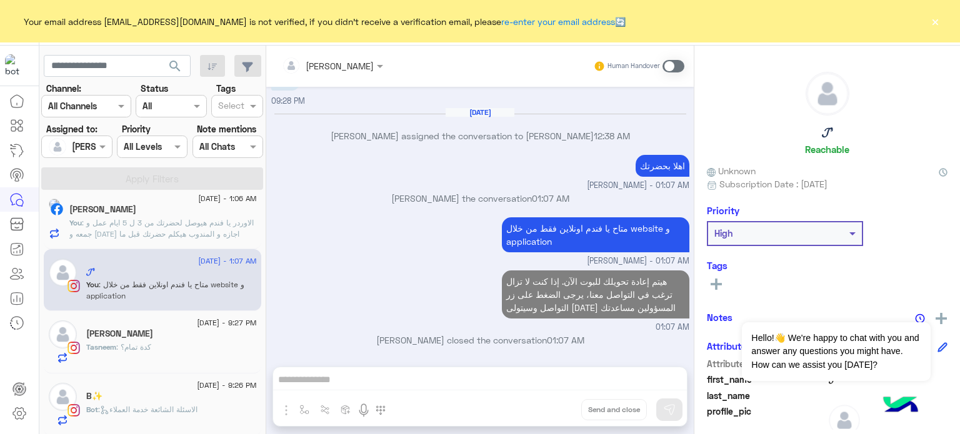
click at [165, 229] on span ": الاوردر يا فندم هيوصل لحضرتك من 3 ل 5 ايام عمل و جمعه و سبت اجازه و المندوب ه…" at bounding box center [161, 234] width 184 height 32
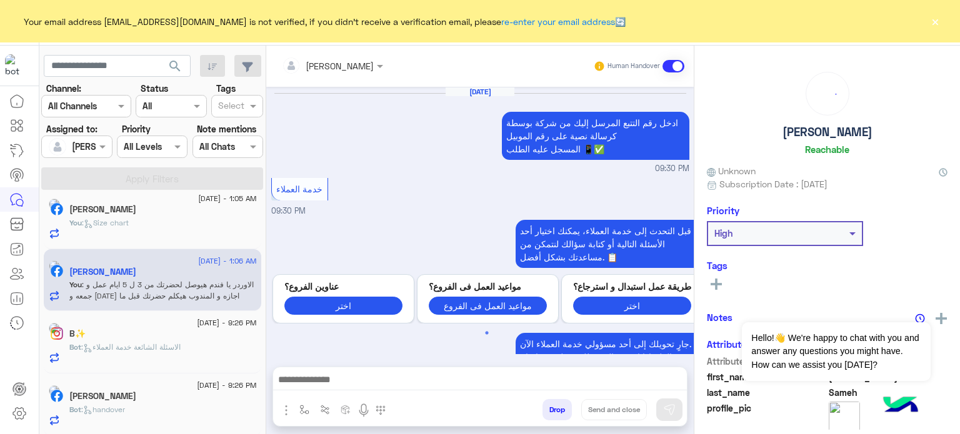
scroll to position [360, 0]
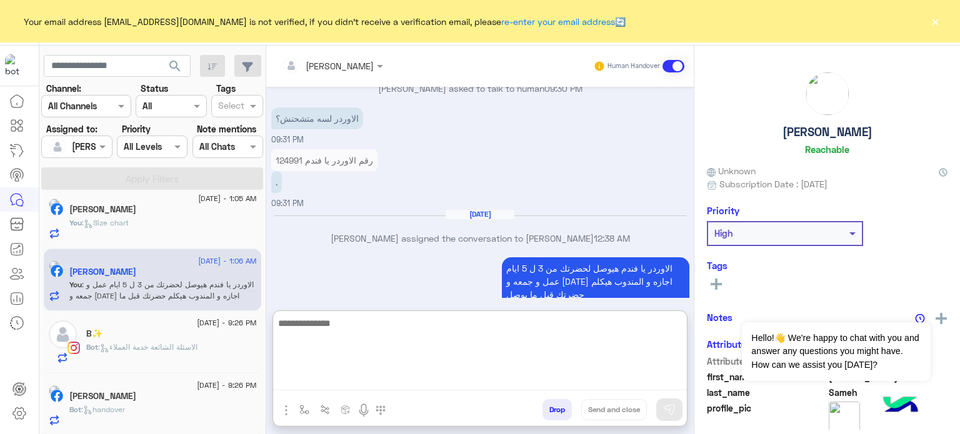
click at [349, 377] on textarea at bounding box center [480, 353] width 414 height 75
paste textarea "**********"
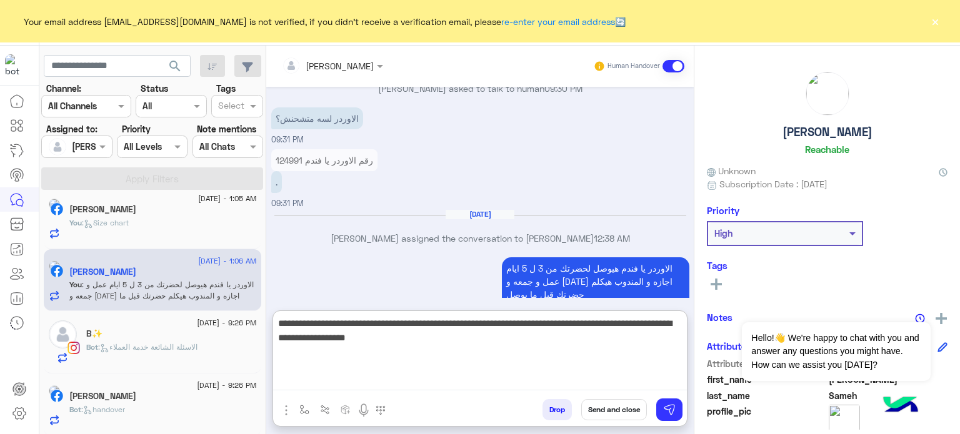
type textarea "**********"
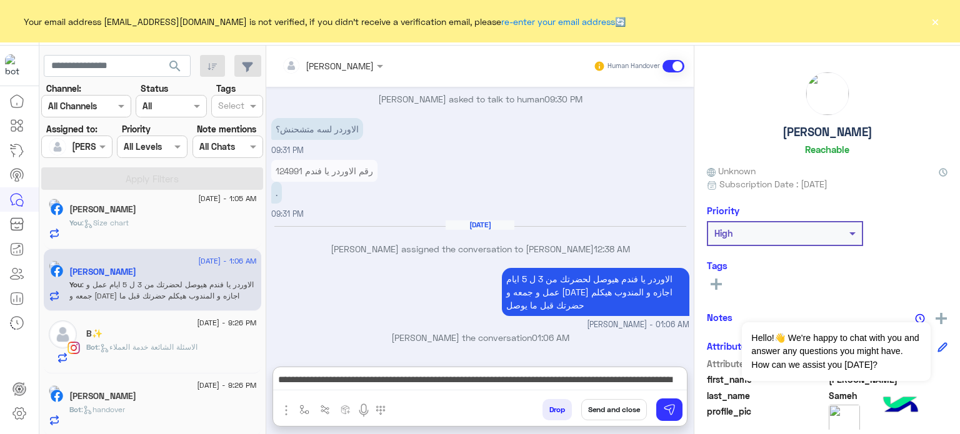
click at [605, 410] on button "Send and close" at bounding box center [614, 409] width 66 height 21
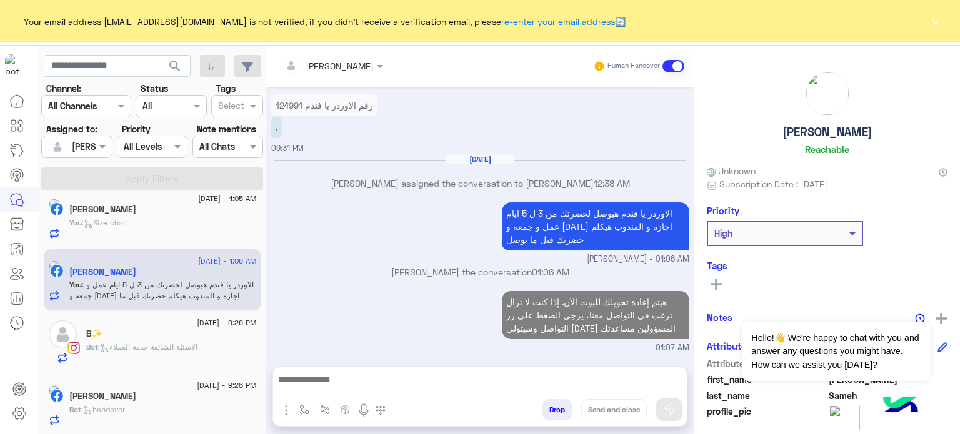
scroll to position [449, 0]
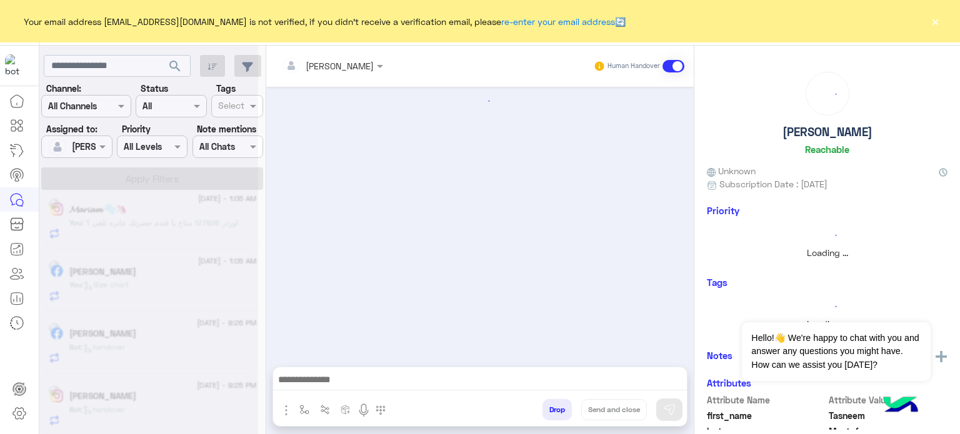
click at [175, 212] on div at bounding box center [148, 222] width 219 height 434
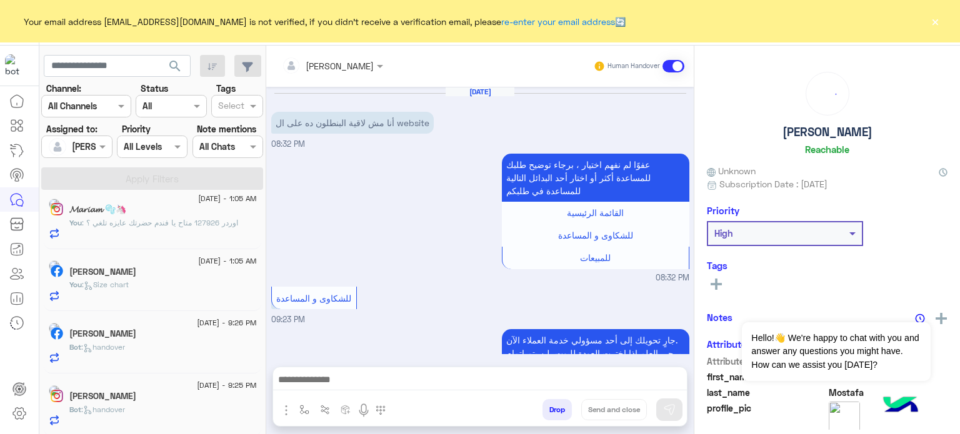
scroll to position [450, 0]
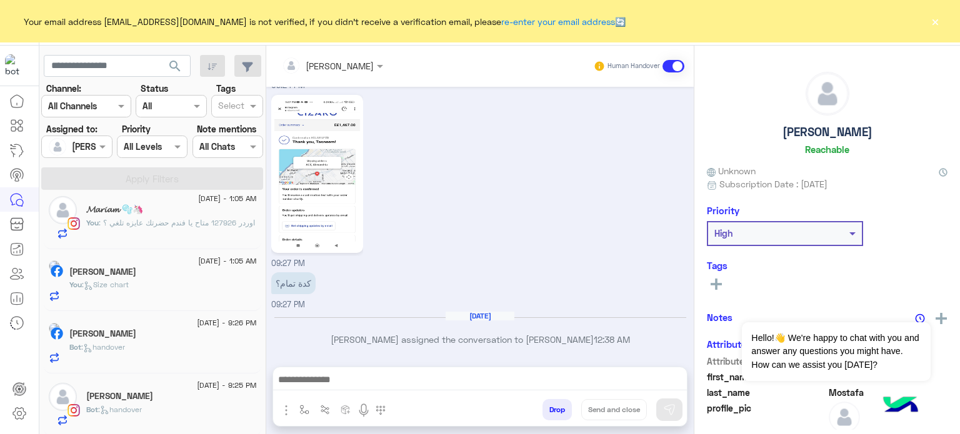
click at [124, 259] on div "3 September - 1:05 AM" at bounding box center [162, 263] width 187 height 8
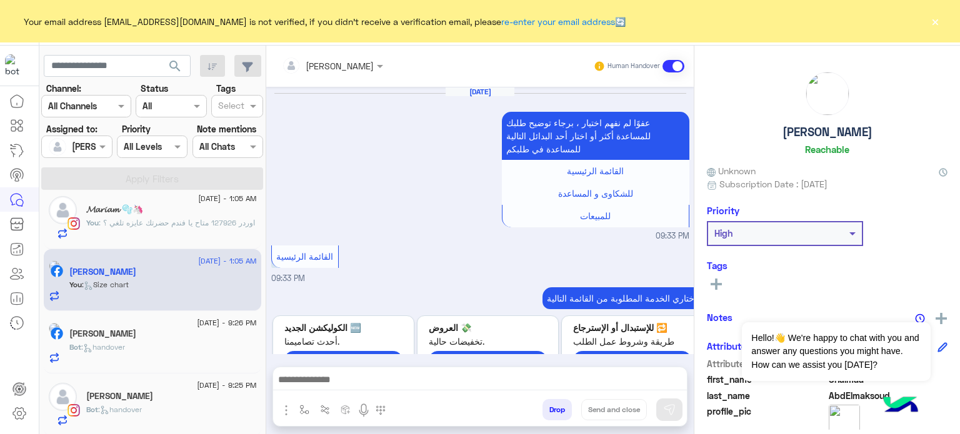
scroll to position [499, 0]
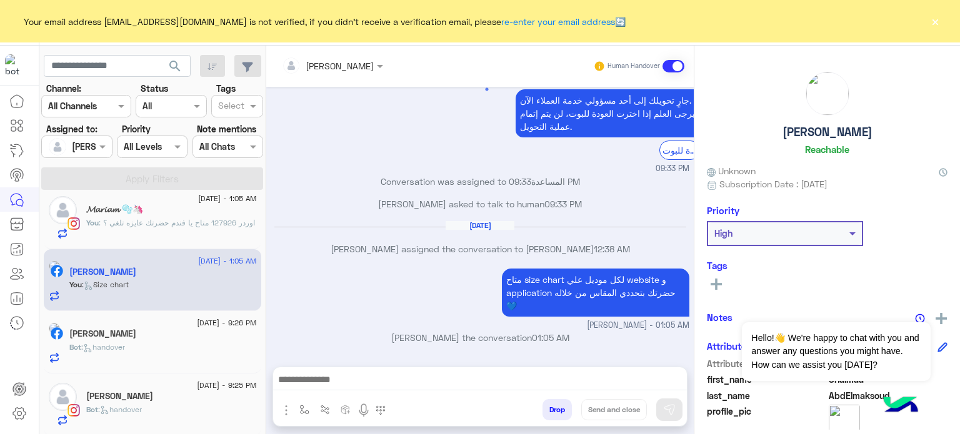
click at [129, 284] on span ": Size chart" at bounding box center [105, 284] width 47 height 9
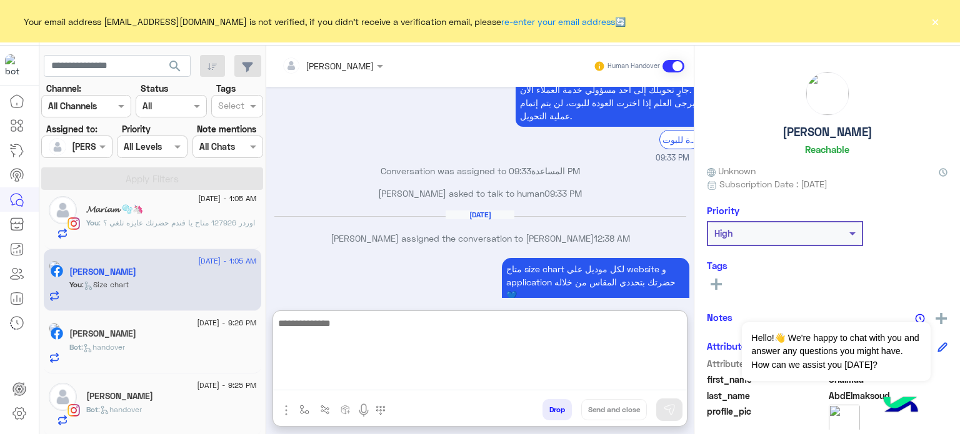
click at [366, 379] on textarea at bounding box center [480, 353] width 414 height 75
paste textarea "**********"
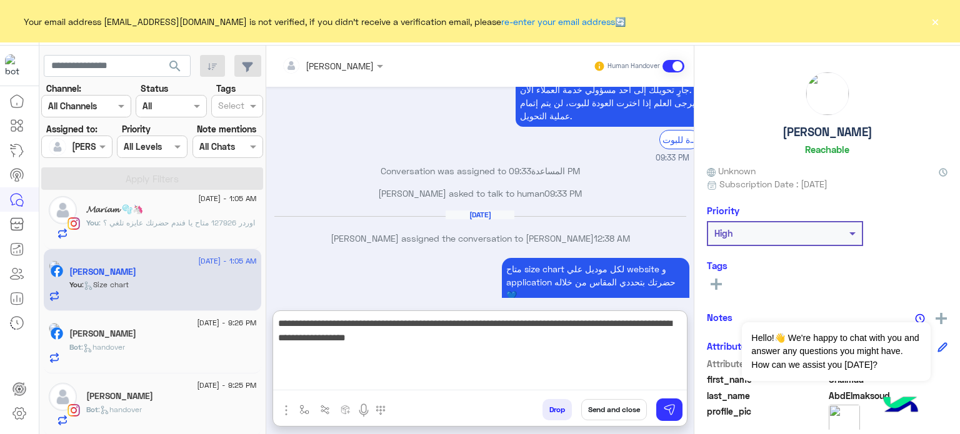
type textarea "**********"
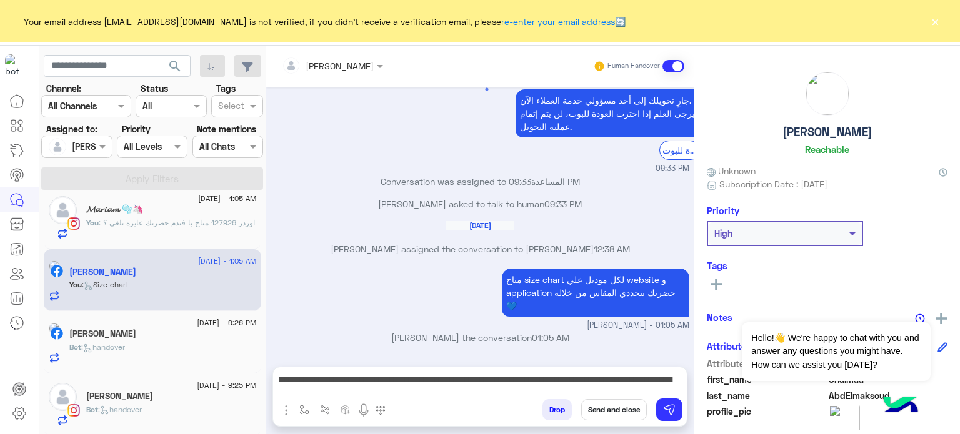
click at [620, 414] on button "Send and close" at bounding box center [614, 409] width 66 height 21
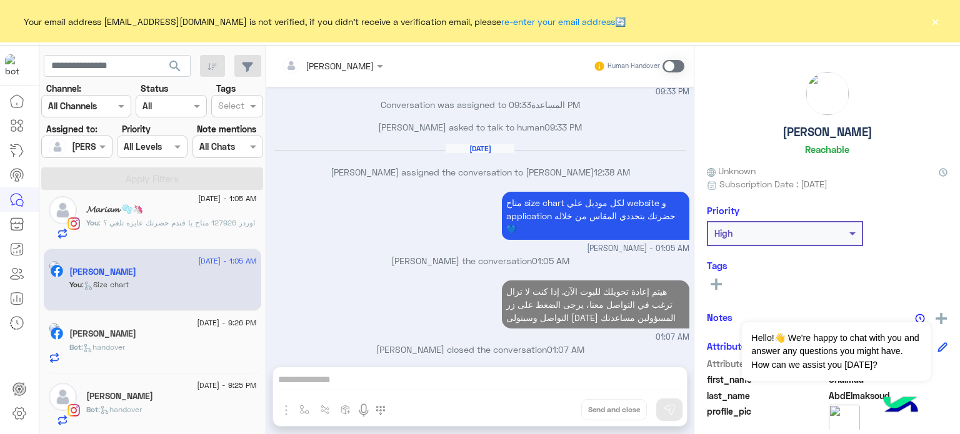
scroll to position [587, 0]
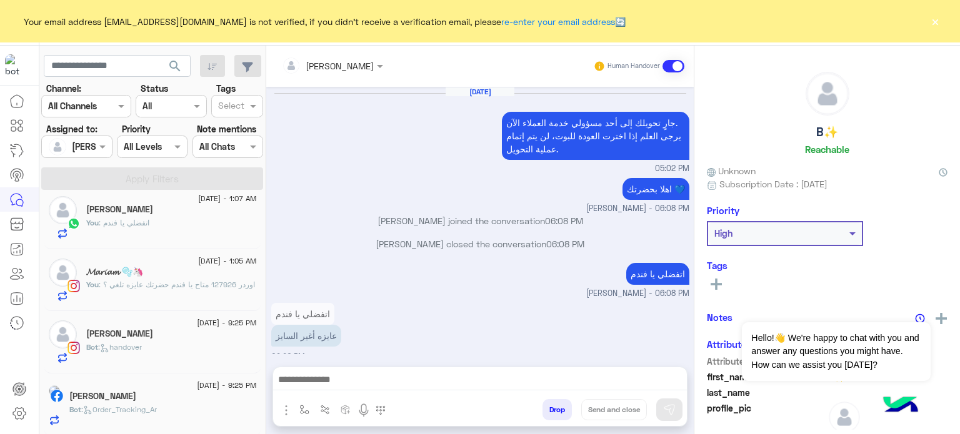
scroll to position [351, 0]
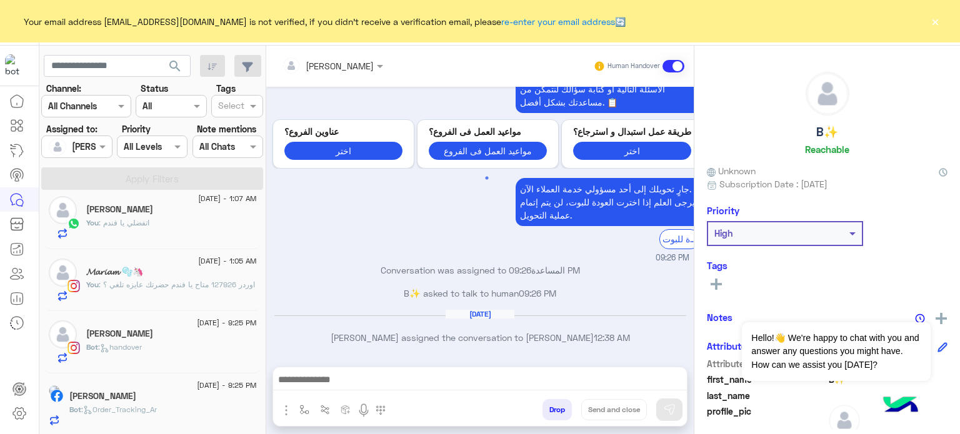
click at [207, 287] on span ": اوردر 127926 متاح يا فندم حضرتك عايزه تلغي ؟" at bounding box center [177, 284] width 156 height 9
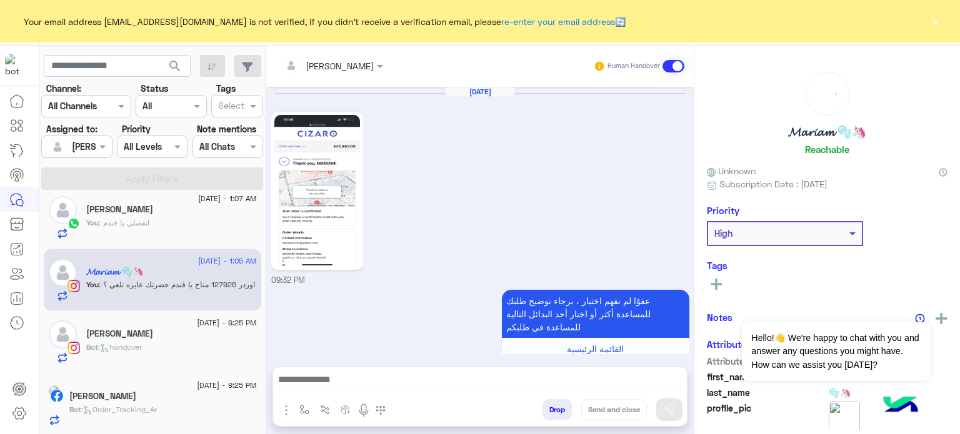
scroll to position [526, 0]
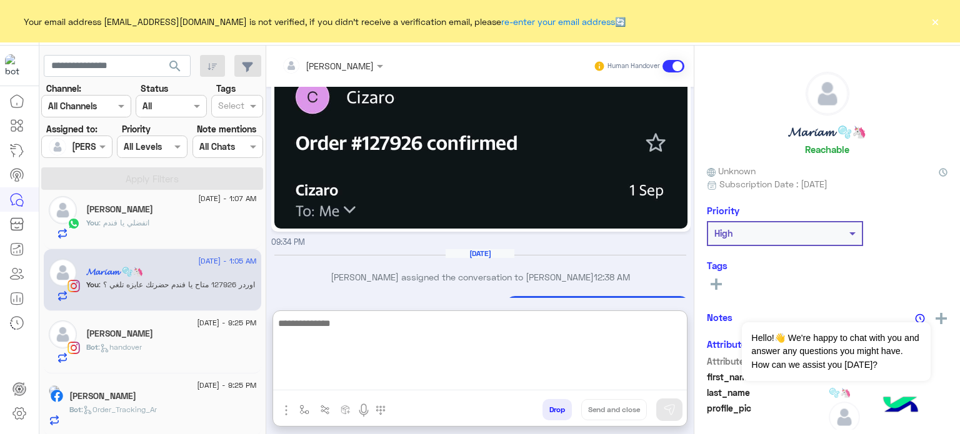
click at [375, 379] on textarea at bounding box center [480, 353] width 414 height 75
paste textarea "**********"
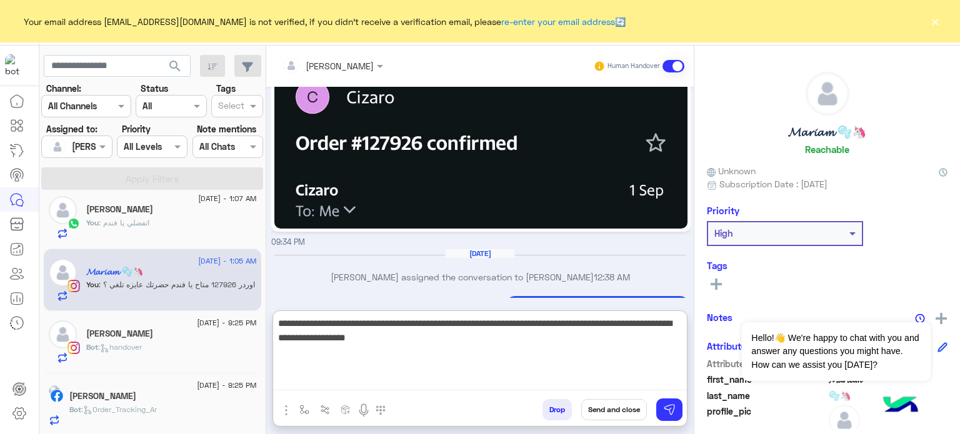
type textarea "**********"
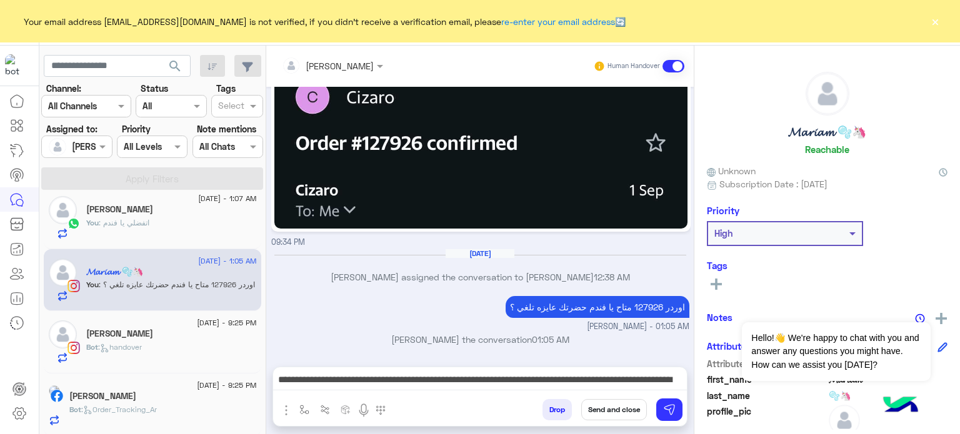
click at [594, 417] on button "Send and close" at bounding box center [614, 409] width 66 height 21
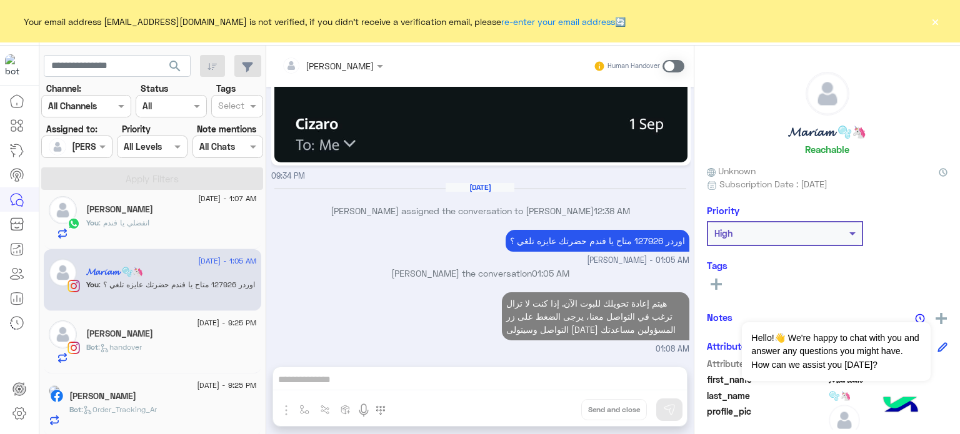
scroll to position [615, 0]
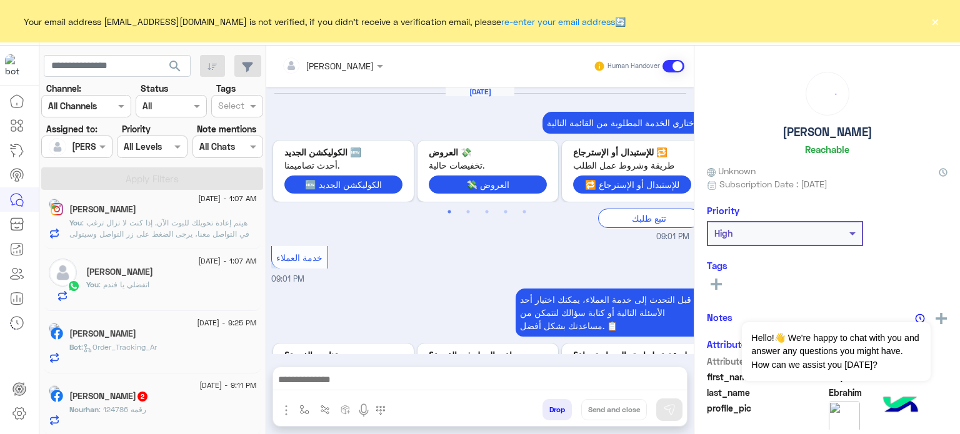
scroll to position [451, 0]
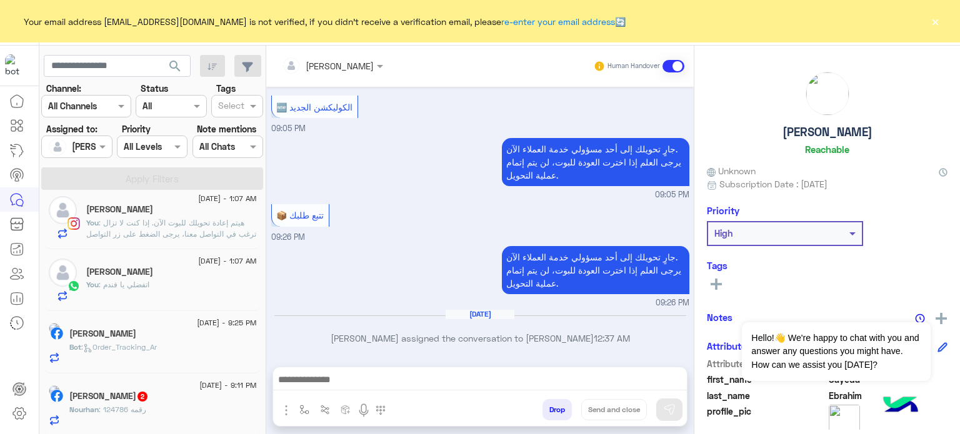
click at [199, 348] on div "Bot : Order_Tracking_Ar" at bounding box center [162, 353] width 187 height 22
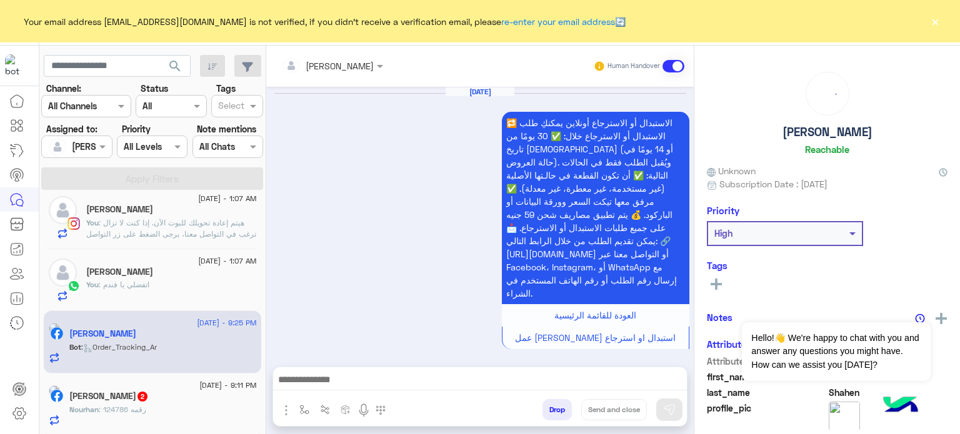
scroll to position [774, 0]
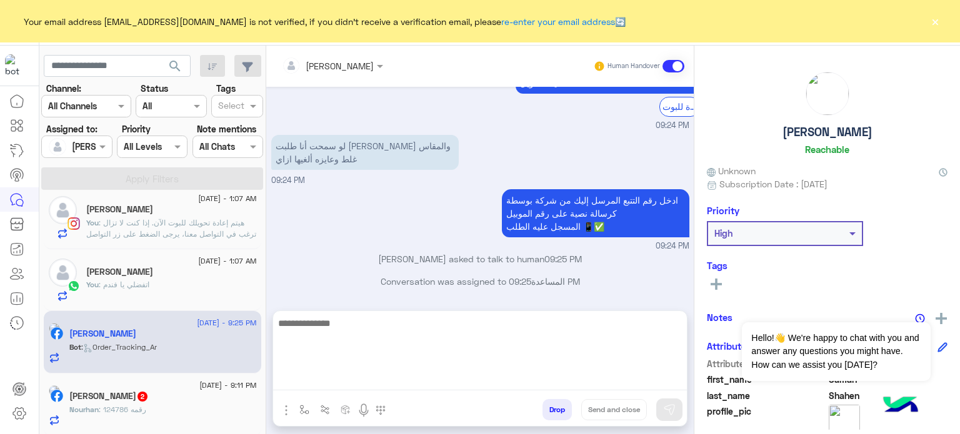
click at [347, 378] on textarea at bounding box center [480, 353] width 414 height 75
type textarea "*"
type textarea "**********"
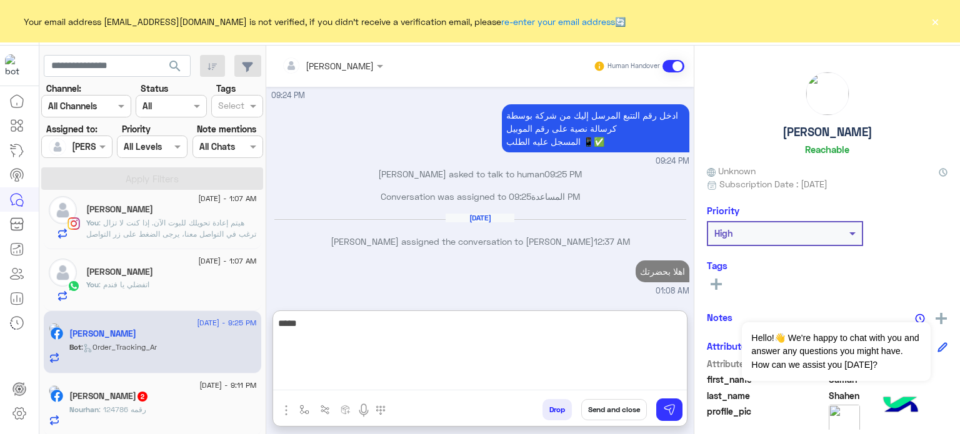
scroll to position [893, 0]
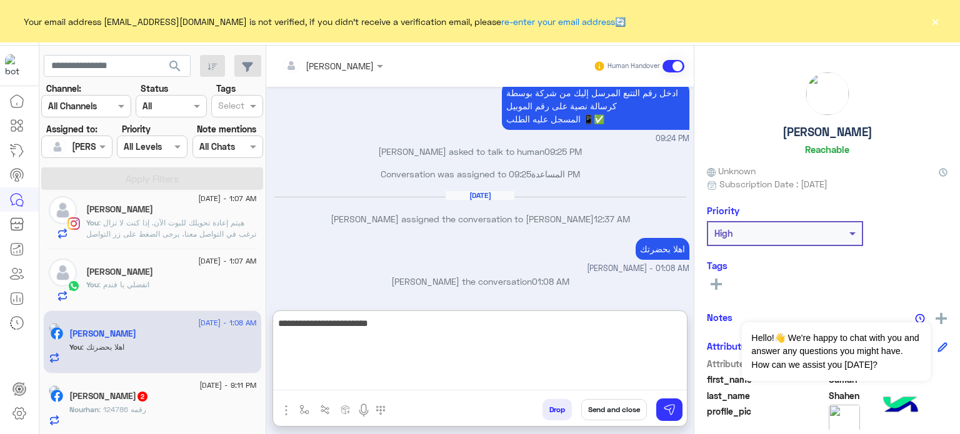
type textarea "**********"
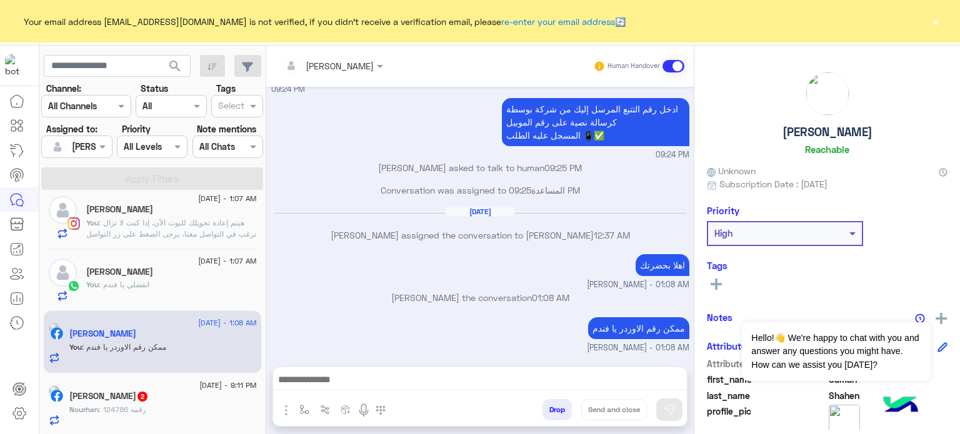
scroll to position [905, 0]
click at [184, 406] on div "Nourhan : رقمه 124786" at bounding box center [162, 415] width 187 height 22
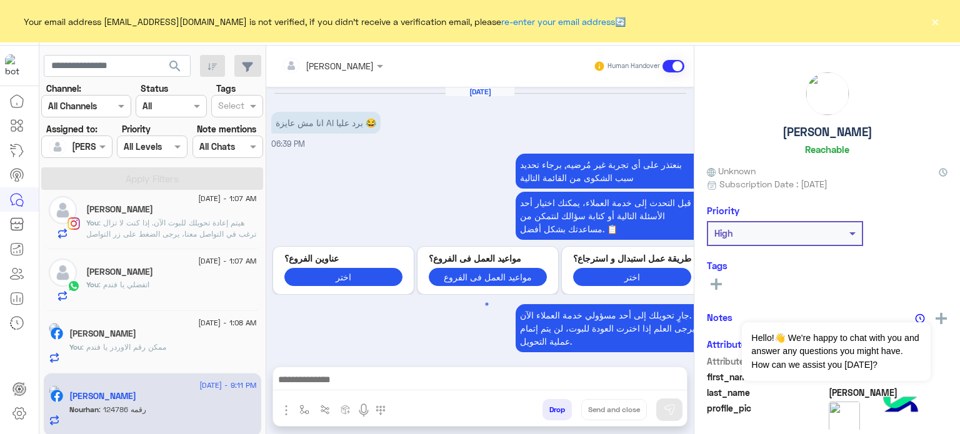
scroll to position [386, 0]
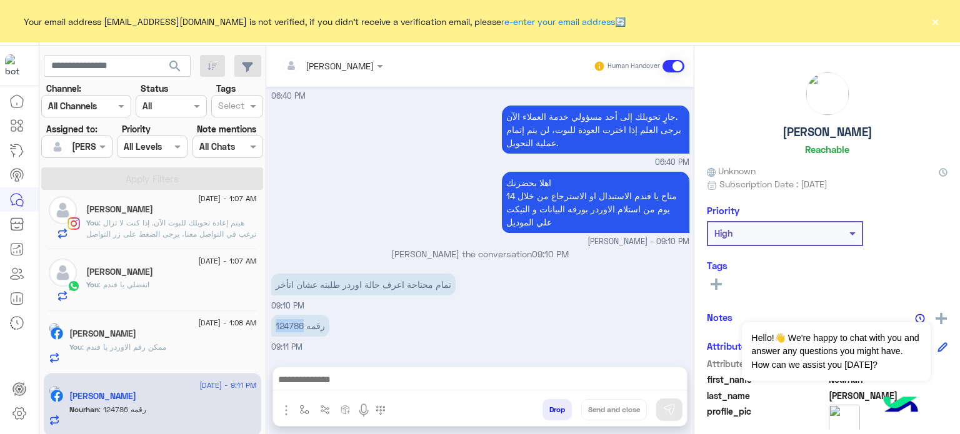
drag, startPoint x: 302, startPoint y: 324, endPoint x: 272, endPoint y: 324, distance: 30.0
click at [272, 324] on p "رقمه 124786" at bounding box center [300, 326] width 58 height 22
copy p "124786"
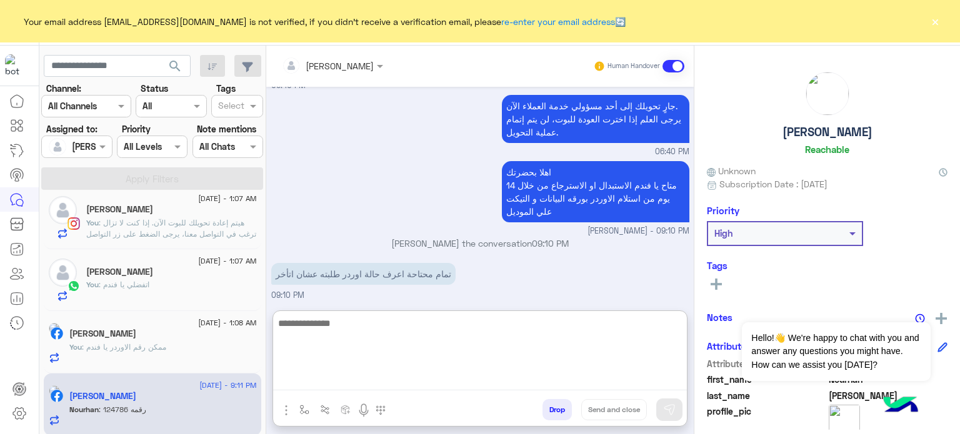
click at [375, 382] on textarea at bounding box center [480, 353] width 414 height 75
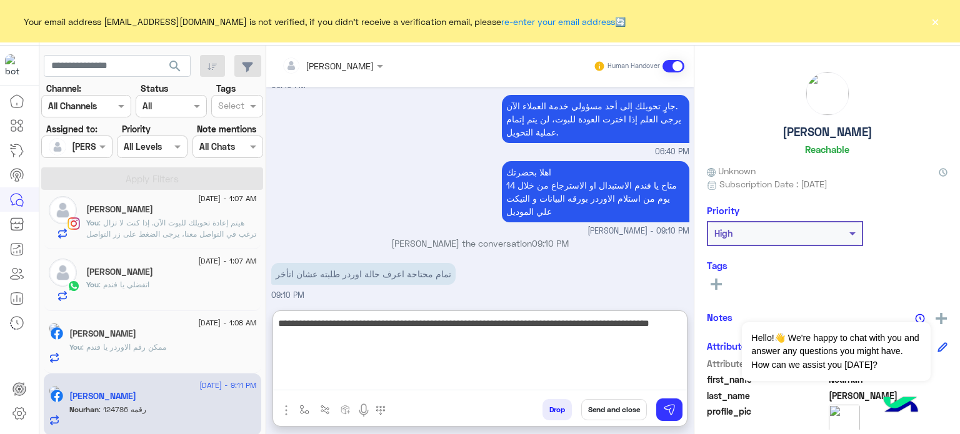
type textarea "**********"
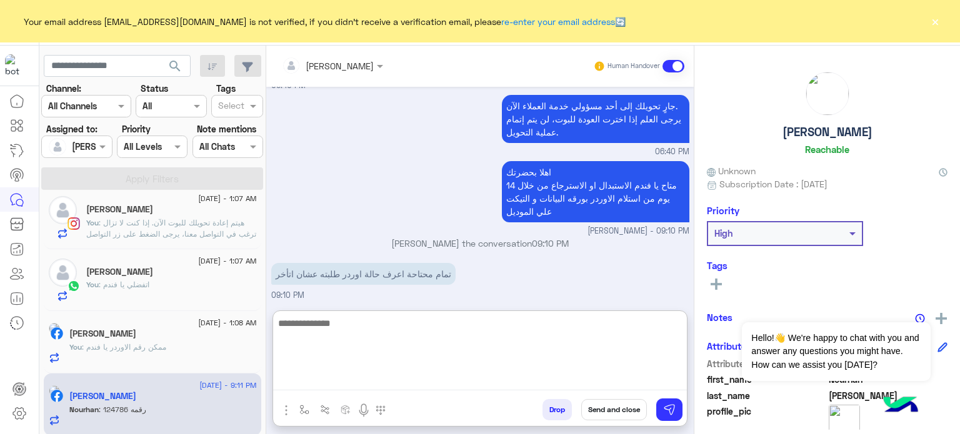
scroll to position [530, 0]
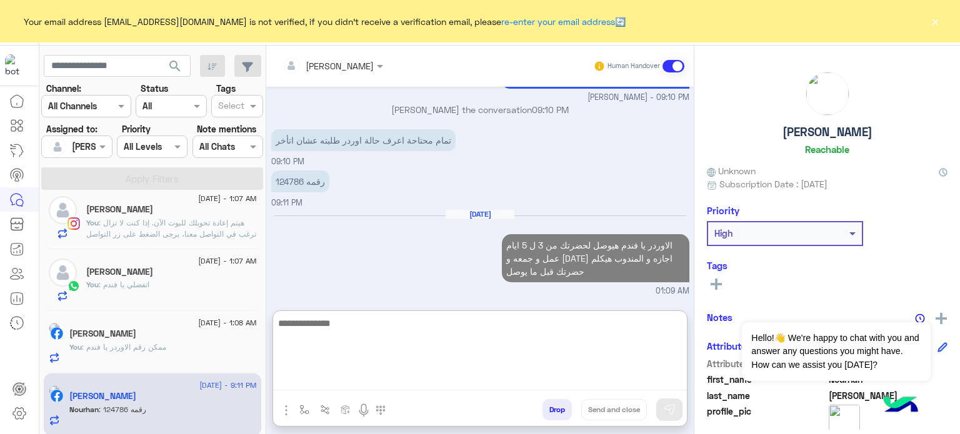
paste textarea "******"
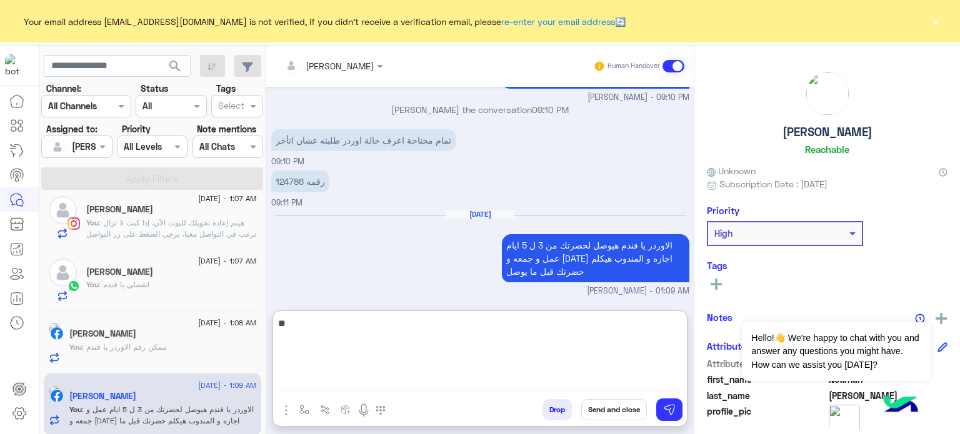
type textarea "*"
click at [336, 322] on textarea at bounding box center [480, 353] width 414 height 75
paste textarea "**********"
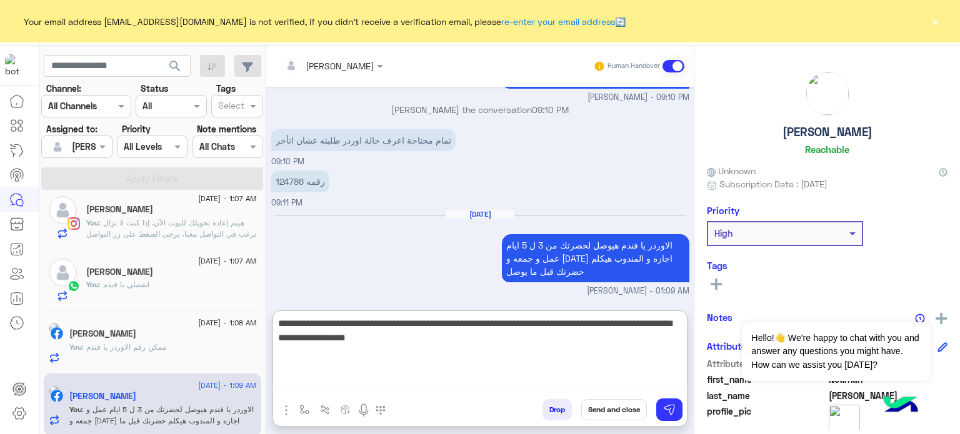
type textarea "**********"
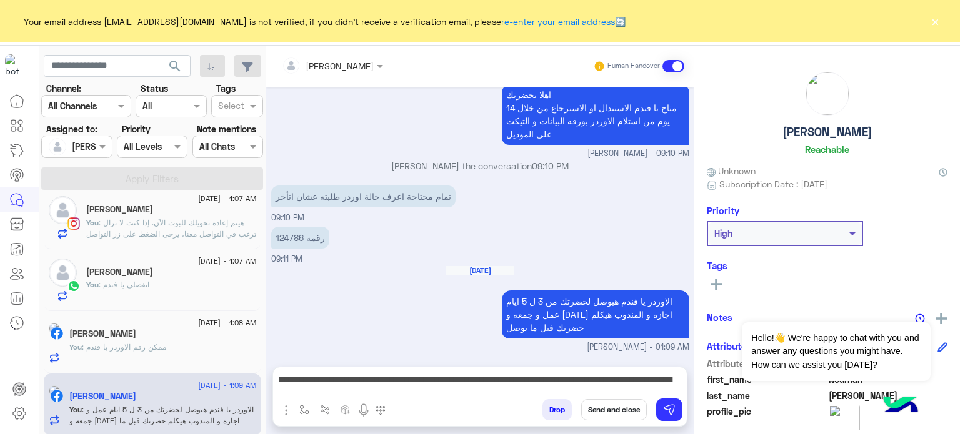
click at [609, 407] on button "Send and close" at bounding box center [614, 409] width 66 height 21
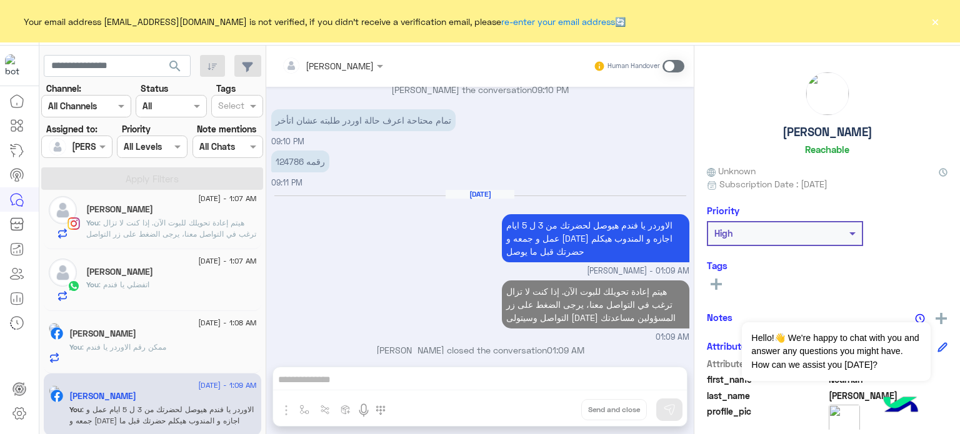
scroll to position [563, 0]
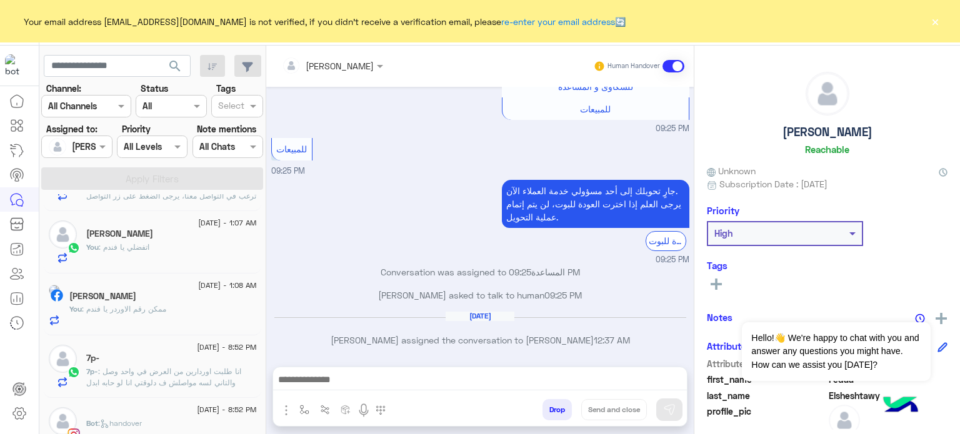
scroll to position [376, 0]
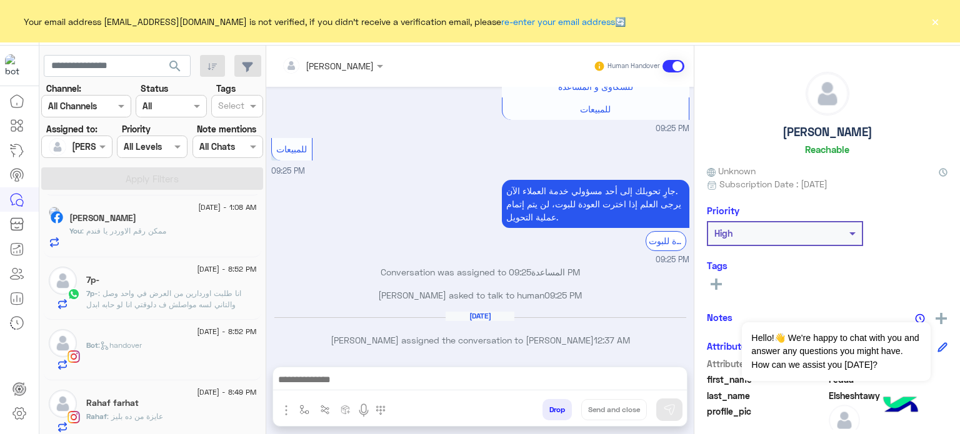
click at [210, 231] on div "You : ممكن رقم الاوردر يا فندم" at bounding box center [162, 237] width 187 height 22
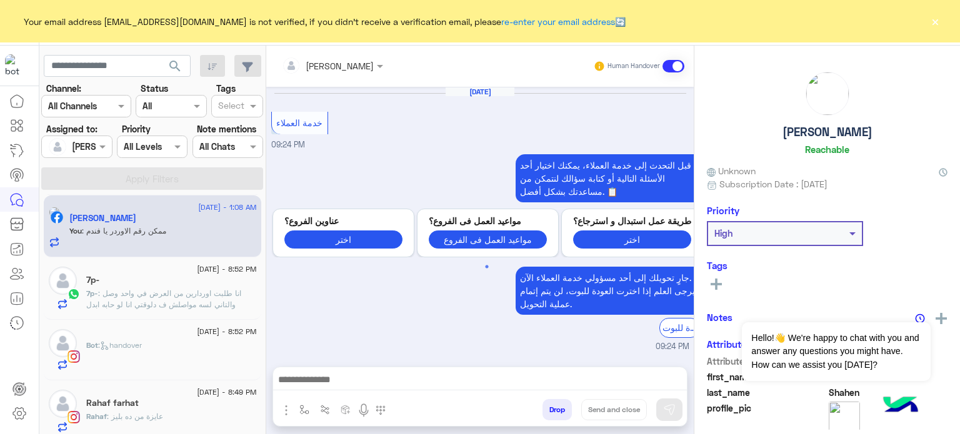
scroll to position [324, 0]
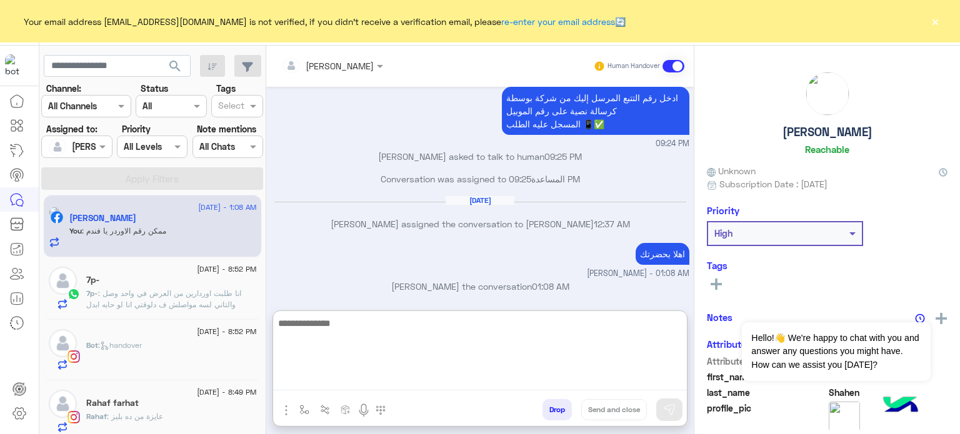
click at [344, 384] on textarea at bounding box center [480, 353] width 414 height 75
paste textarea "**********"
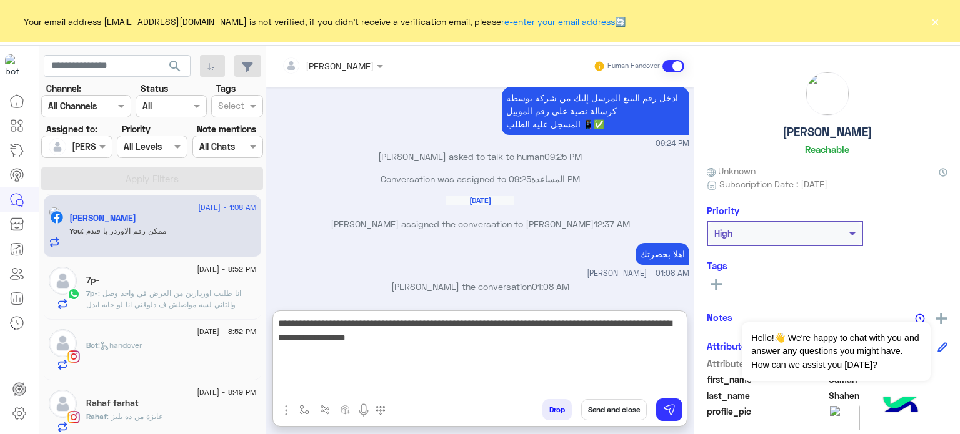
type textarea "**********"
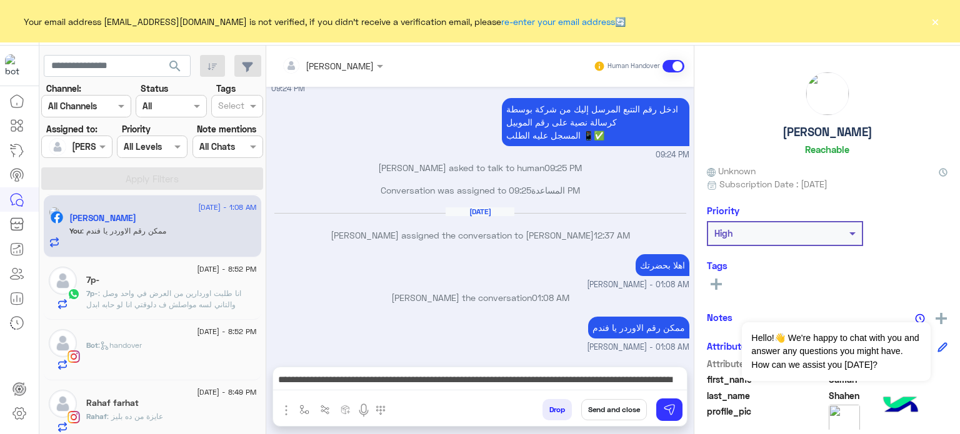
click at [596, 411] on button "Send and close" at bounding box center [614, 409] width 66 height 21
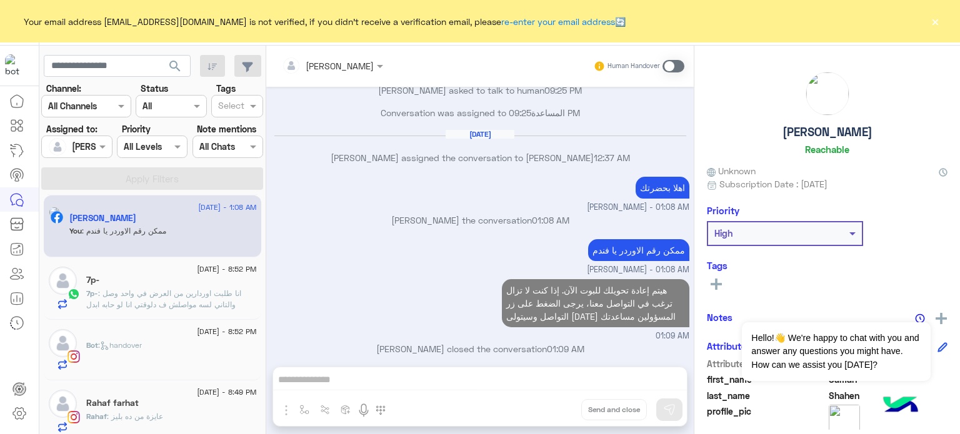
scroll to position [412, 0]
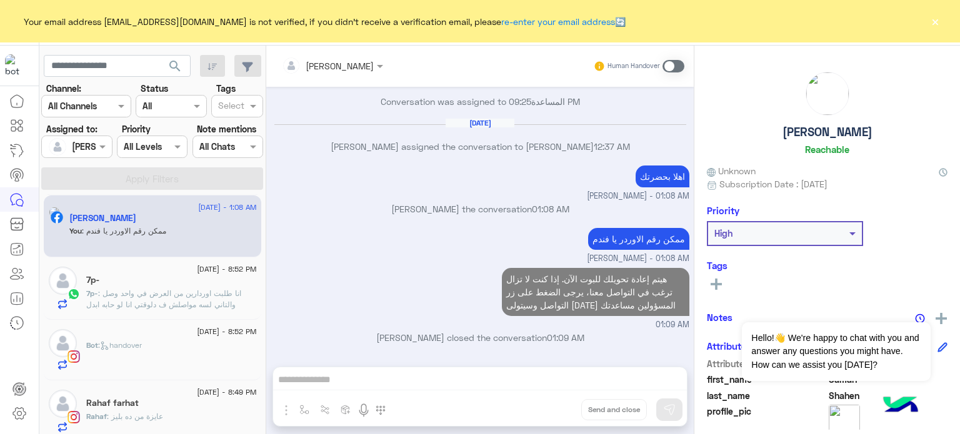
click at [169, 289] on span ": انا طلبت اوردارين من العرض في واحد وصل والتاني لسه مواصلش ف دلوقتي انا لو حاب…" at bounding box center [169, 310] width 166 height 43
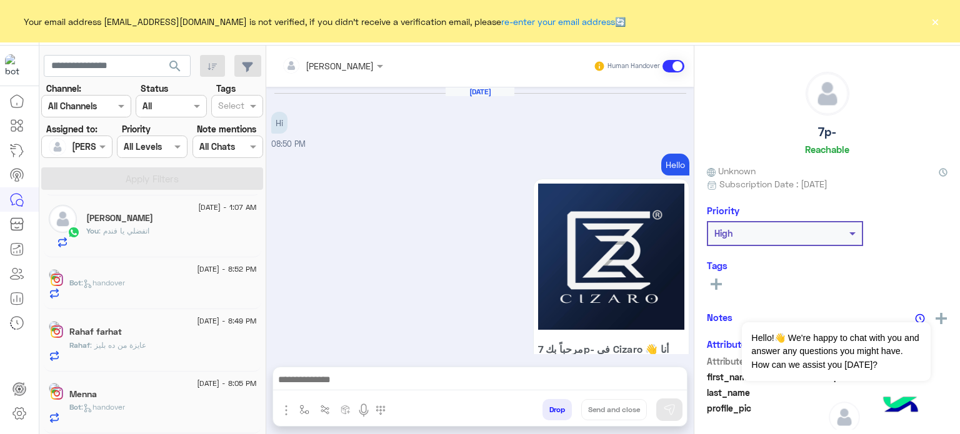
scroll to position [376, 0]
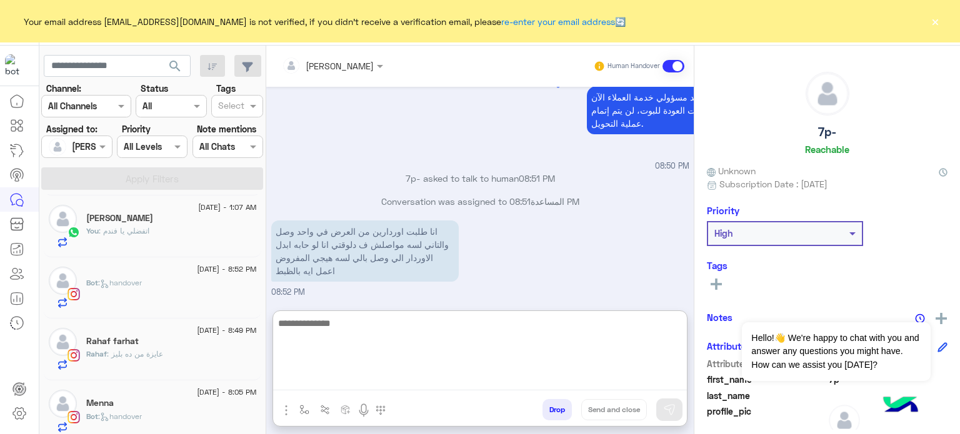
click at [385, 382] on textarea at bounding box center [480, 353] width 414 height 75
paste textarea "**********"
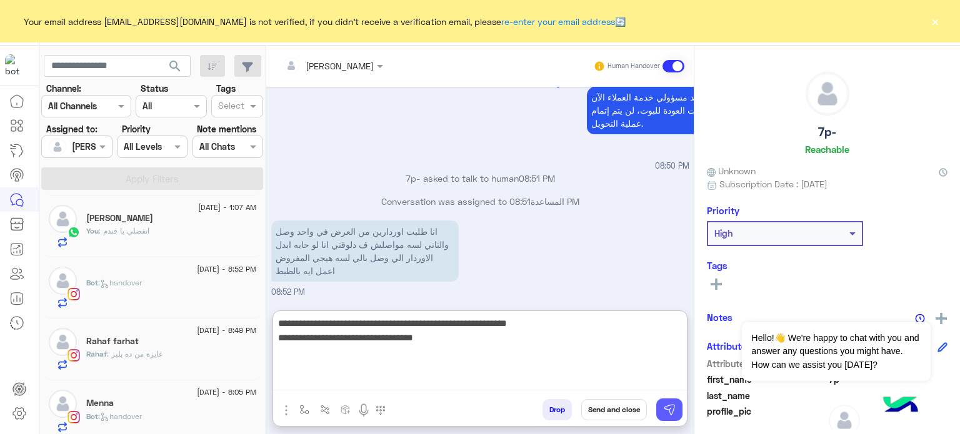
type textarea "**********"
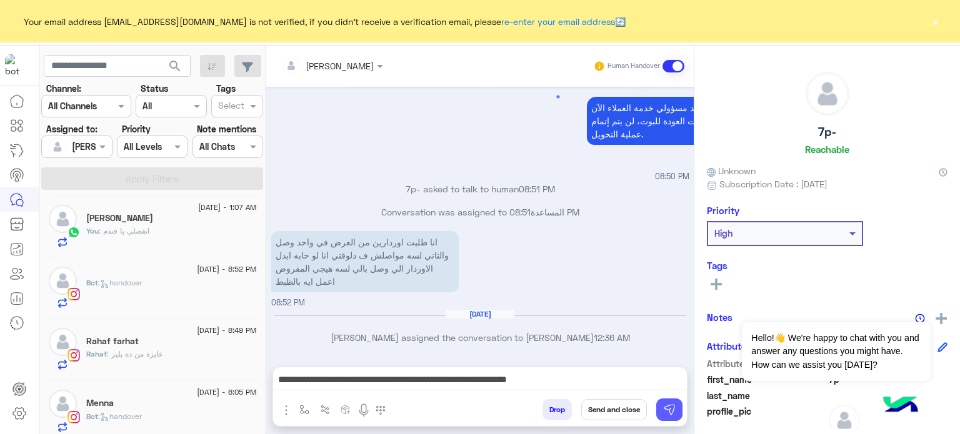
click at [665, 406] on img at bounding box center [669, 410] width 12 height 12
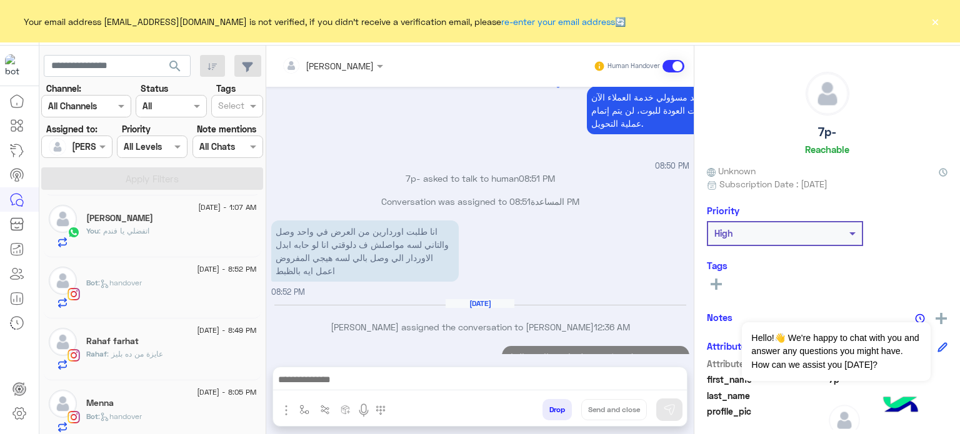
scroll to position [823, 0]
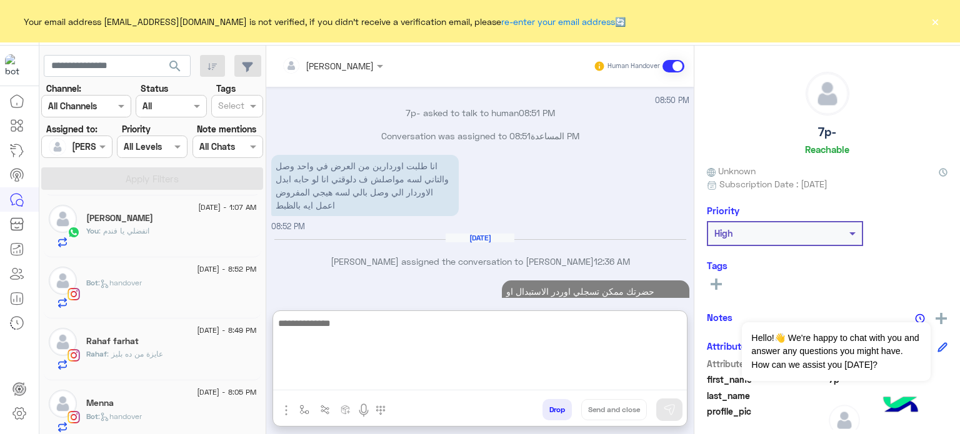
click at [390, 385] on textarea at bounding box center [480, 353] width 414 height 75
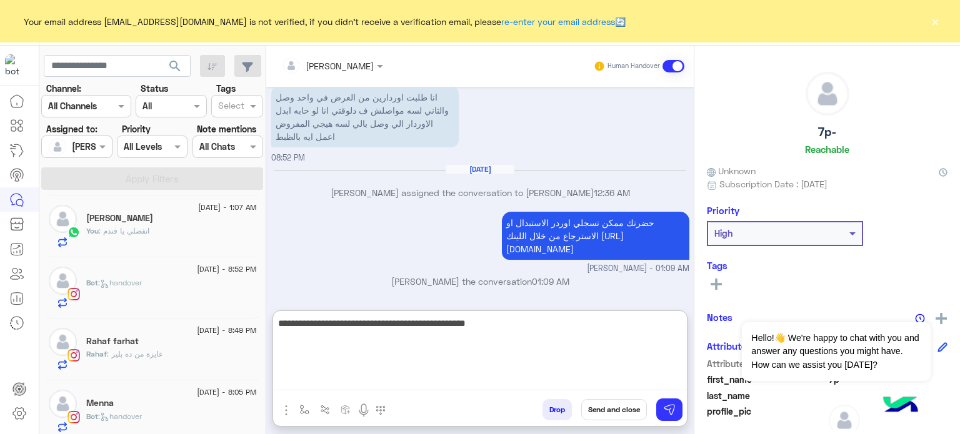
type textarea "**********"
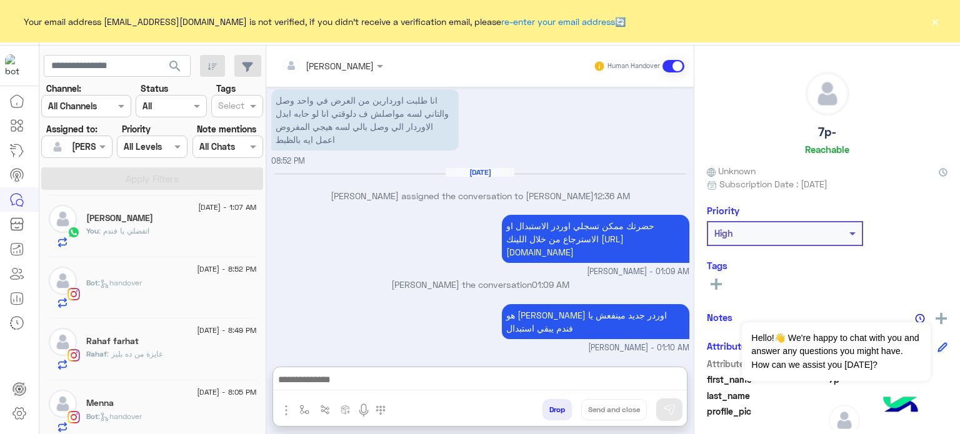
scroll to position [926, 0]
click at [173, 219] on div "[PERSON_NAME]" at bounding box center [171, 219] width 171 height 13
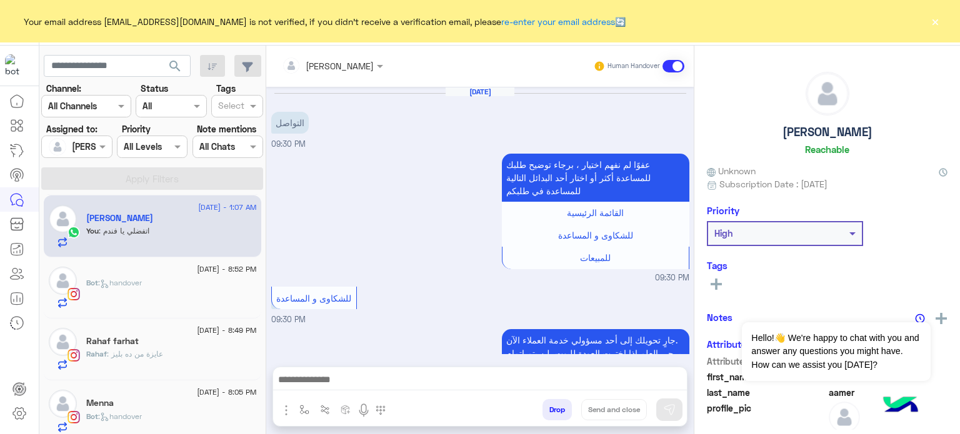
scroll to position [252, 0]
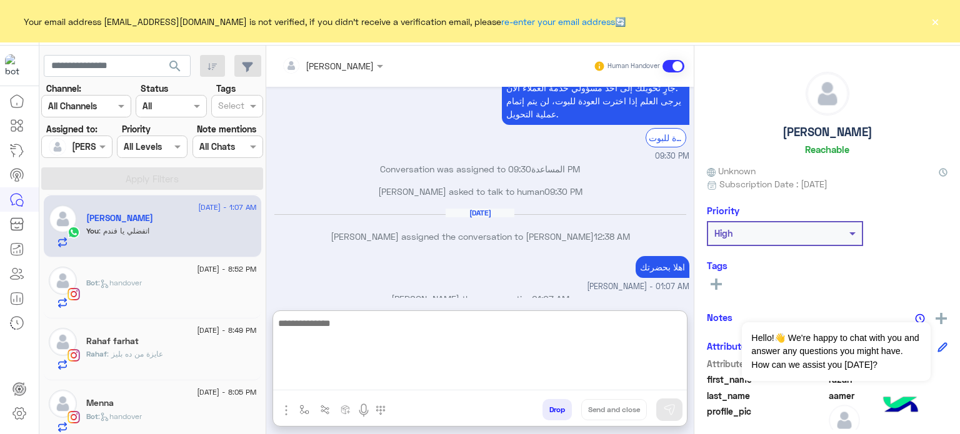
click at [337, 375] on textarea at bounding box center [480, 353] width 414 height 75
paste textarea "**********"
type textarea "*"
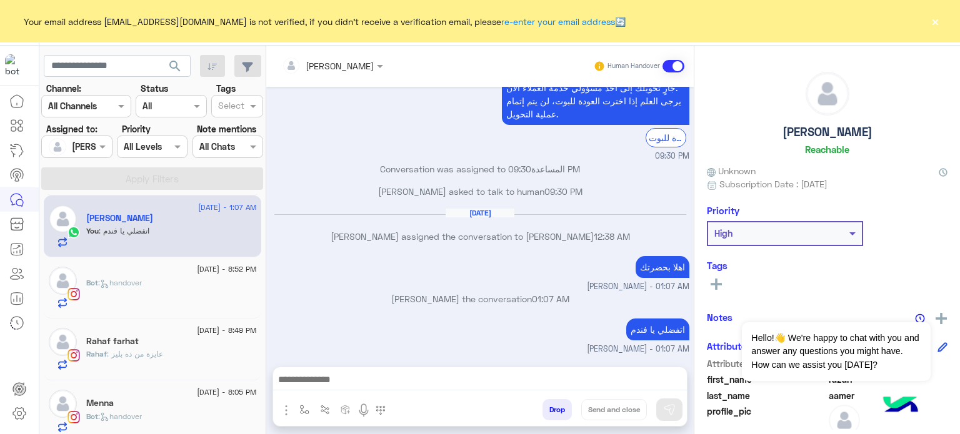
click at [209, 278] on div "Bot : handover" at bounding box center [171, 292] width 171 height 31
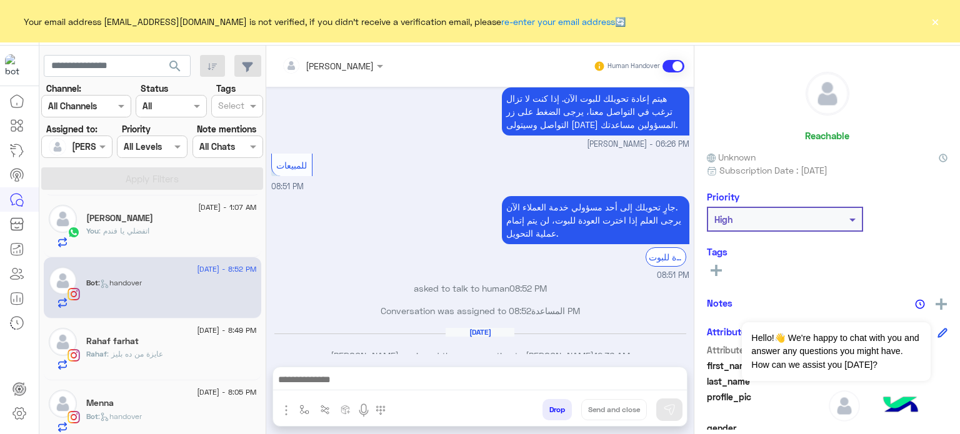
scroll to position [254, 0]
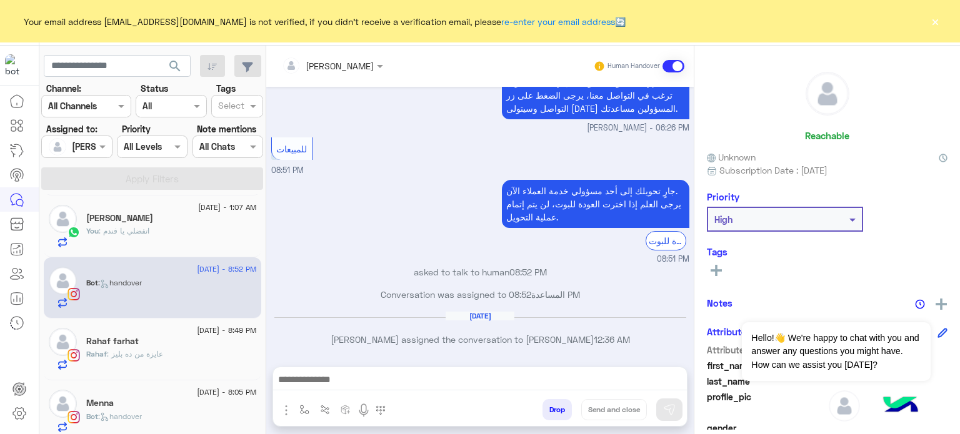
click at [556, 413] on button "Drop" at bounding box center [556, 409] width 29 height 21
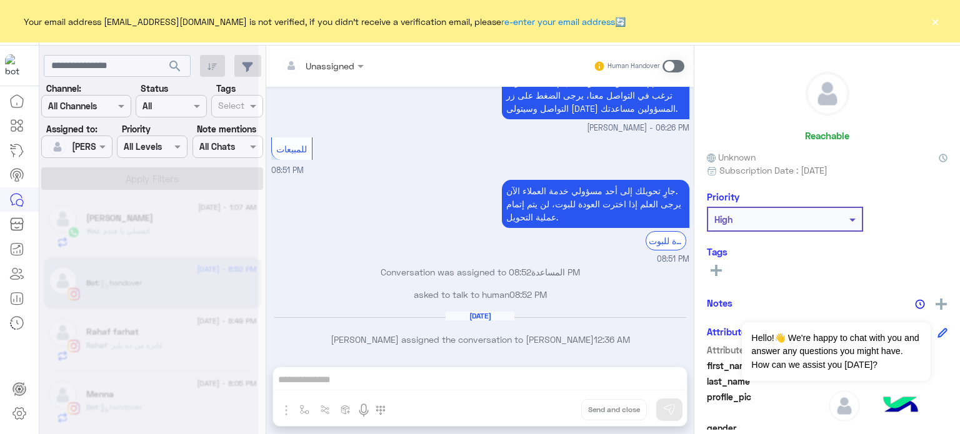
scroll to position [277, 0]
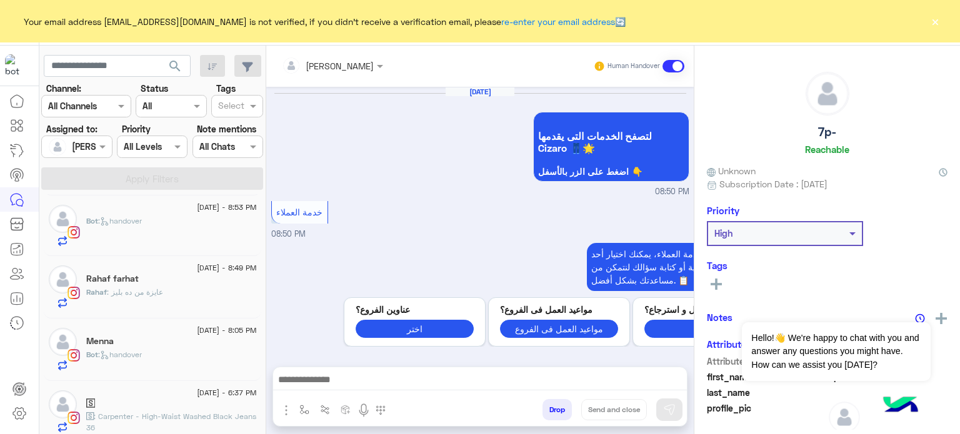
scroll to position [412, 0]
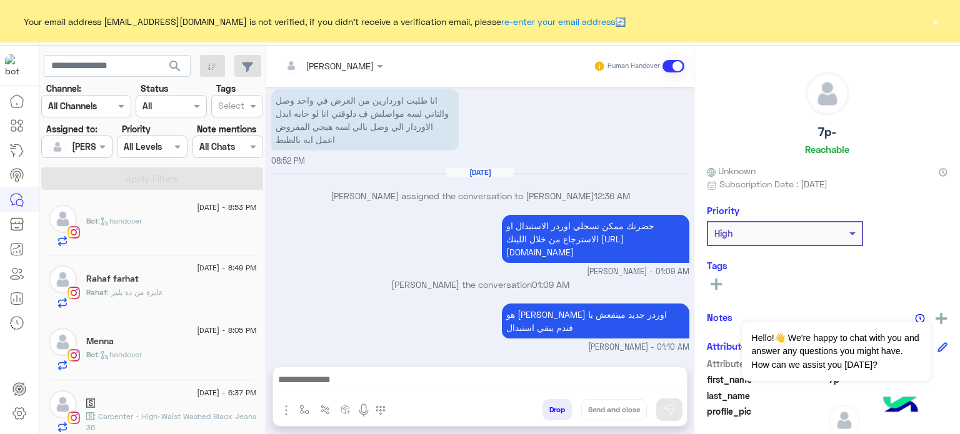
click at [179, 224] on div "Bot : handover" at bounding box center [171, 231] width 171 height 31
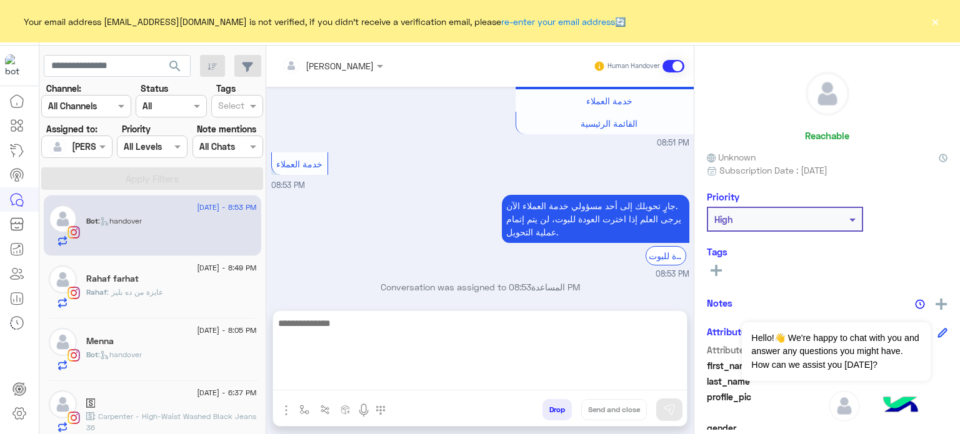
scroll to position [1376, 0]
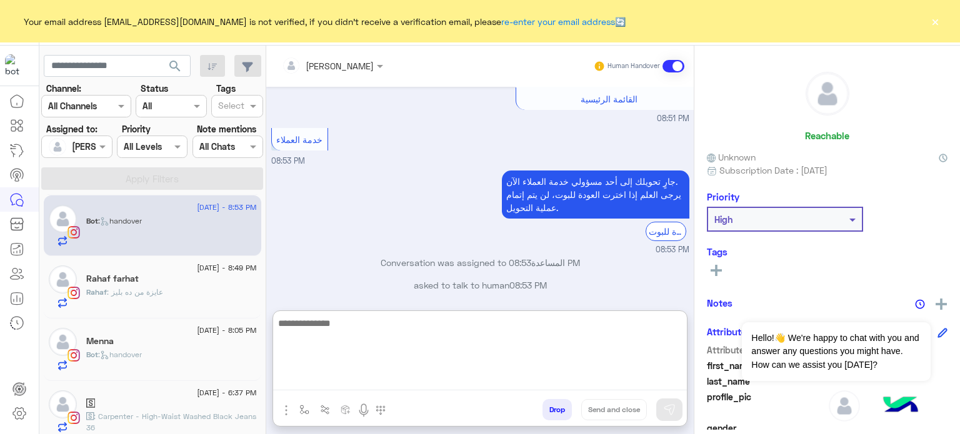
click at [405, 377] on textarea at bounding box center [480, 353] width 414 height 75
type textarea "**********"
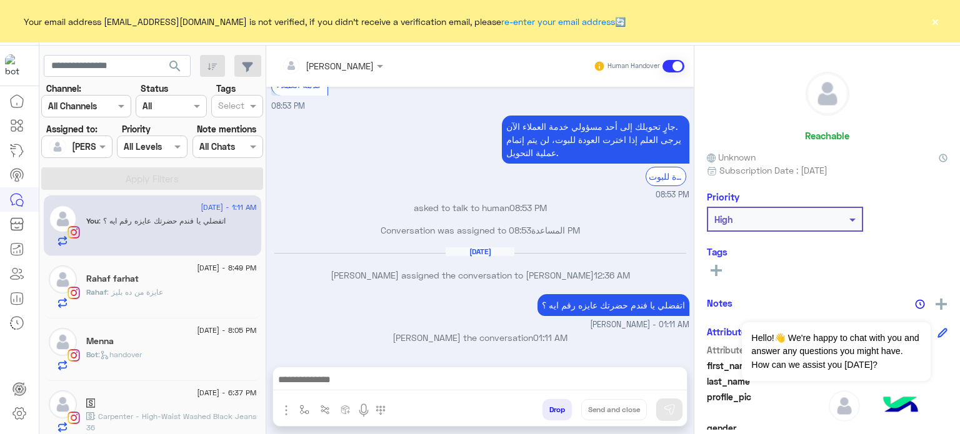
scroll to position [1442, 0]
click at [164, 296] on div "Rahaf : عايزة من ده بليز" at bounding box center [171, 298] width 171 height 22
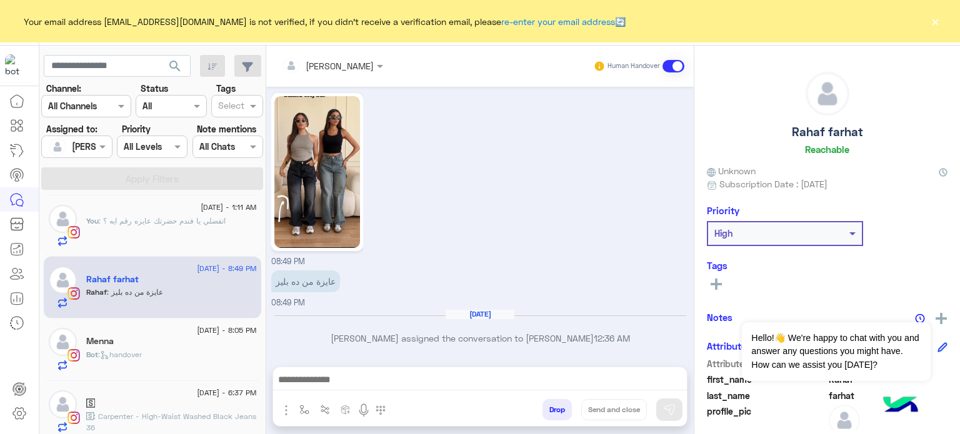
scroll to position [377, 0]
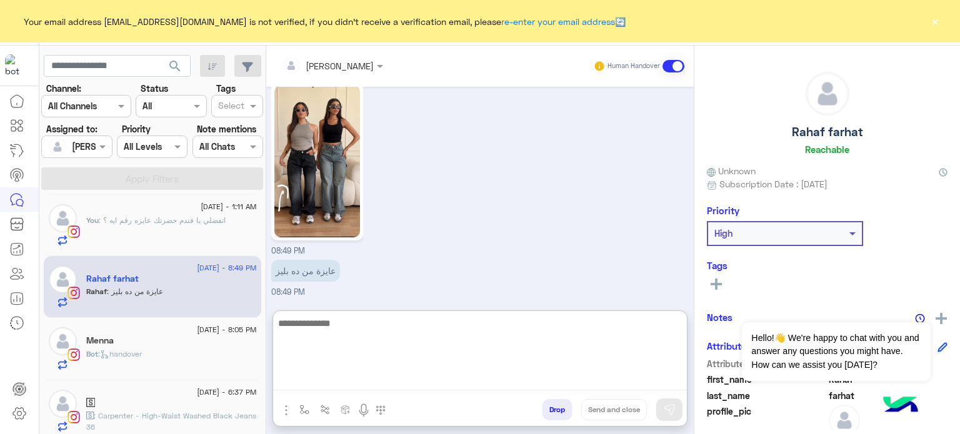
click at [356, 384] on textarea at bounding box center [480, 353] width 414 height 75
type textarea "**********"
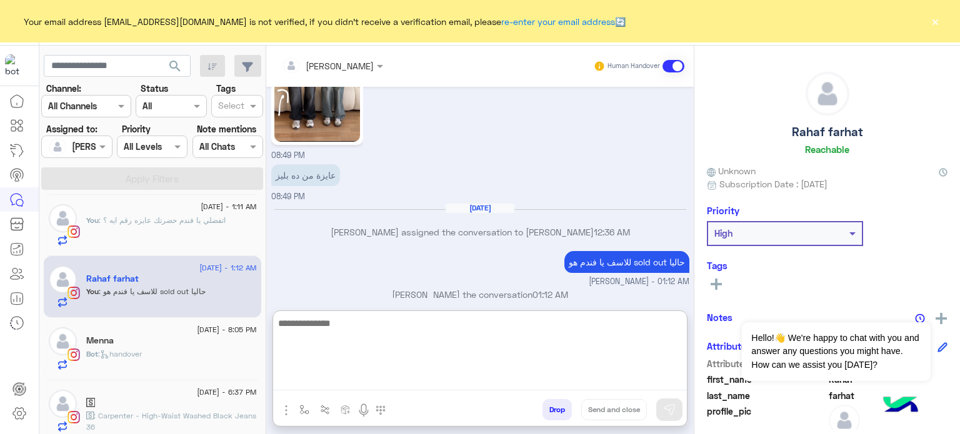
scroll to position [785, 0]
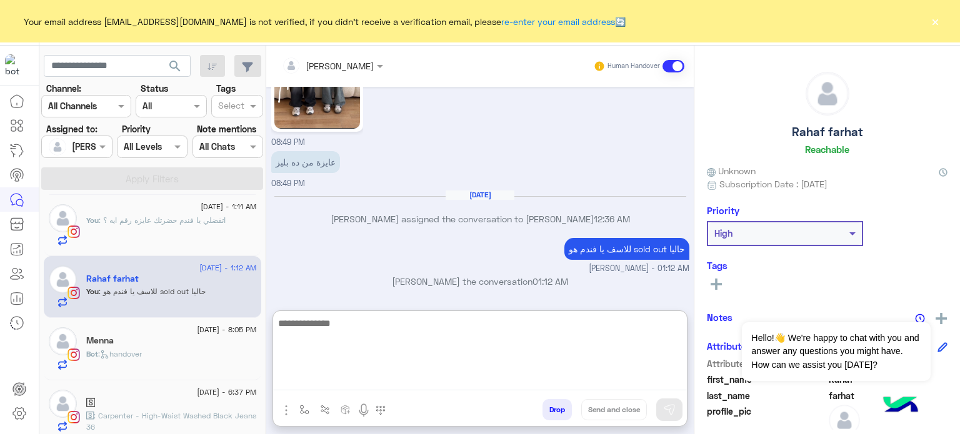
paste textarea "**********"
type textarea "*"
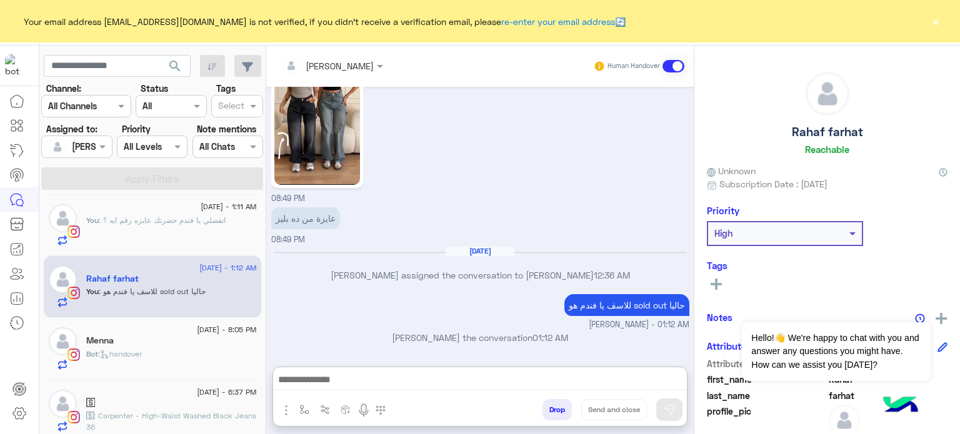
scroll to position [762, 0]
click at [140, 347] on div "Menna" at bounding box center [171, 342] width 171 height 13
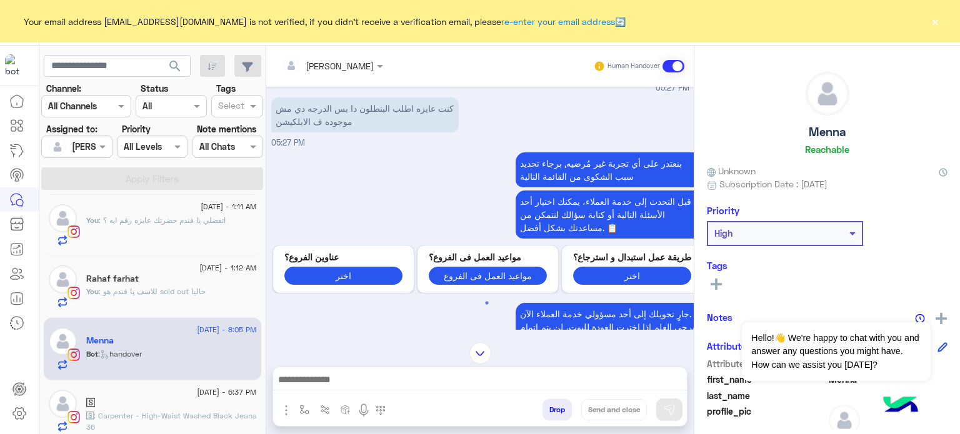
scroll to position [1462, 0]
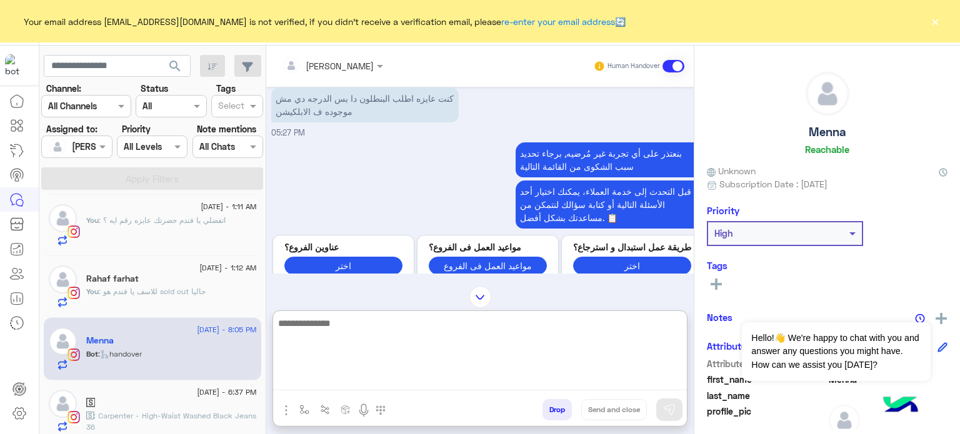
click at [365, 377] on textarea at bounding box center [480, 353] width 414 height 75
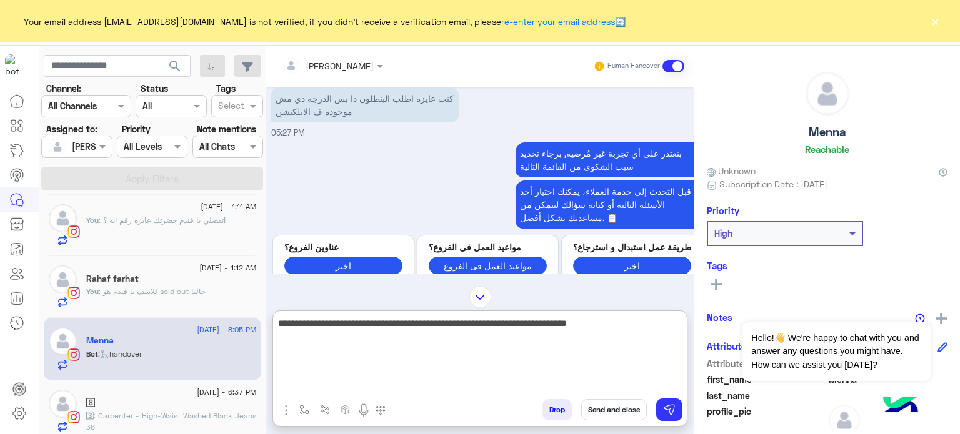
type textarea "**********"
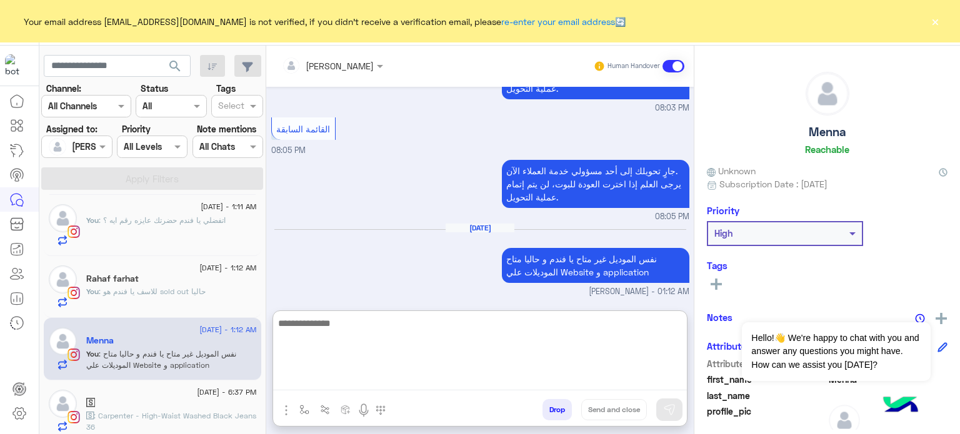
scroll to position [2169, 0]
click at [353, 347] on textarea at bounding box center [480, 353] width 414 height 75
paste textarea "**********"
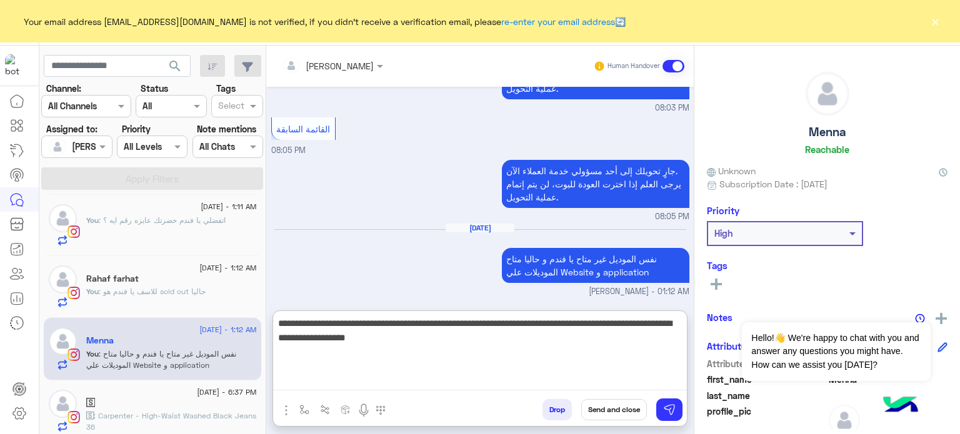
type textarea "**********"
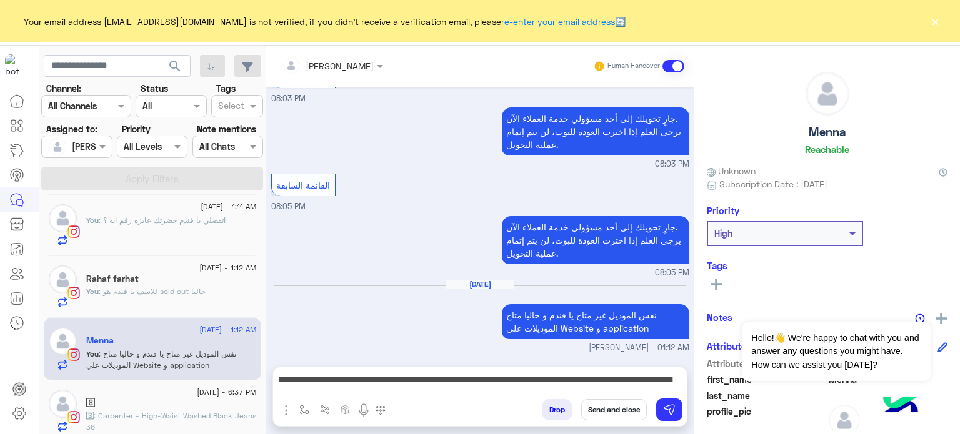
click at [599, 412] on button "Send and close" at bounding box center [614, 409] width 66 height 21
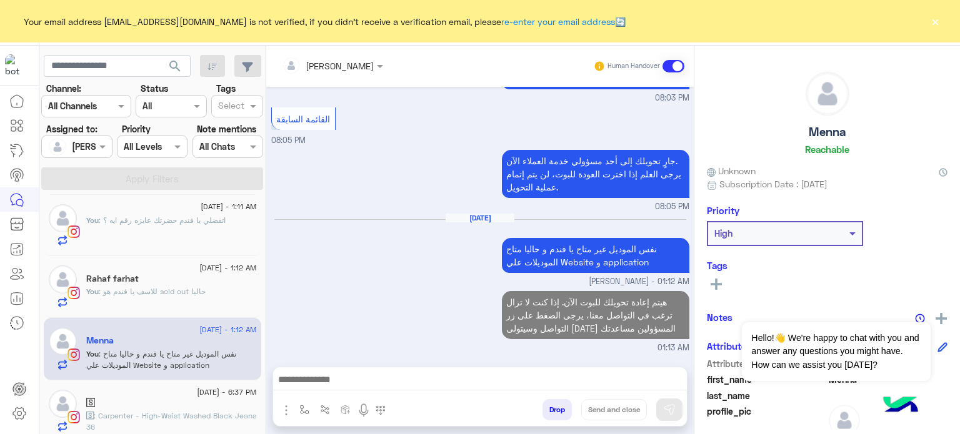
scroll to position [2202, 0]
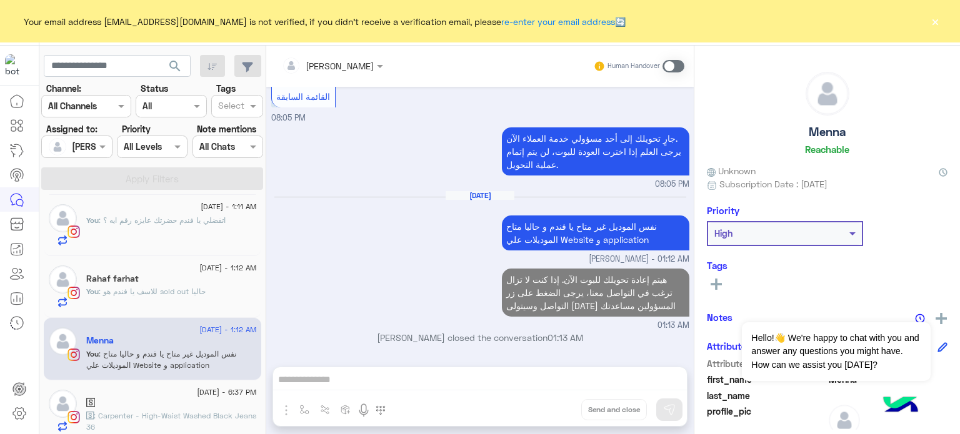
click at [152, 287] on span ": للاسف يا فندم هو sold out حاليا" at bounding box center [152, 291] width 107 height 9
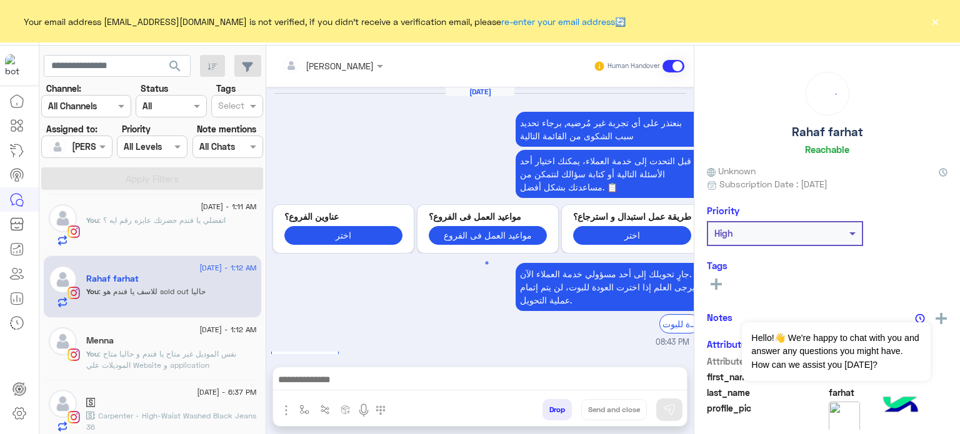
scroll to position [554, 0]
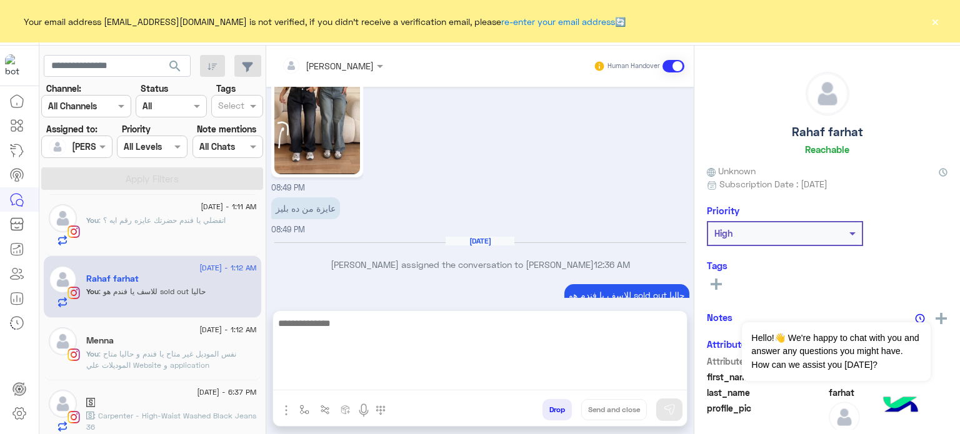
click at [321, 376] on textarea at bounding box center [480, 353] width 414 height 75
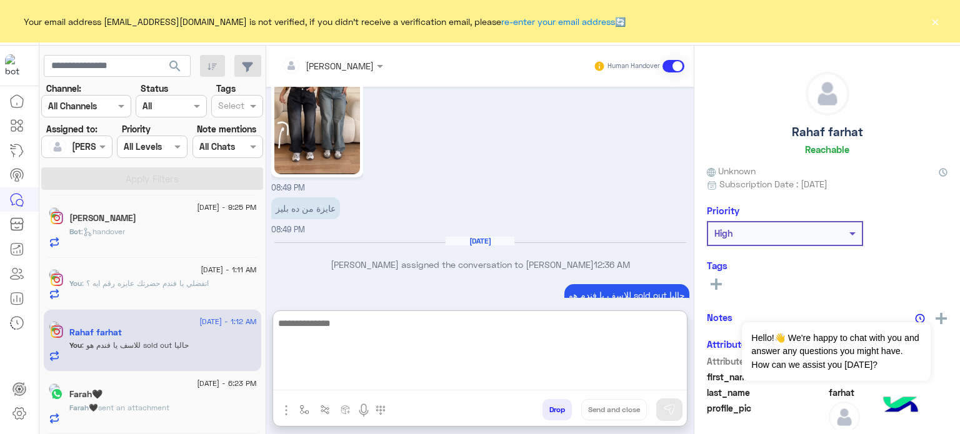
paste textarea "**********"
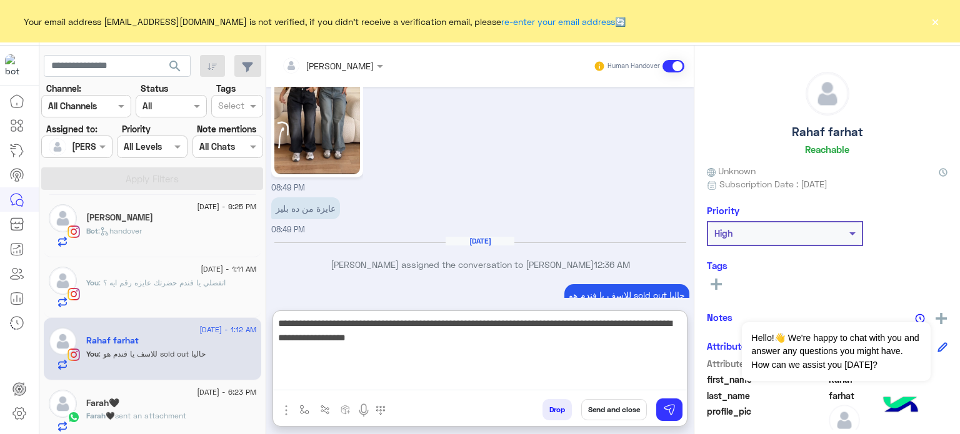
type textarea "**********"
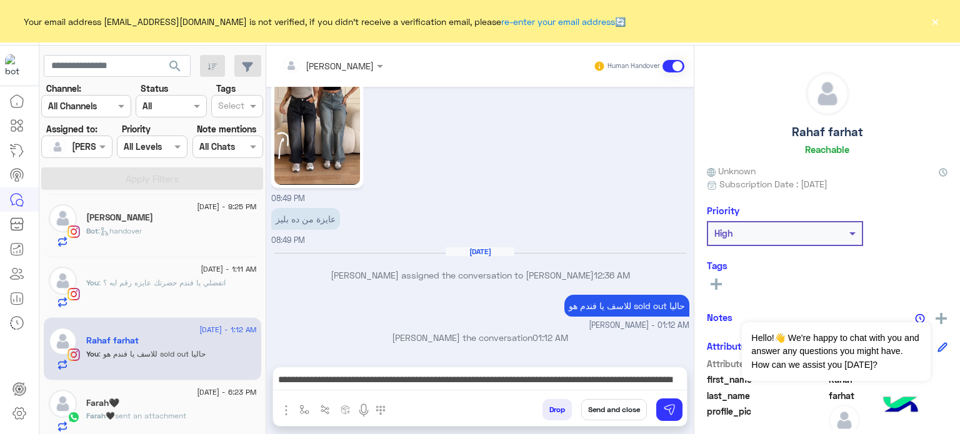
click at [590, 417] on button "Send and close" at bounding box center [614, 409] width 66 height 21
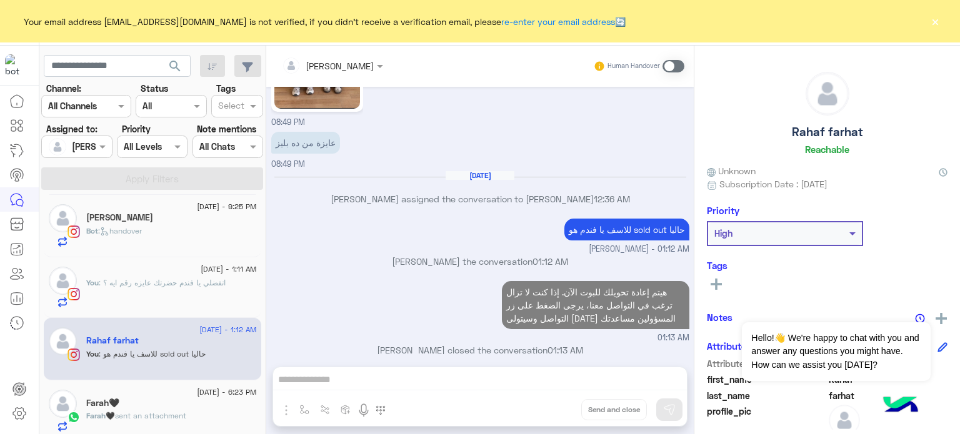
scroll to position [642, 0]
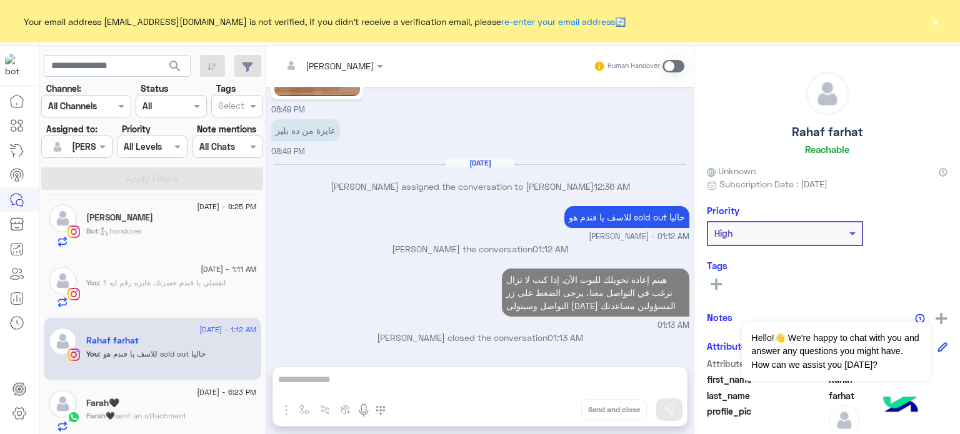
click at [188, 285] on span ": اتفضلي يا فندم حضرتك عايزه رقم ايه ؟" at bounding box center [162, 282] width 127 height 9
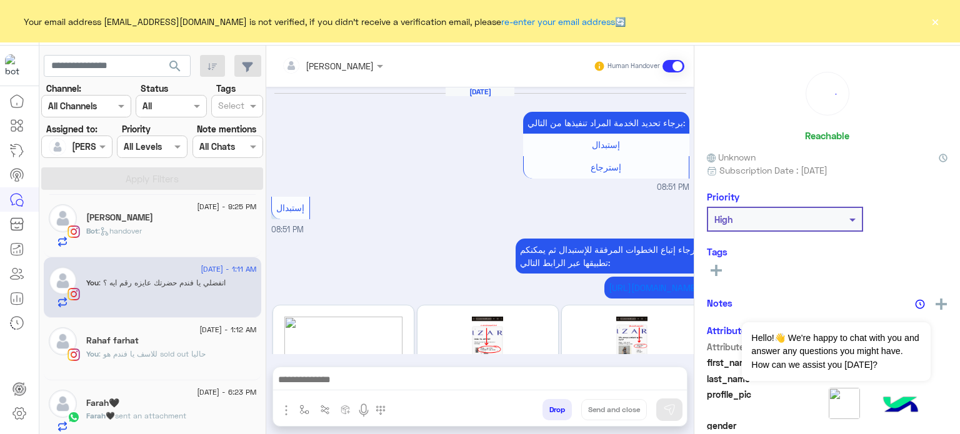
scroll to position [477, 0]
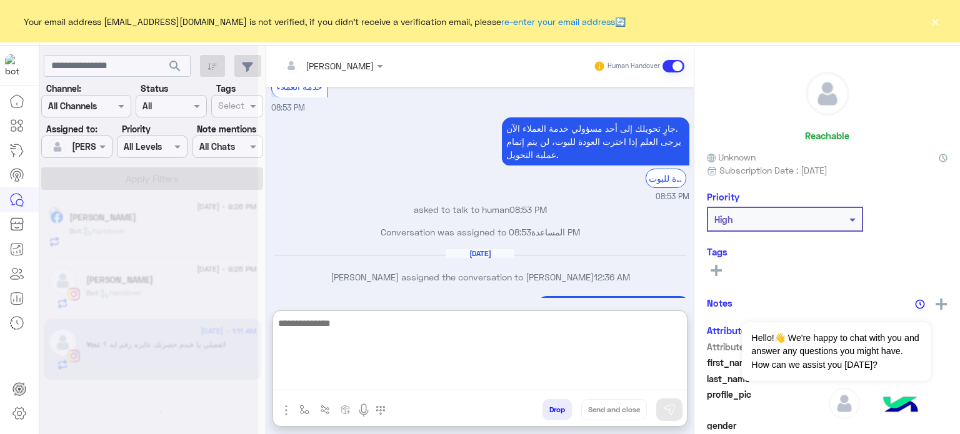
click at [372, 386] on textarea at bounding box center [480, 353] width 414 height 75
paste textarea "**********"
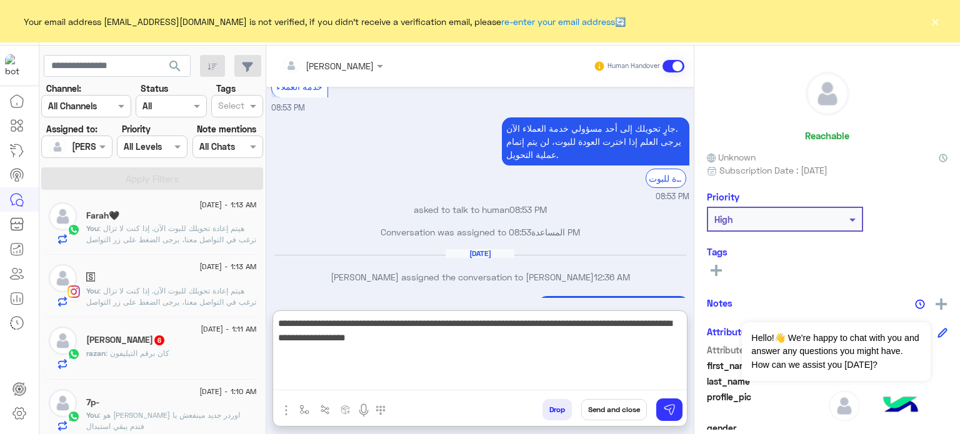
type textarea "**********"
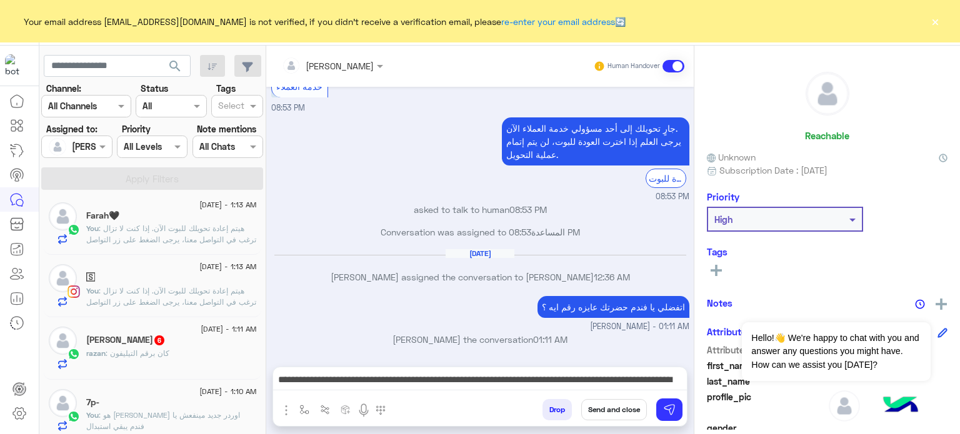
click at [612, 407] on button "Send and close" at bounding box center [614, 409] width 66 height 21
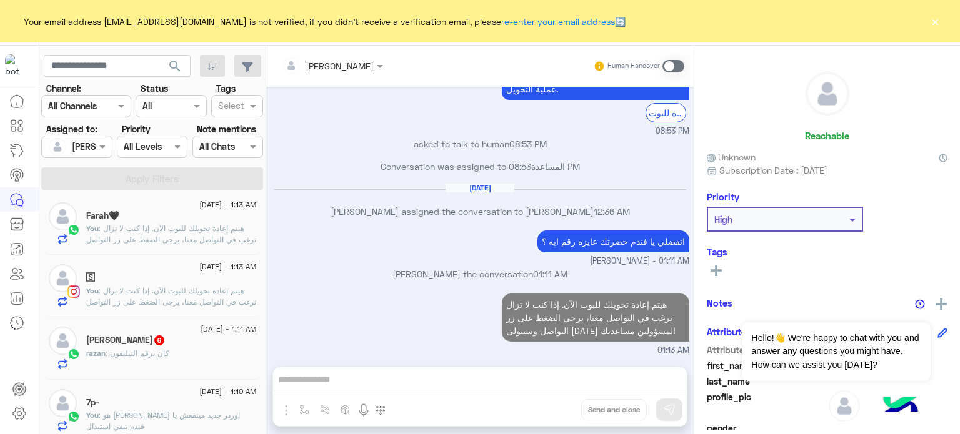
scroll to position [565, 0]
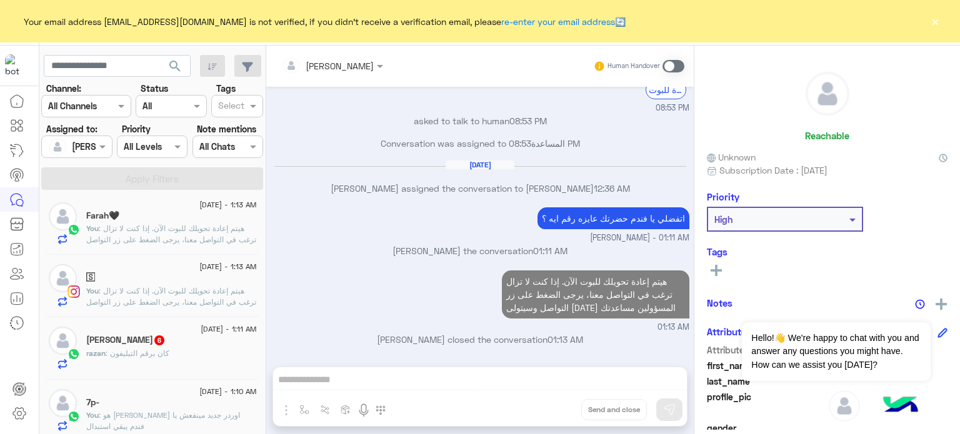
click at [155, 299] on span ": هيتم إعادة تحويلك للبوت الآن. إذا كنت لا تزال ترغب في التواصل معنا، يرجى الضغ…" at bounding box center [171, 302] width 170 height 32
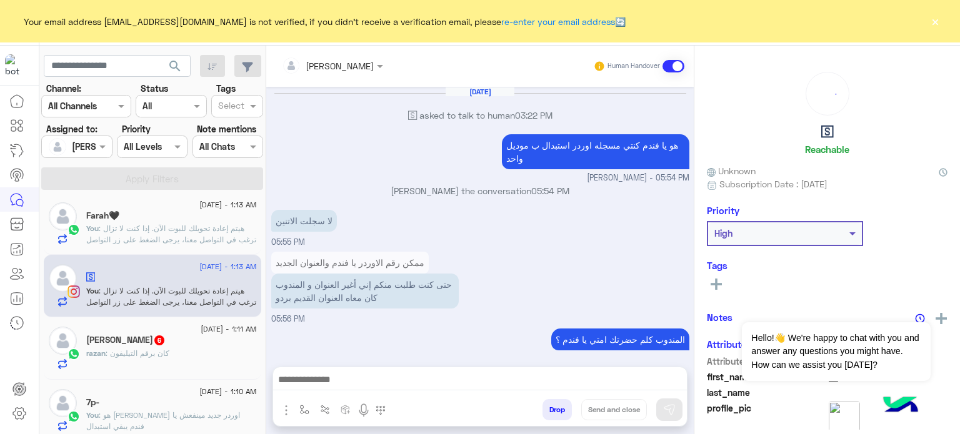
scroll to position [187, 0]
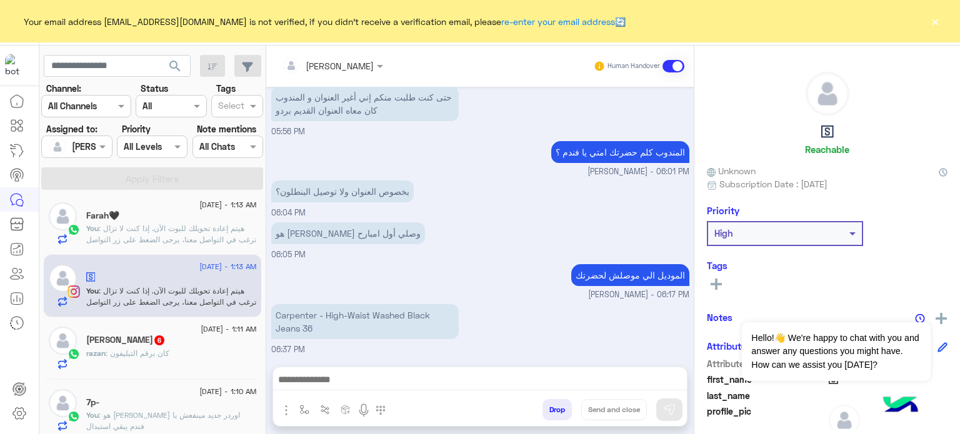
click at [174, 412] on span ": هو لو اتسجل اوردر جديد مينفعش يا فندم يبقي استبدال" at bounding box center [163, 421] width 154 height 21
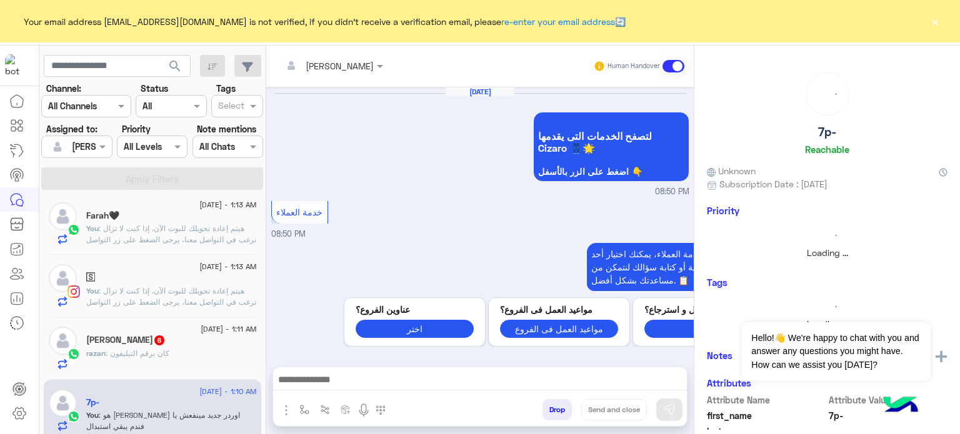
scroll to position [412, 0]
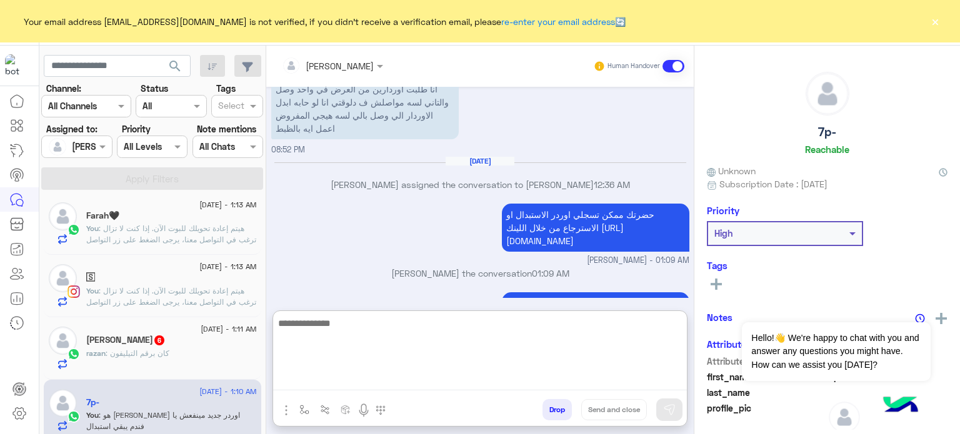
click at [393, 377] on textarea at bounding box center [480, 353] width 414 height 75
paste textarea "**********"
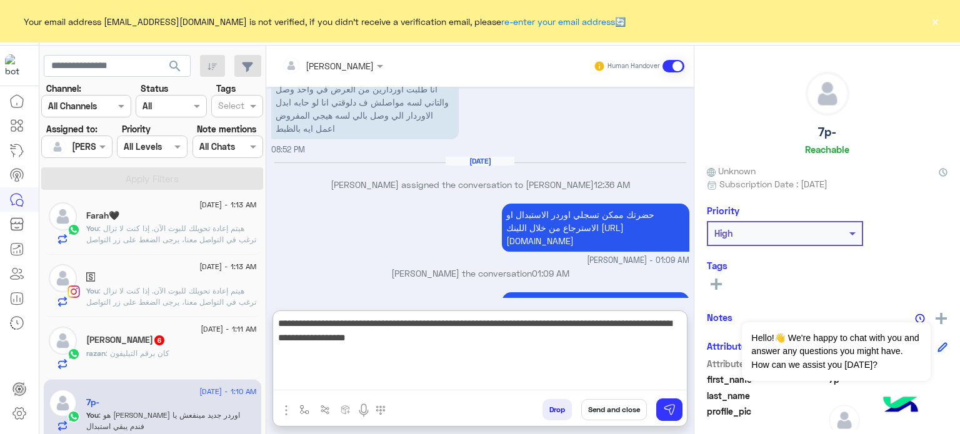
type textarea "**********"
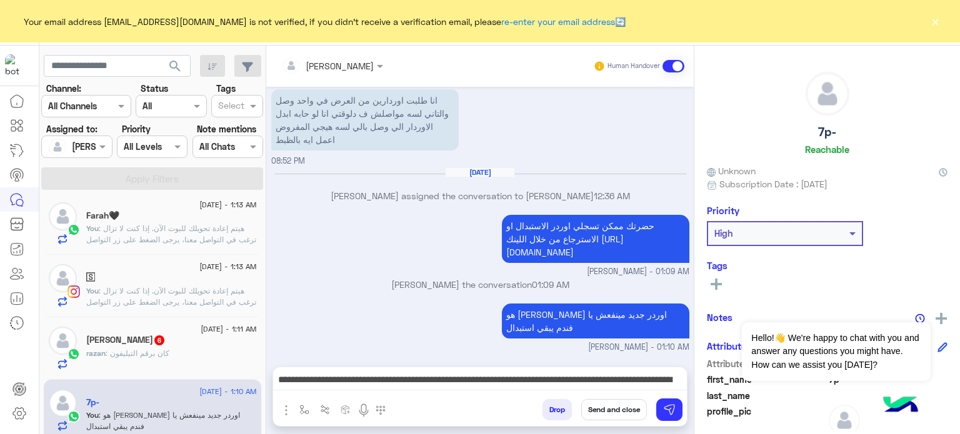
drag, startPoint x: 624, startPoint y: 398, endPoint x: 614, endPoint y: 409, distance: 14.2
click at [614, 409] on div "Drop Send and close" at bounding box center [541, 412] width 292 height 27
click at [614, 409] on button "Send and close" at bounding box center [614, 409] width 66 height 21
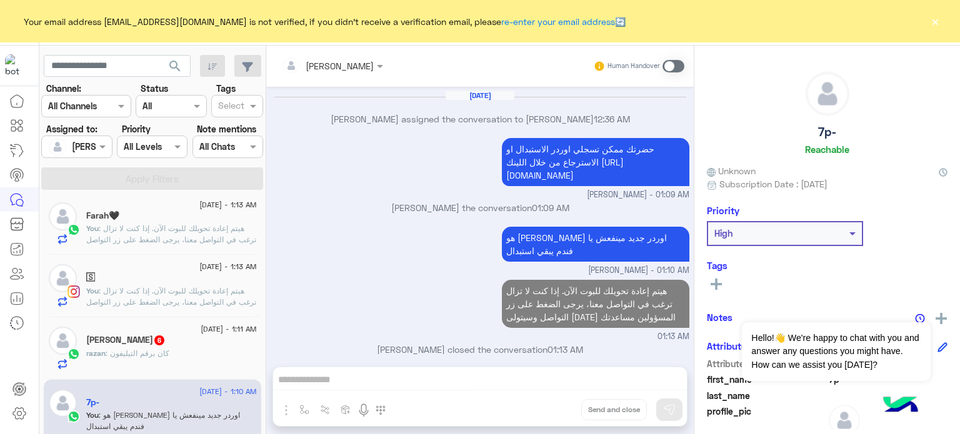
scroll to position [500, 0]
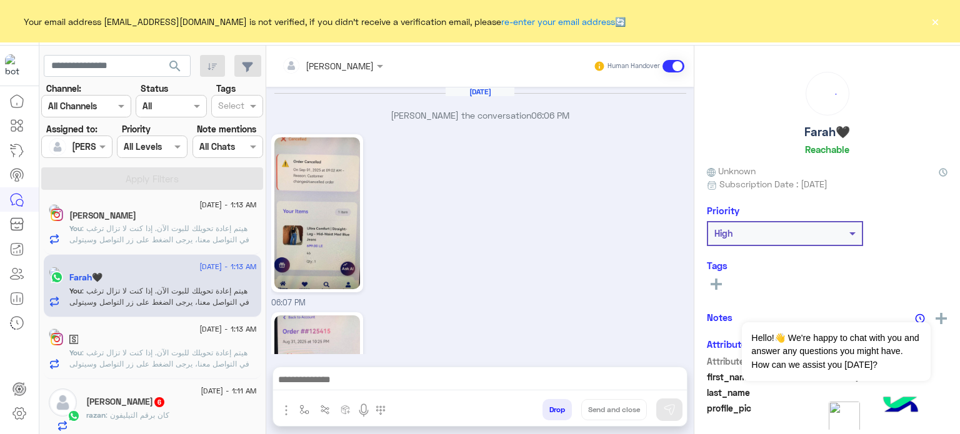
scroll to position [1023, 0]
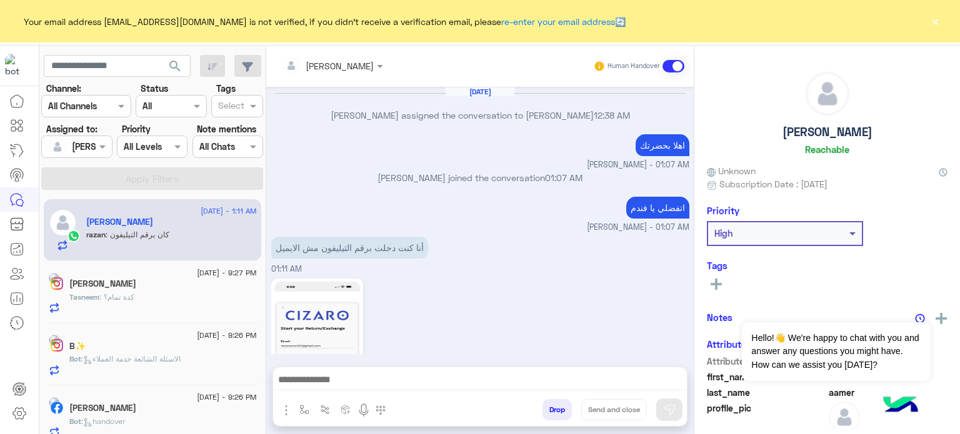
scroll to position [400, 0]
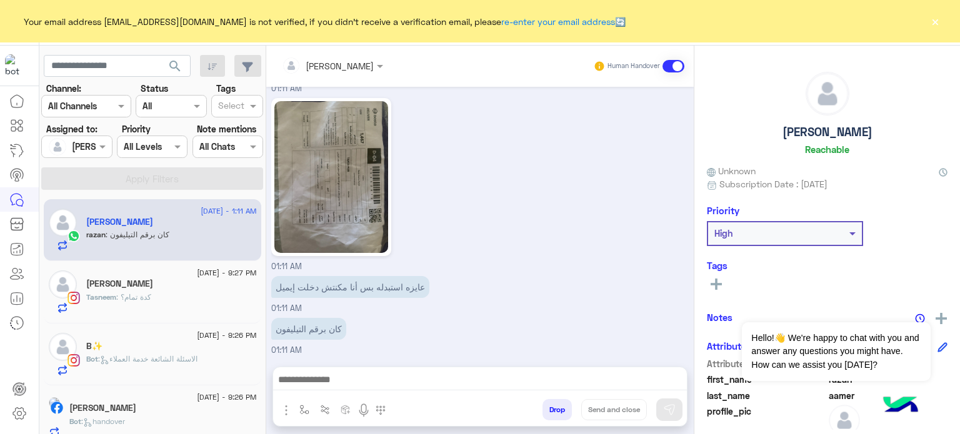
click at [309, 67] on input "text" at bounding box center [316, 65] width 68 height 13
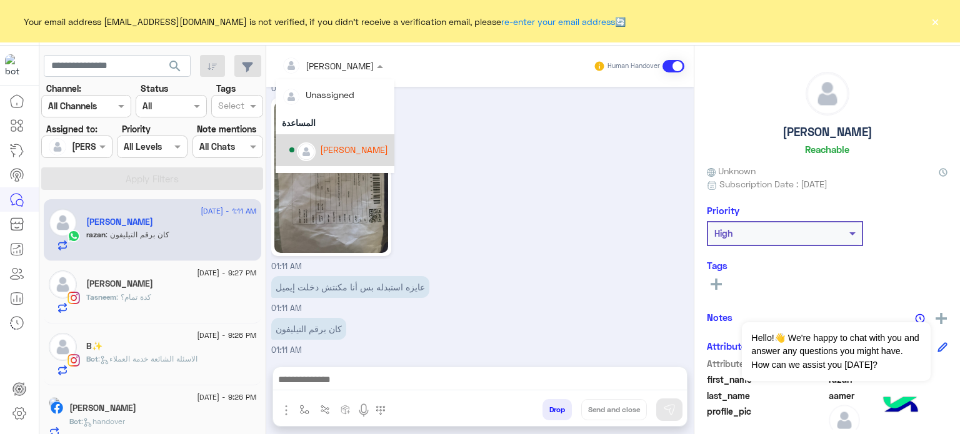
click at [369, 152] on div "[PERSON_NAME]" at bounding box center [354, 149] width 68 height 13
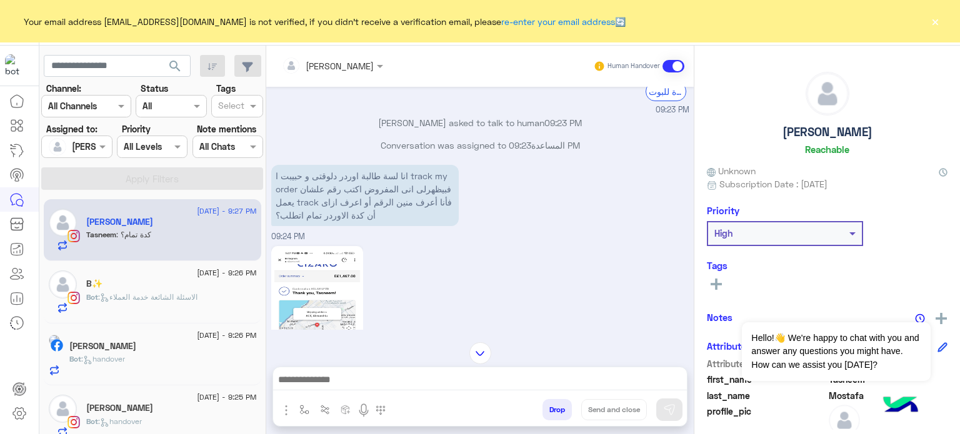
scroll to position [240, 0]
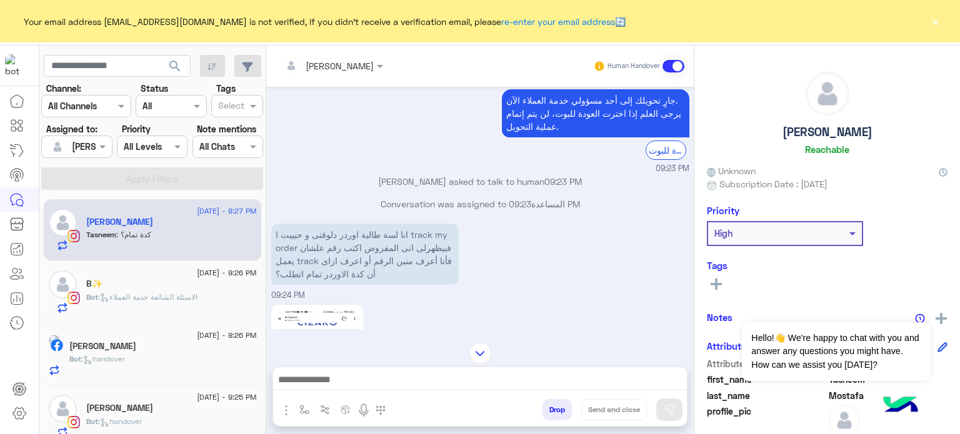
click at [305, 320] on img at bounding box center [317, 384] width 86 height 152
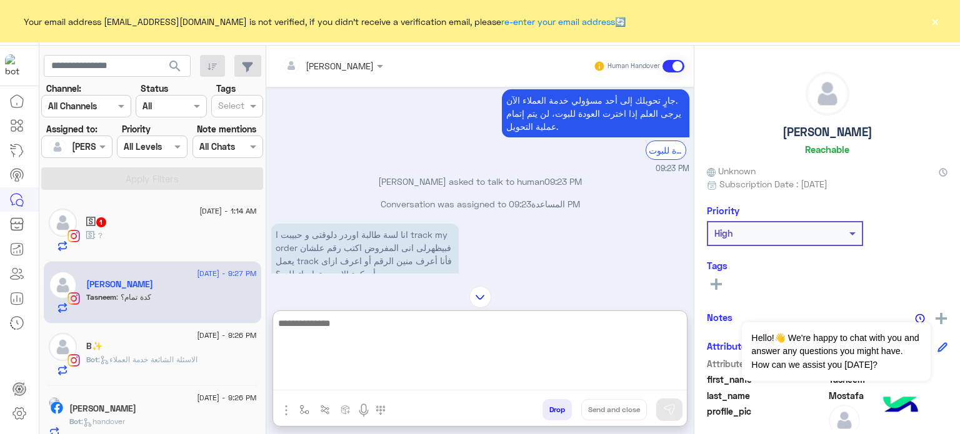
click at [359, 374] on textarea at bounding box center [480, 353] width 414 height 75
type textarea "*"
paste textarea "*******"
type textarea "**********"
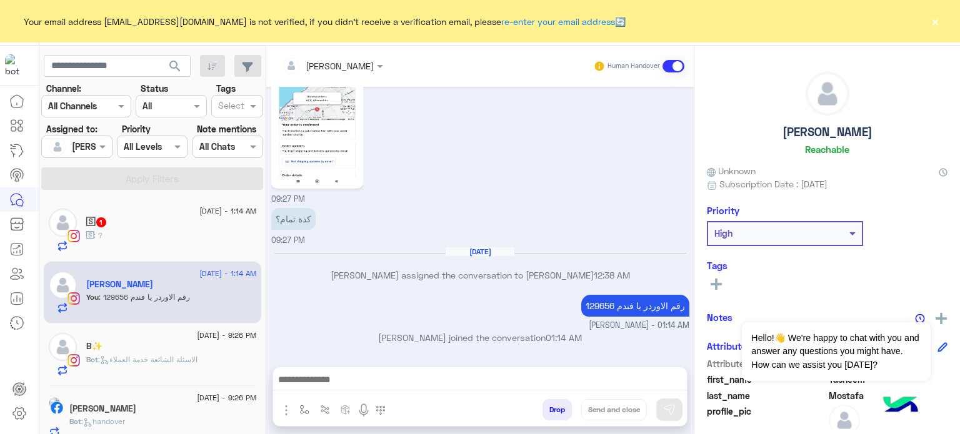
scroll to position [534, 0]
click at [229, 422] on div "Bot : handover" at bounding box center [162, 427] width 187 height 22
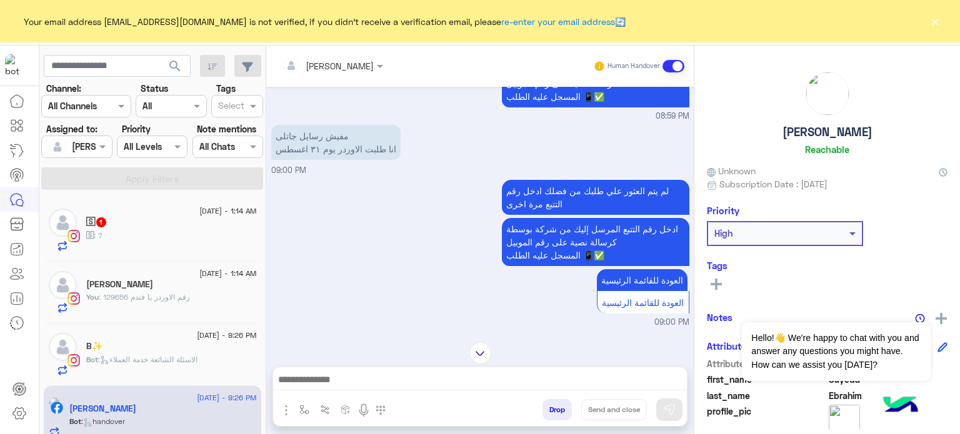
scroll to position [103, 0]
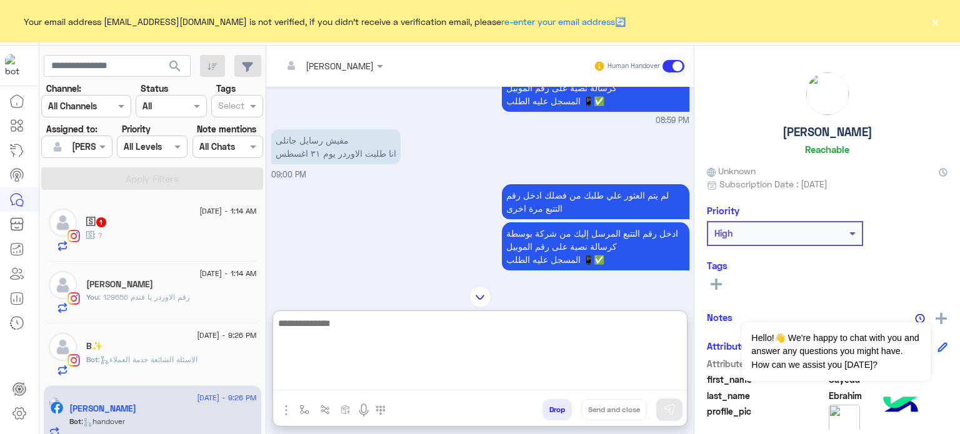
click at [377, 384] on textarea at bounding box center [480, 353] width 414 height 75
type textarea "*"
type textarea "**********"
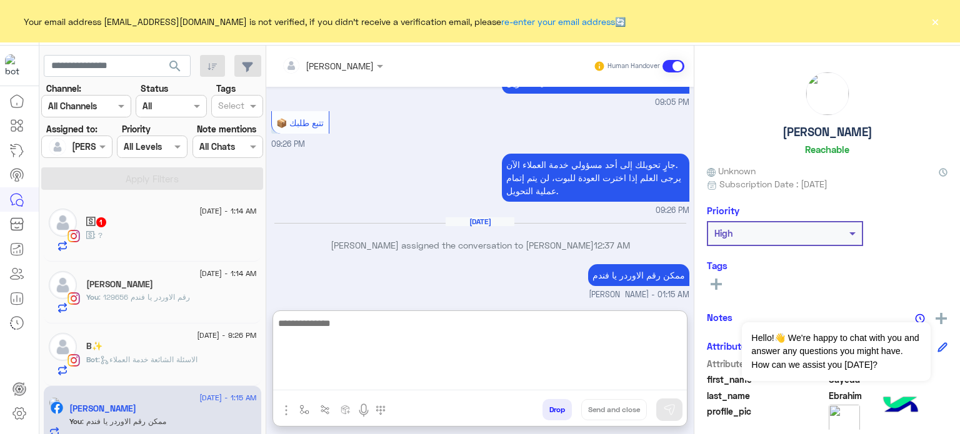
scroll to position [925, 0]
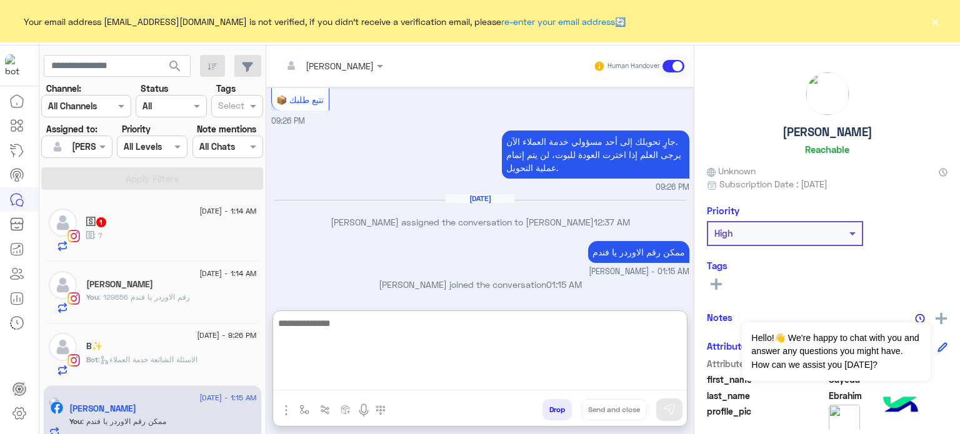
click at [375, 338] on textarea at bounding box center [480, 353] width 414 height 75
paste textarea "**********"
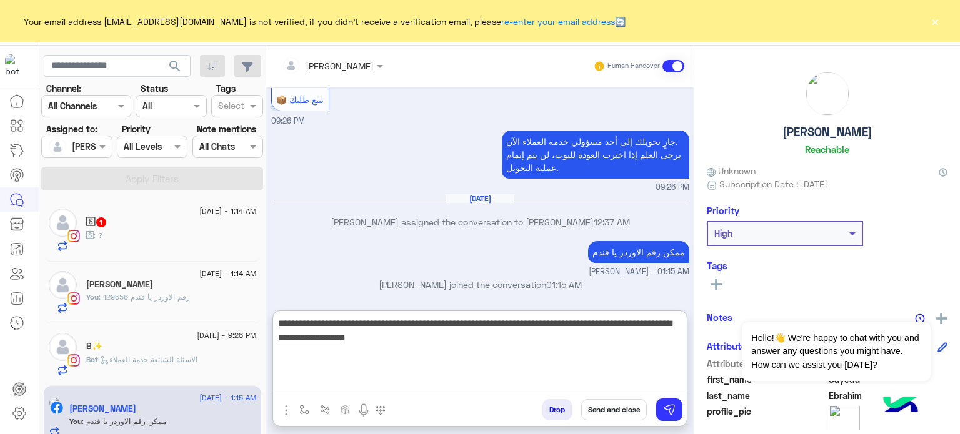
type textarea "**********"
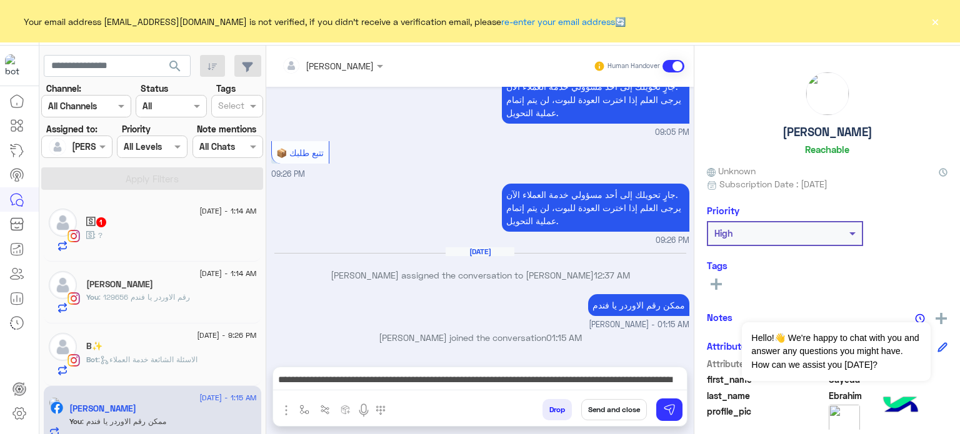
click at [612, 409] on button "Send and close" at bounding box center [614, 409] width 66 height 21
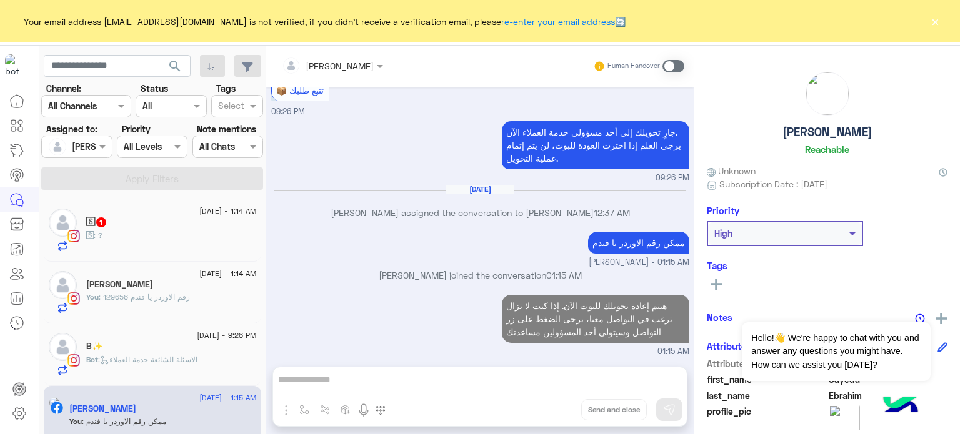
scroll to position [957, 0]
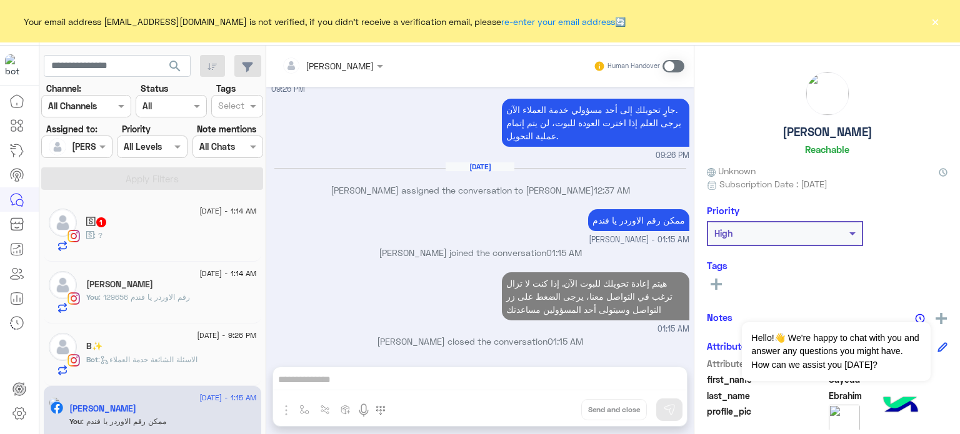
click at [169, 356] on span ": الاسئلة الشائعة خدمة العملاء" at bounding box center [147, 359] width 99 height 9
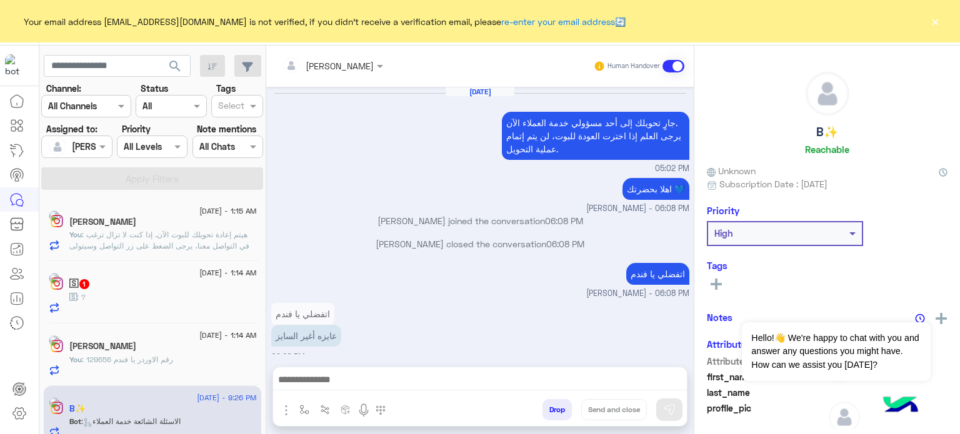
scroll to position [351, 0]
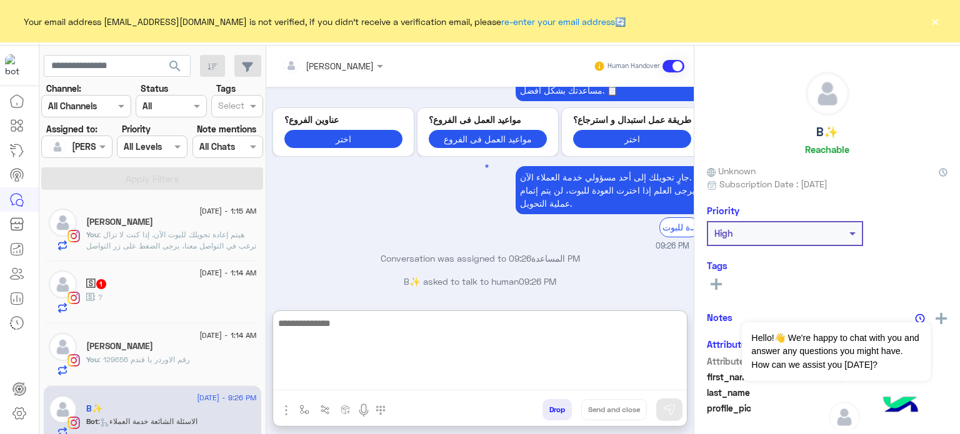
click at [456, 376] on textarea at bounding box center [480, 353] width 414 height 75
paste textarea "**********"
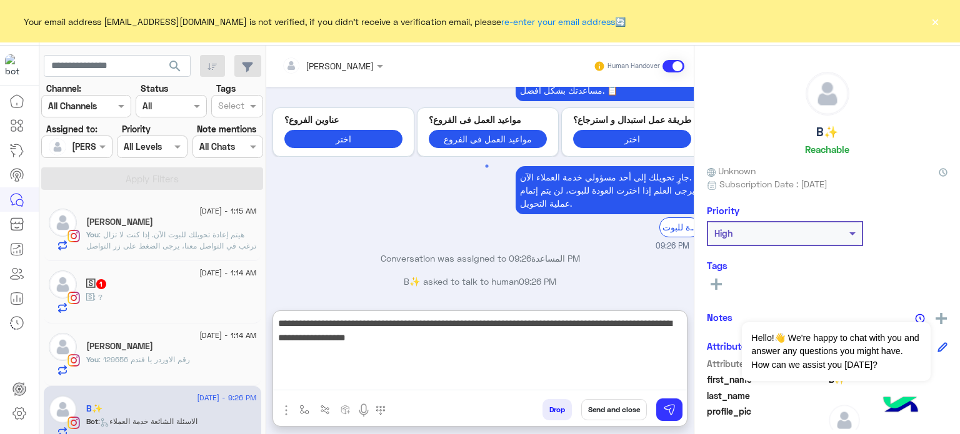
type textarea "**********"
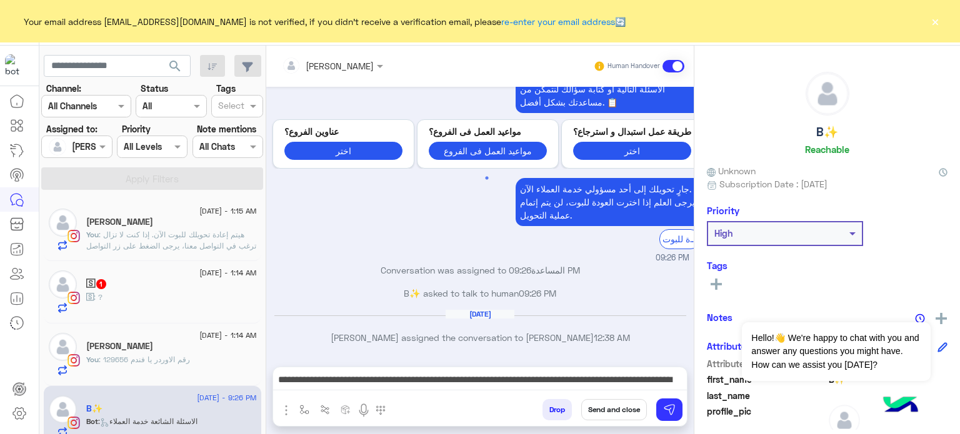
click at [625, 412] on button "Send and close" at bounding box center [614, 409] width 66 height 21
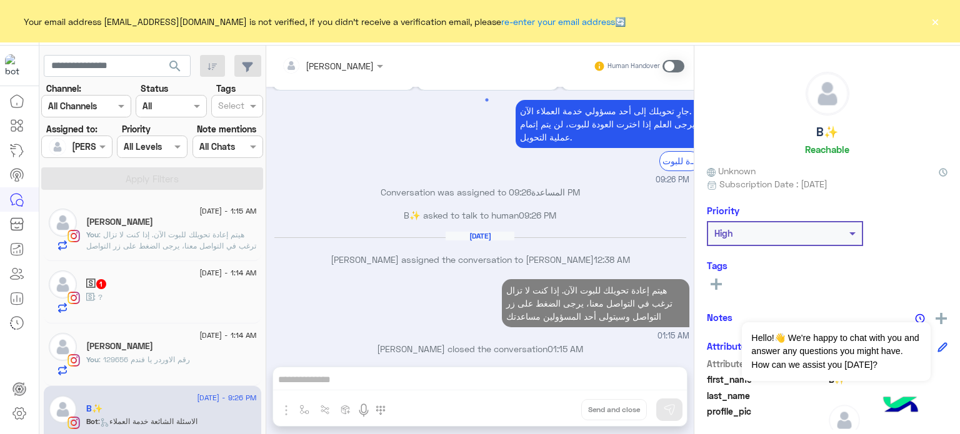
scroll to position [440, 0]
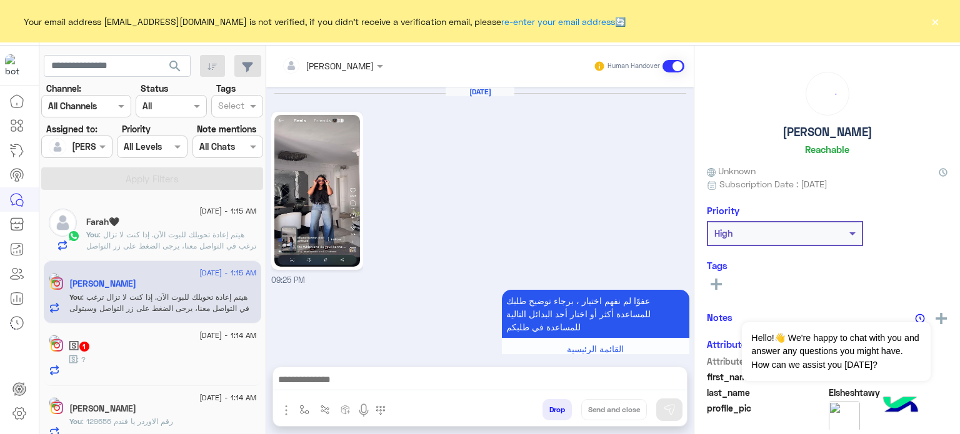
scroll to position [461, 0]
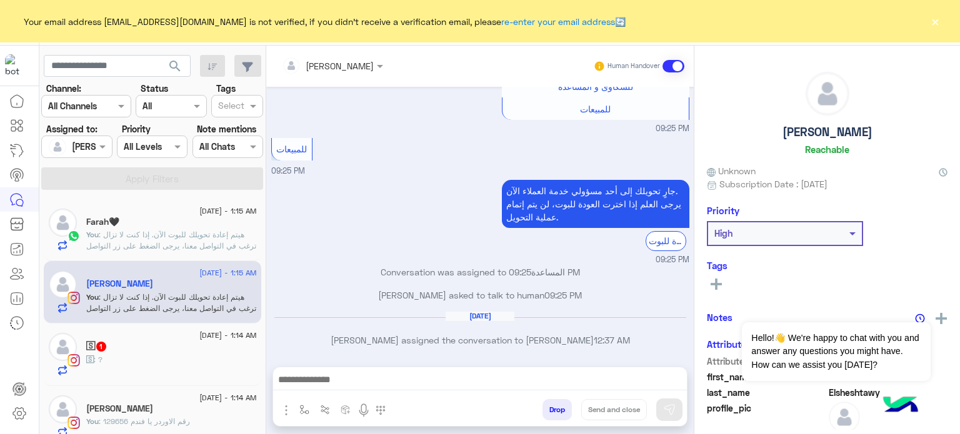
click at [187, 418] on span ": رقم الاوردر يا فندم 129656" at bounding box center [144, 421] width 91 height 9
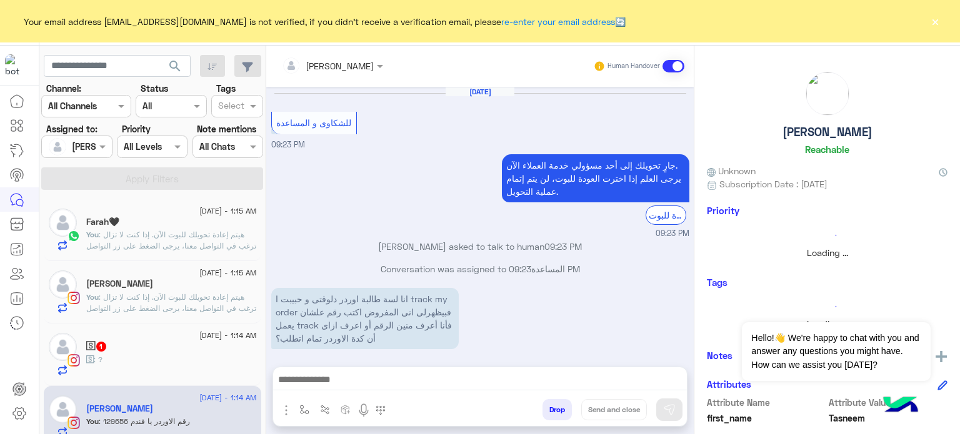
scroll to position [337, 0]
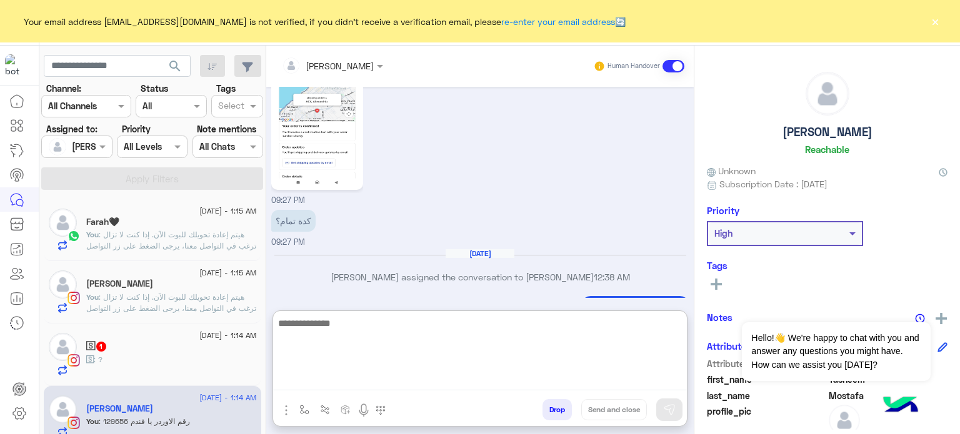
click at [343, 372] on textarea at bounding box center [480, 353] width 414 height 75
paste textarea "**********"
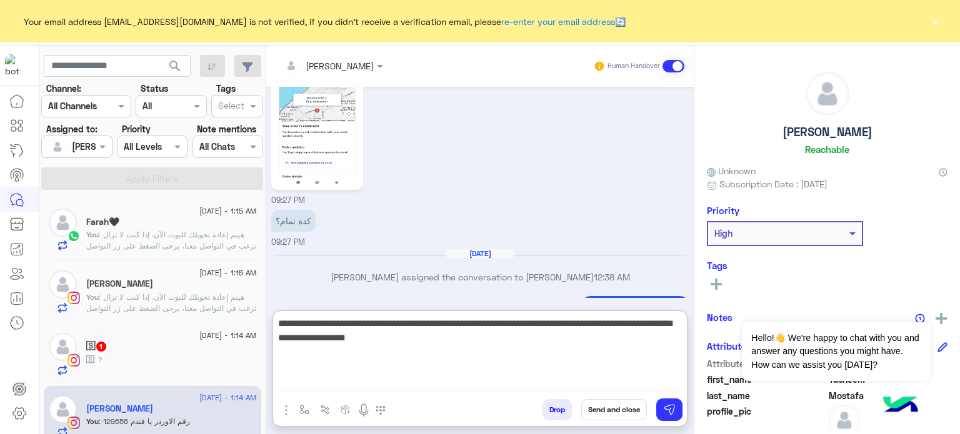
type textarea "**********"
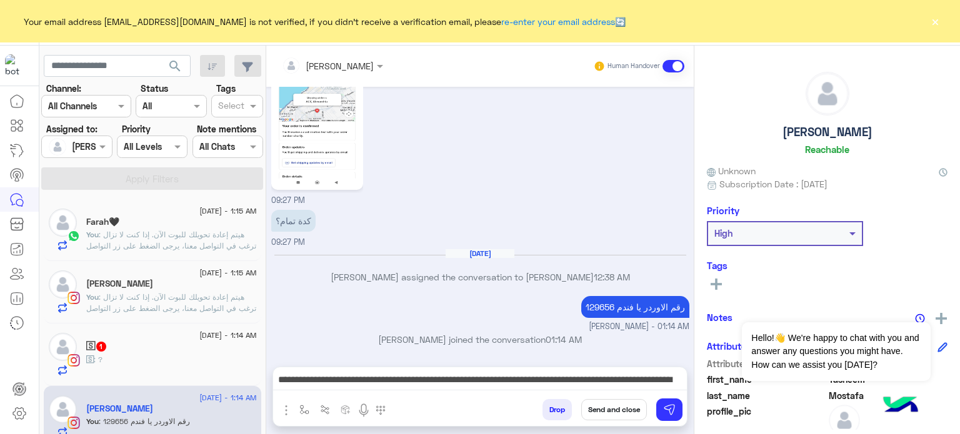
click at [607, 412] on button "Send and close" at bounding box center [614, 409] width 66 height 21
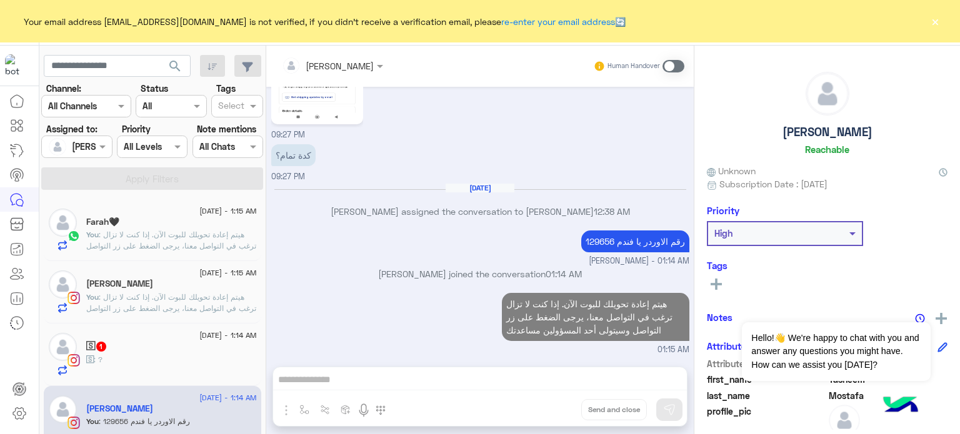
scroll to position [426, 0]
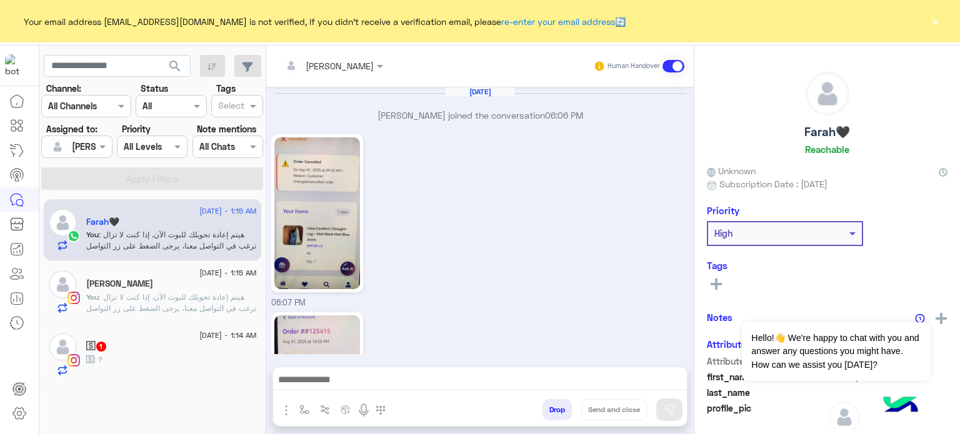
scroll to position [1023, 0]
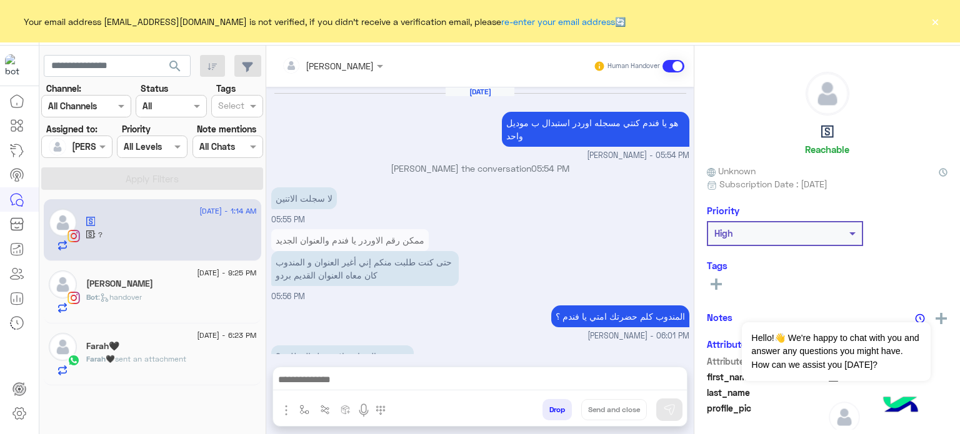
scroll to position [228, 0]
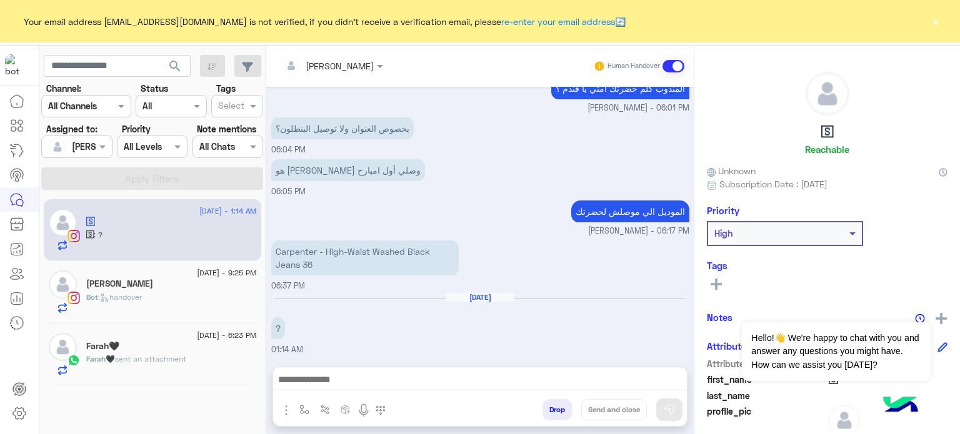
click at [175, 297] on div "Bot : handover" at bounding box center [171, 303] width 171 height 22
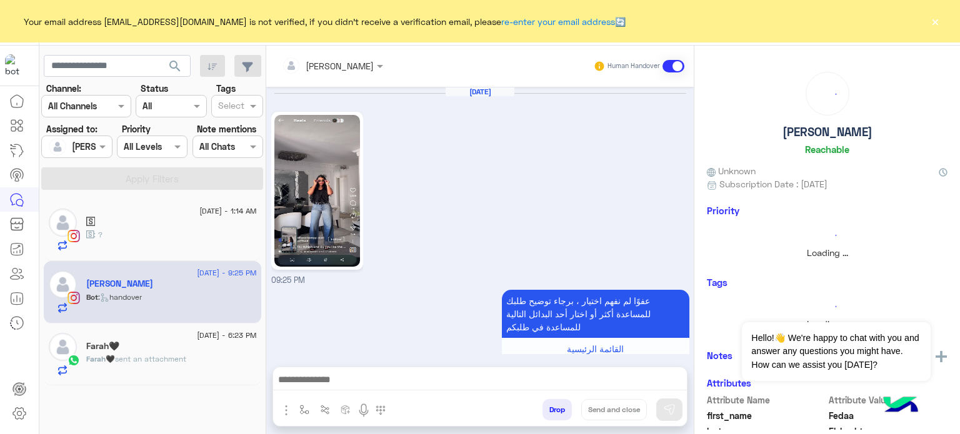
scroll to position [461, 0]
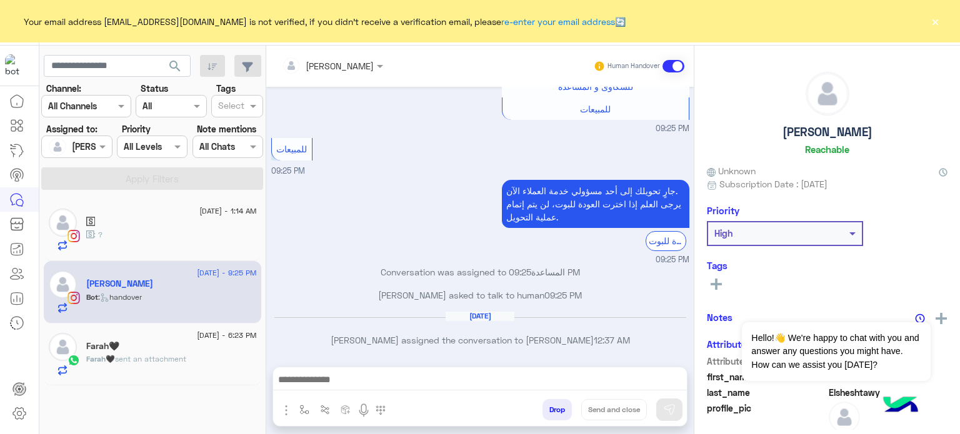
click at [453, 254] on small "09:25 PM" at bounding box center [480, 260] width 418 height 12
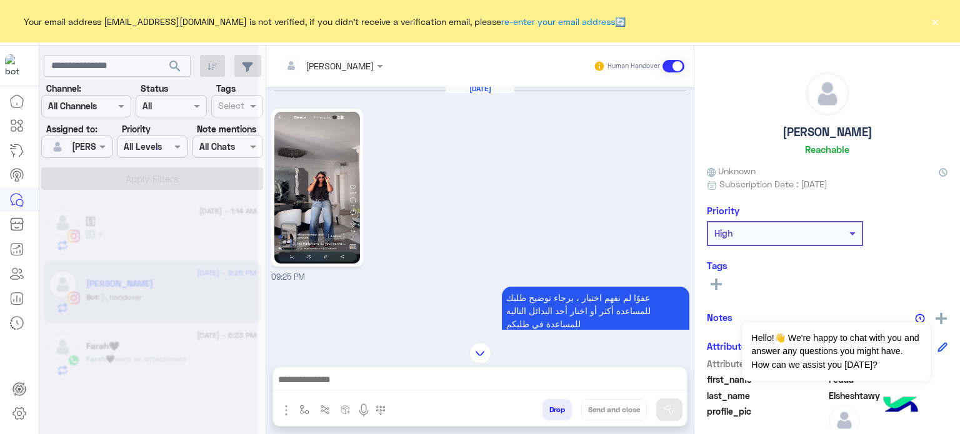
scroll to position [0, 0]
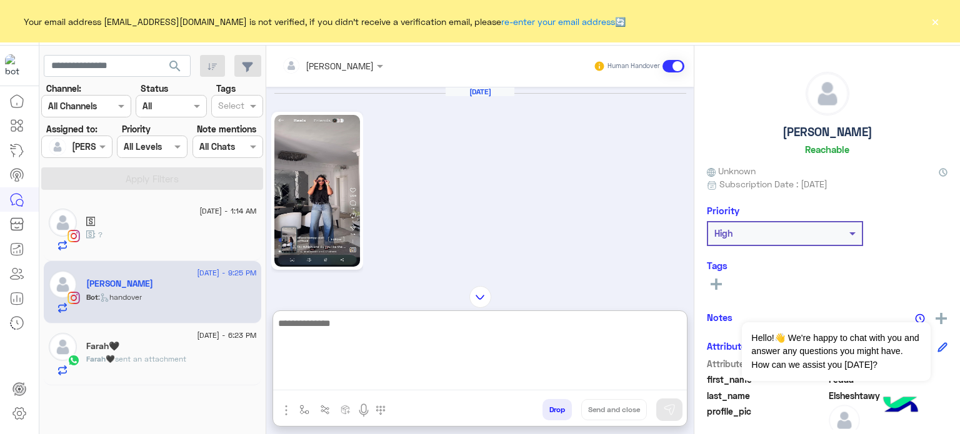
click at [370, 379] on textarea at bounding box center [480, 353] width 414 height 75
type textarea "**********"
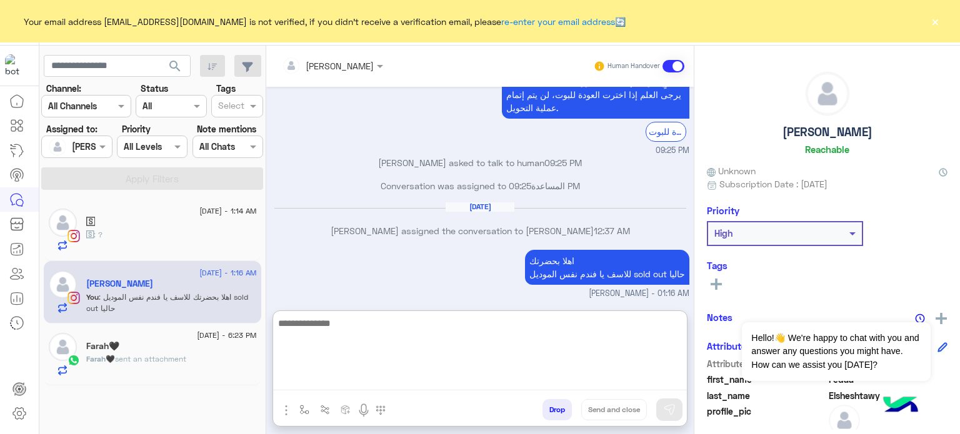
scroll to position [593, 0]
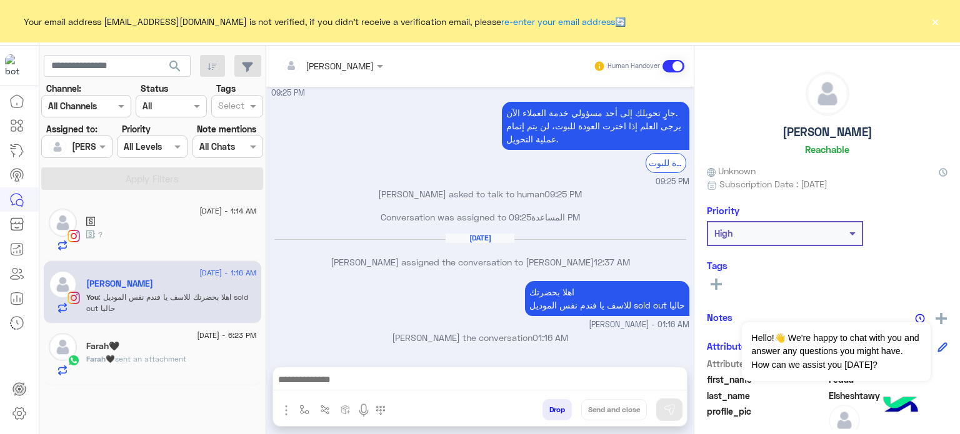
click at [549, 409] on button "Drop" at bounding box center [556, 409] width 29 height 21
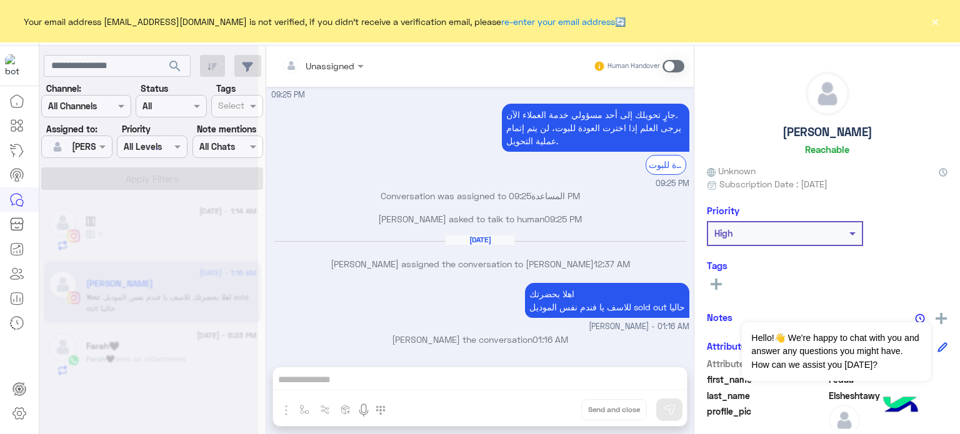
scroll to position [559, 0]
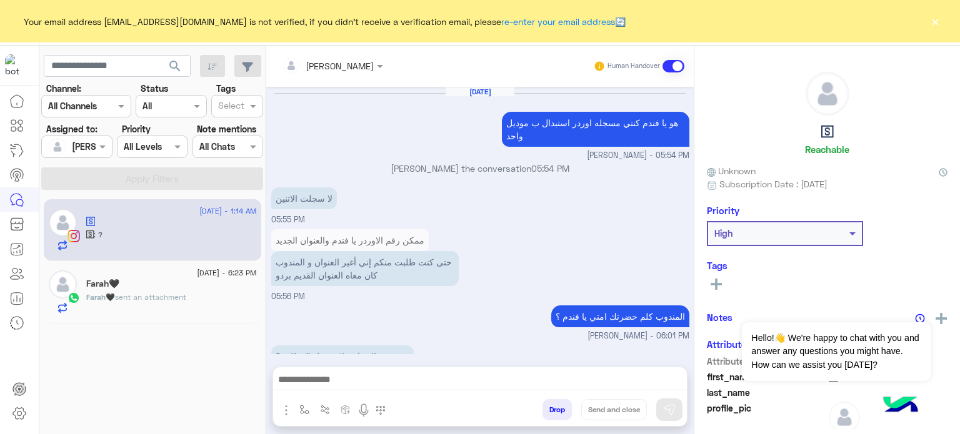
scroll to position [227, 0]
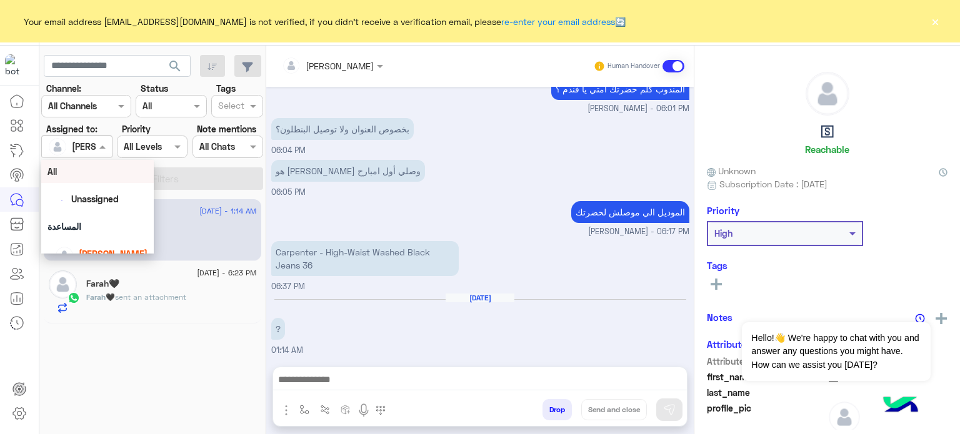
click at [88, 141] on div at bounding box center [76, 146] width 69 height 14
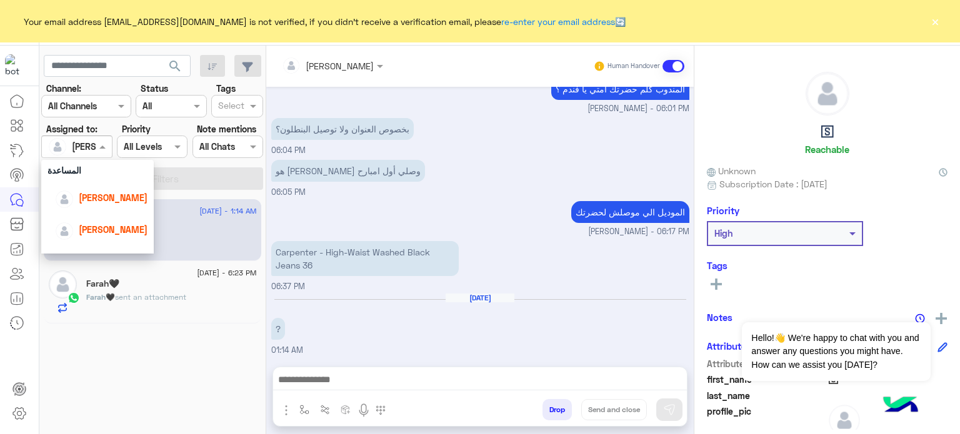
scroll to position [54, 0]
click at [101, 205] on span "[PERSON_NAME]" at bounding box center [113, 200] width 69 height 11
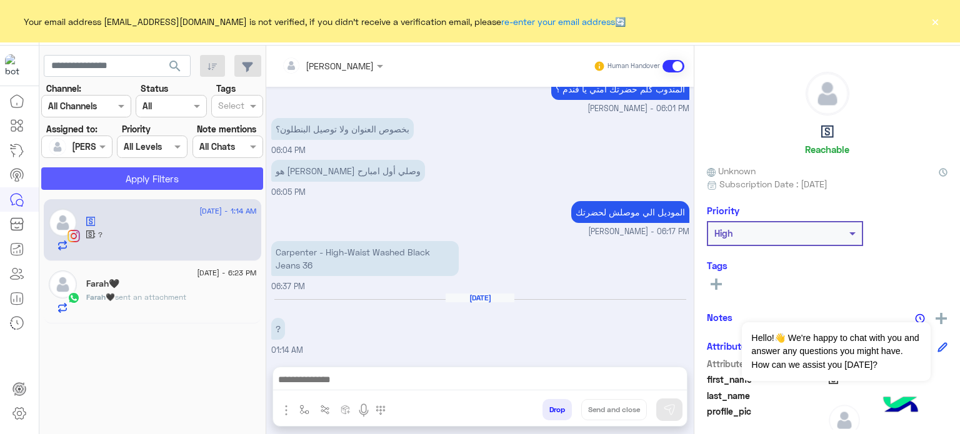
click at [220, 184] on button "Apply Filters" at bounding box center [152, 178] width 222 height 22
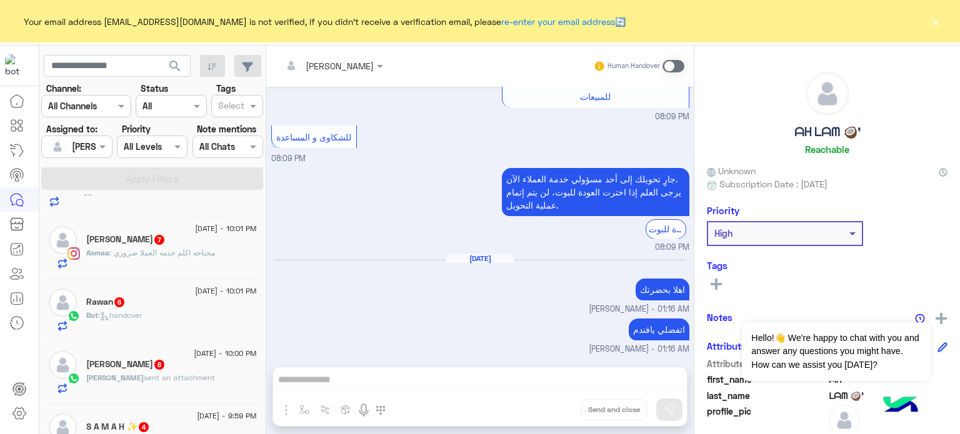
scroll to position [1014, 0]
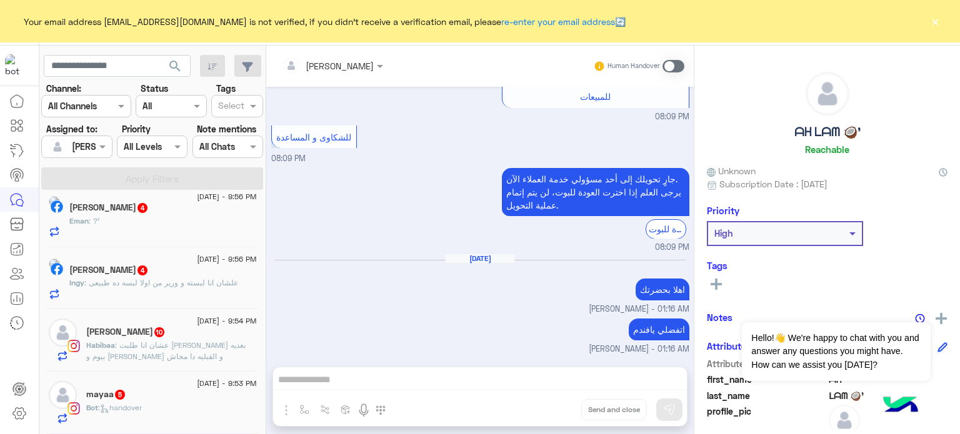
click at [185, 406] on div "Bot : handover" at bounding box center [171, 413] width 171 height 22
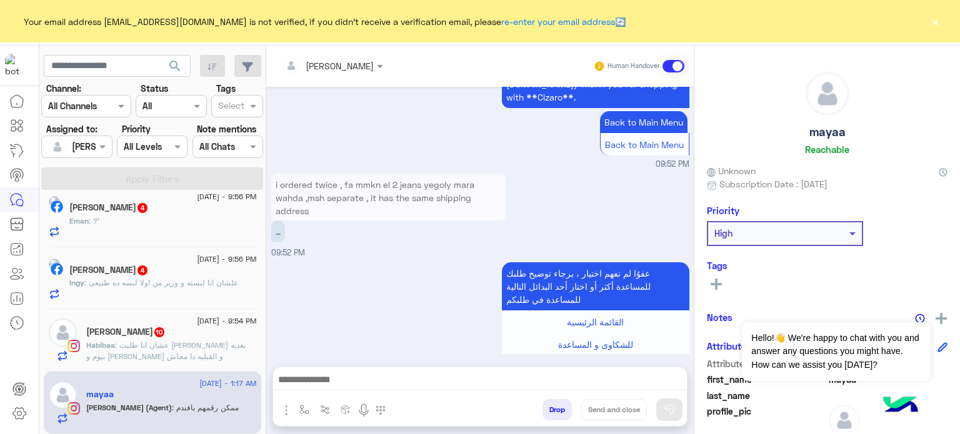
scroll to position [664, 0]
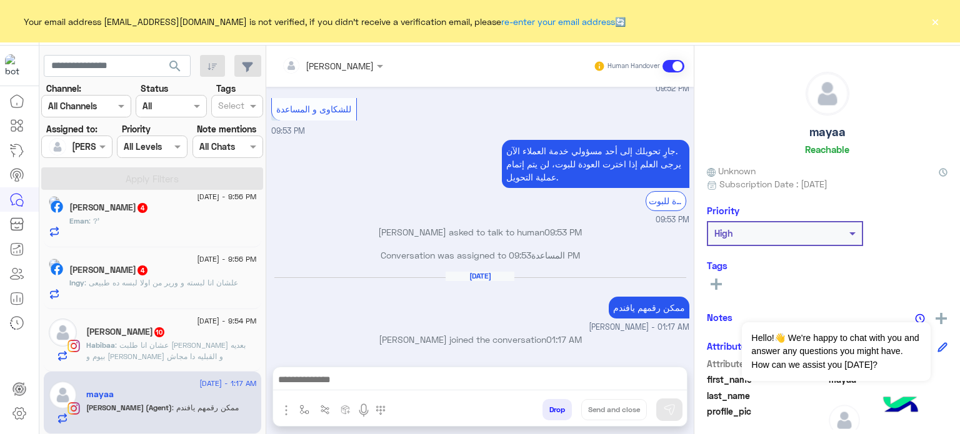
drag, startPoint x: 261, startPoint y: 417, endPoint x: 264, endPoint y: 407, distance: 10.7
click at [264, 407] on div "[DATE] - 1:16 AM ً [PERSON_NAME] (Agent) : ممكن رقم الاوردر يافندم [DATE] - 12:…" at bounding box center [152, 316] width 227 height 244
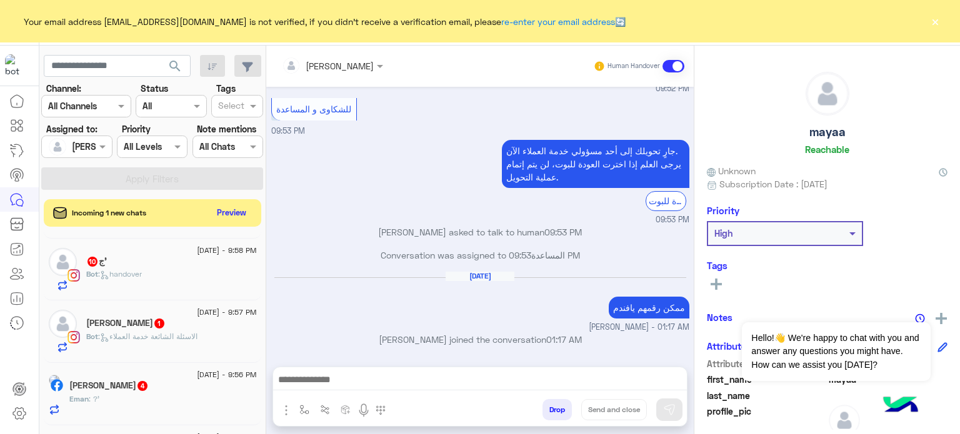
scroll to position [647, 0]
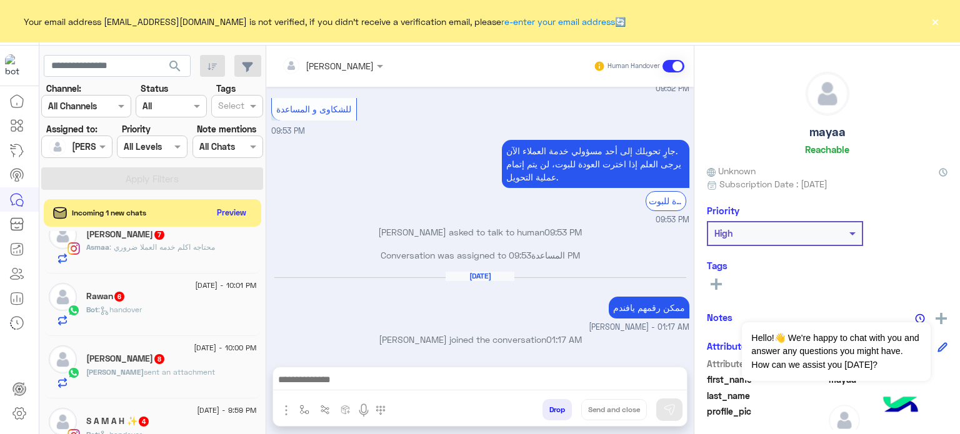
click at [194, 319] on div "Bot : handover" at bounding box center [171, 315] width 171 height 22
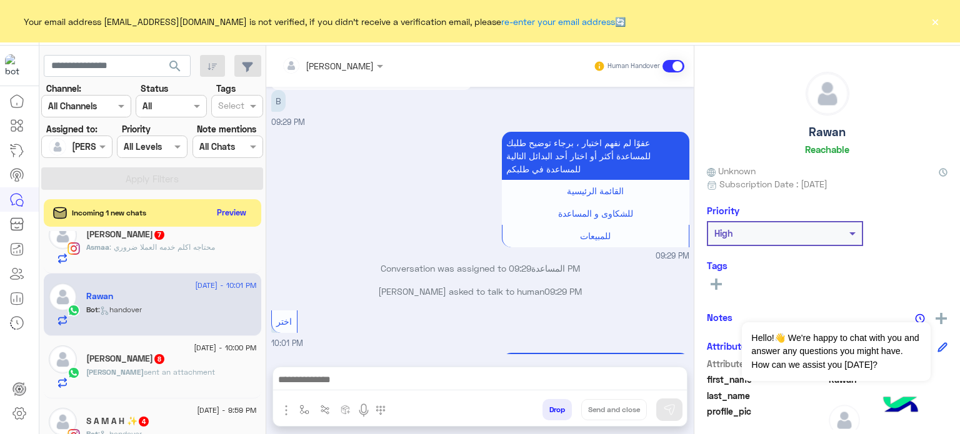
scroll to position [520, 0]
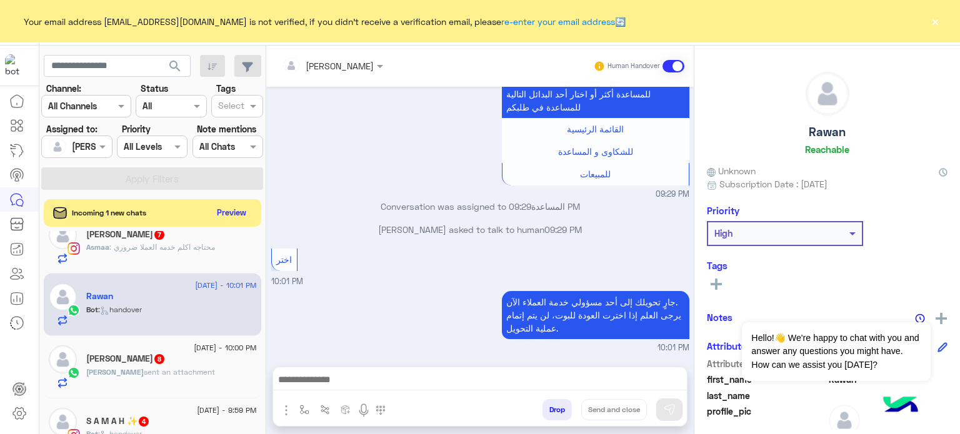
click at [161, 367] on span "sent an attachment" at bounding box center [179, 371] width 71 height 9
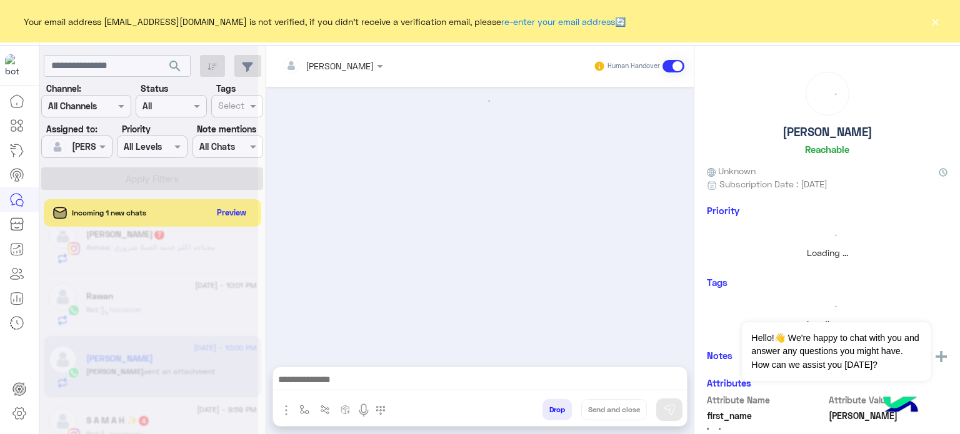
scroll to position [515, 0]
